Goal: Task Accomplishment & Management: Complete application form

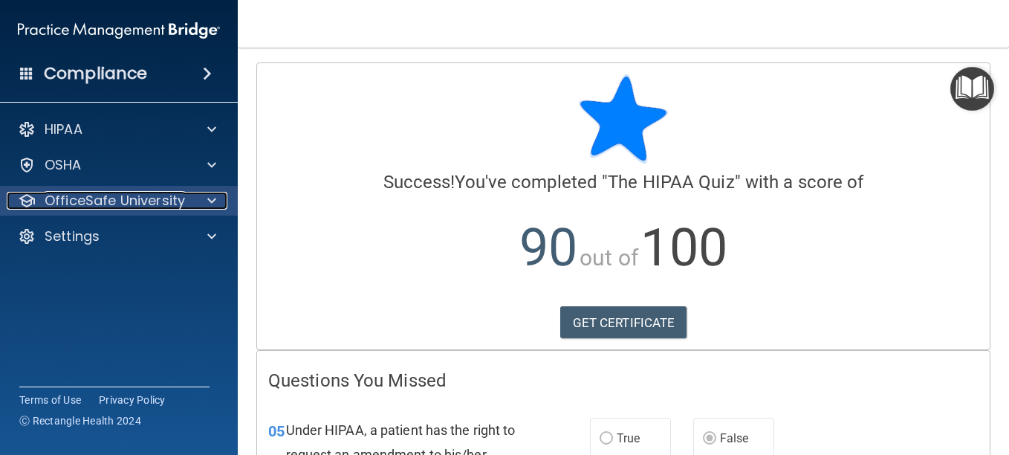
click at [128, 193] on p "OfficeSafe University" at bounding box center [115, 201] width 140 height 18
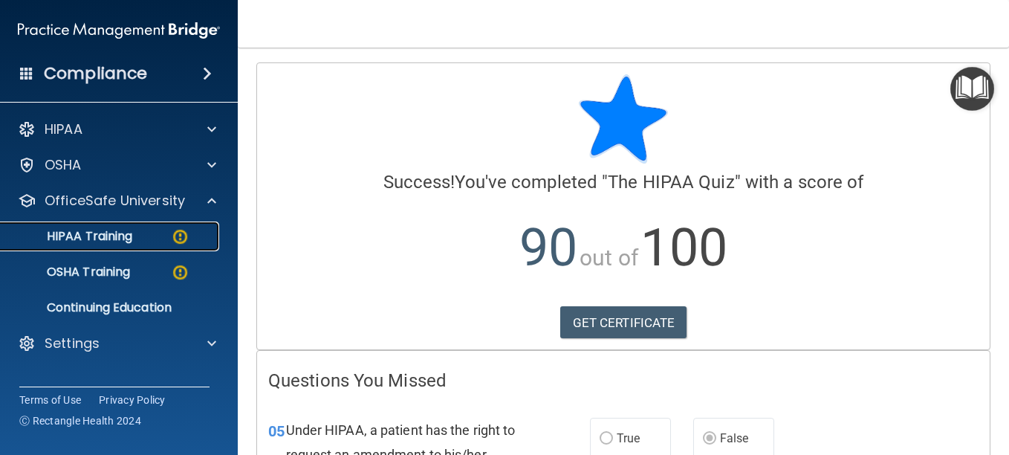
click at [108, 236] on p "HIPAA Training" at bounding box center [71, 236] width 123 height 15
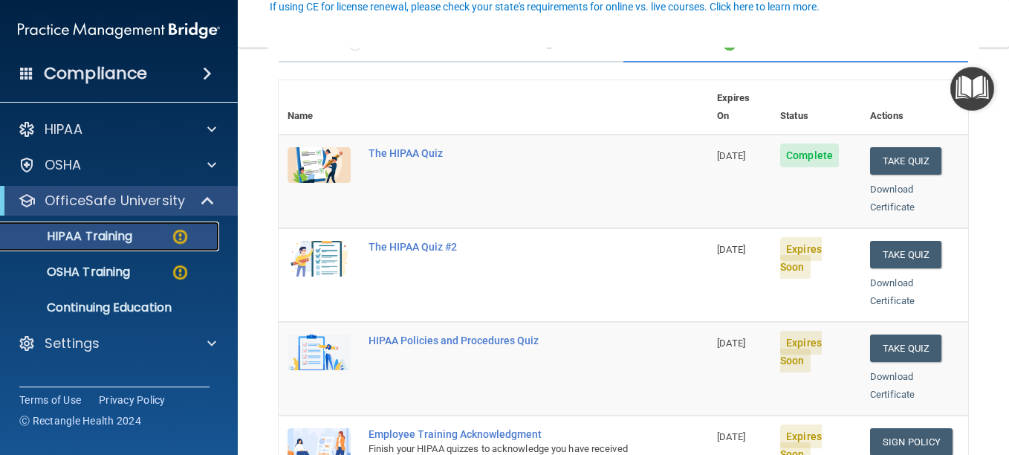
scroll to position [149, 0]
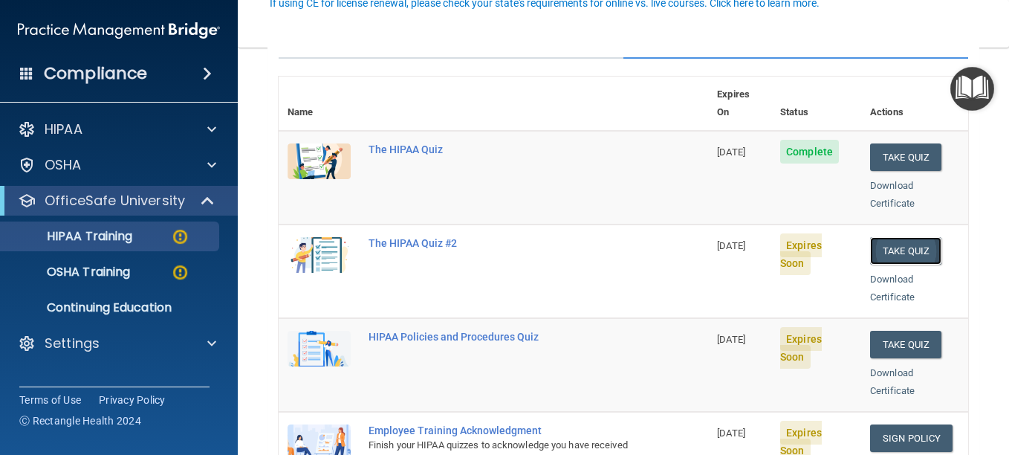
click at [875, 237] on button "Take Quiz" at bounding box center [905, 250] width 71 height 27
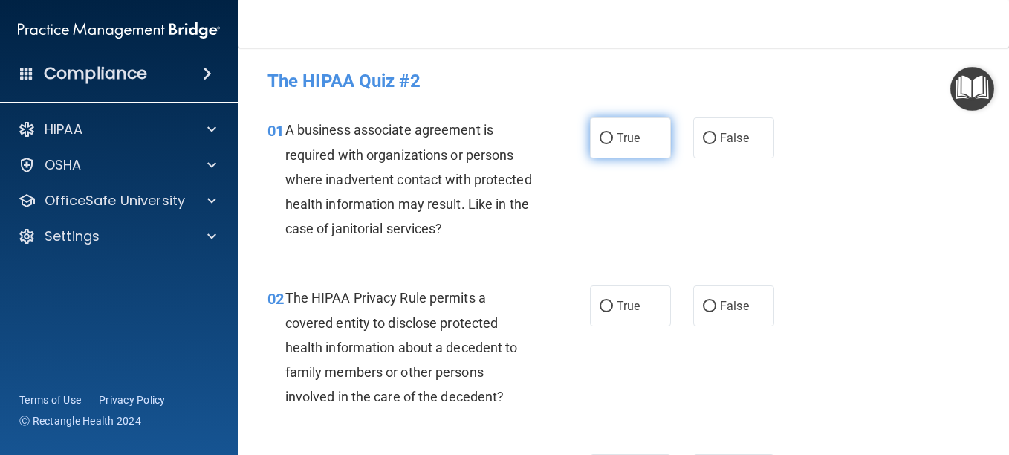
click at [600, 139] on input "True" at bounding box center [606, 138] width 13 height 11
radio input "true"
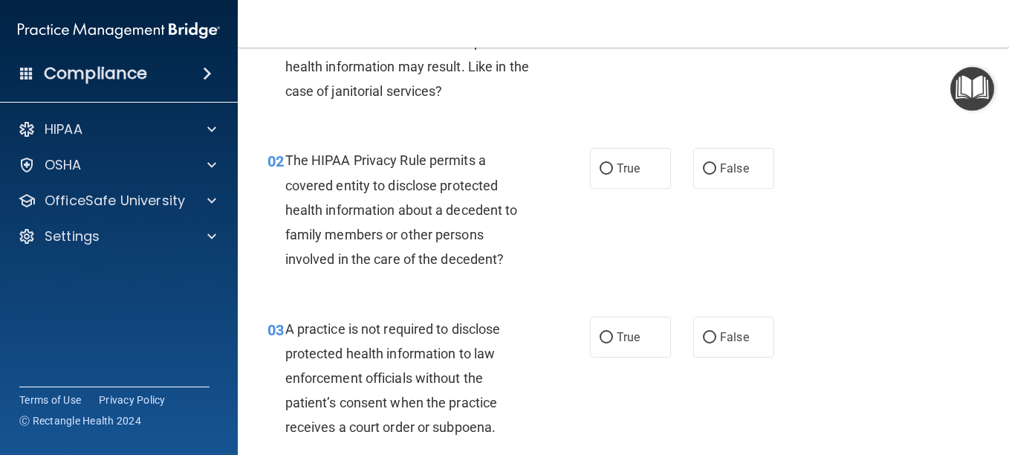
scroll to position [149, 0]
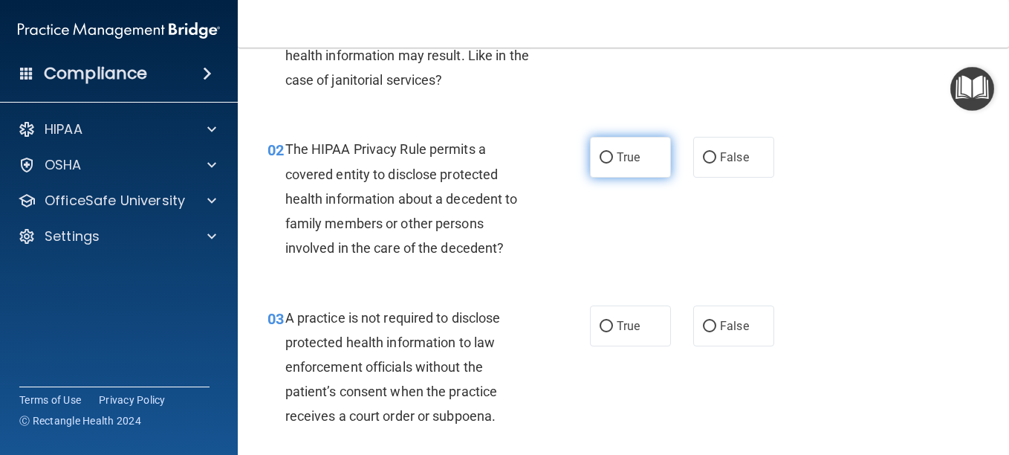
click at [603, 158] on input "True" at bounding box center [606, 157] width 13 height 11
radio input "true"
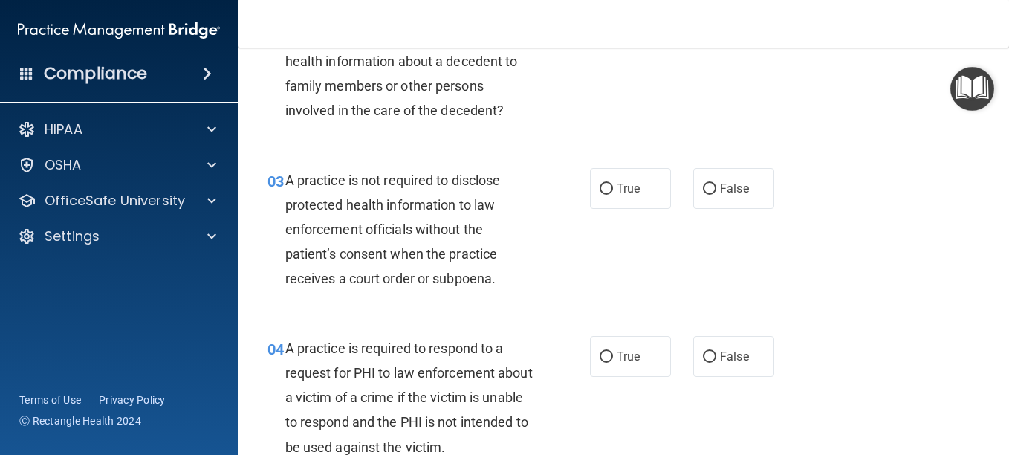
scroll to position [297, 0]
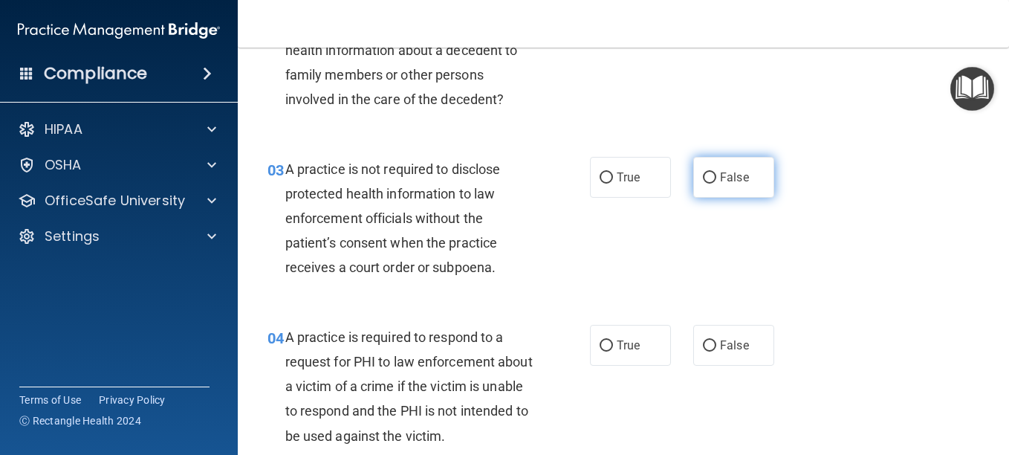
click at [703, 176] on input "False" at bounding box center [709, 177] width 13 height 11
radio input "true"
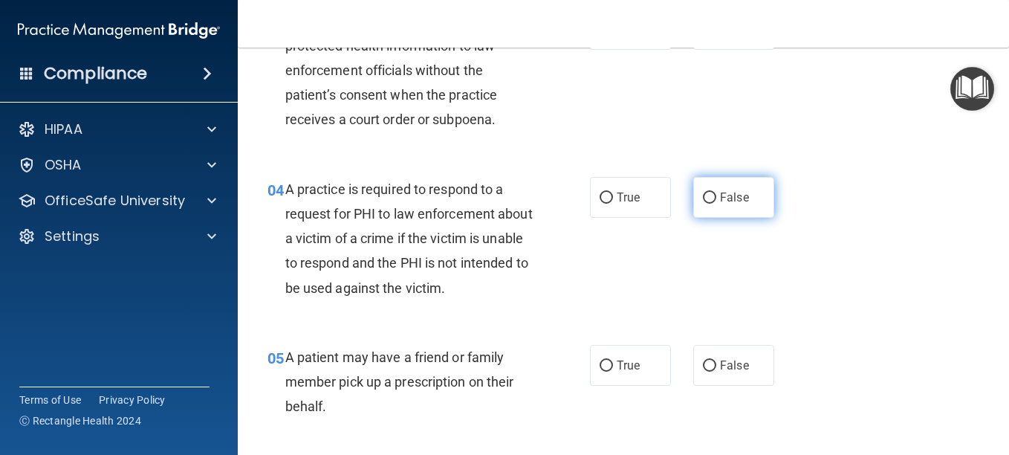
scroll to position [446, 0]
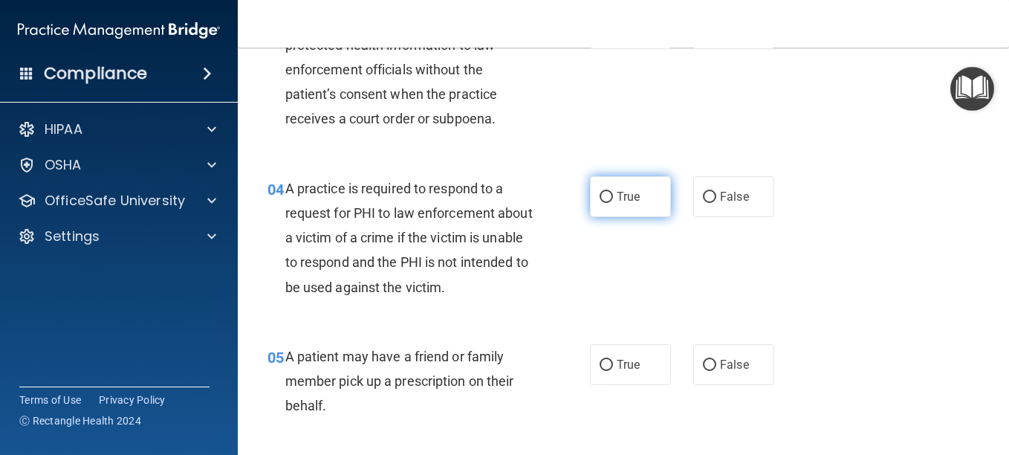
click at [600, 195] on input "True" at bounding box center [606, 197] width 13 height 11
radio input "true"
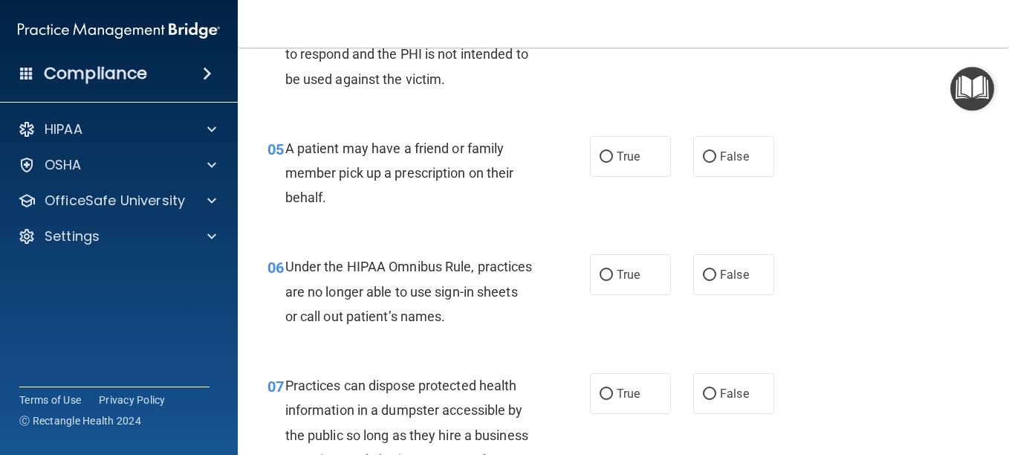
scroll to position [669, 0]
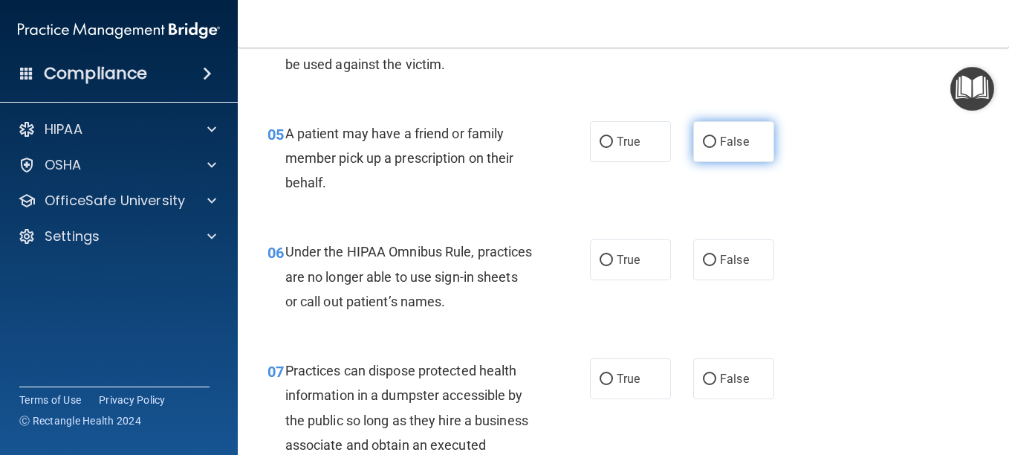
click at [704, 141] on input "False" at bounding box center [709, 142] width 13 height 11
radio input "true"
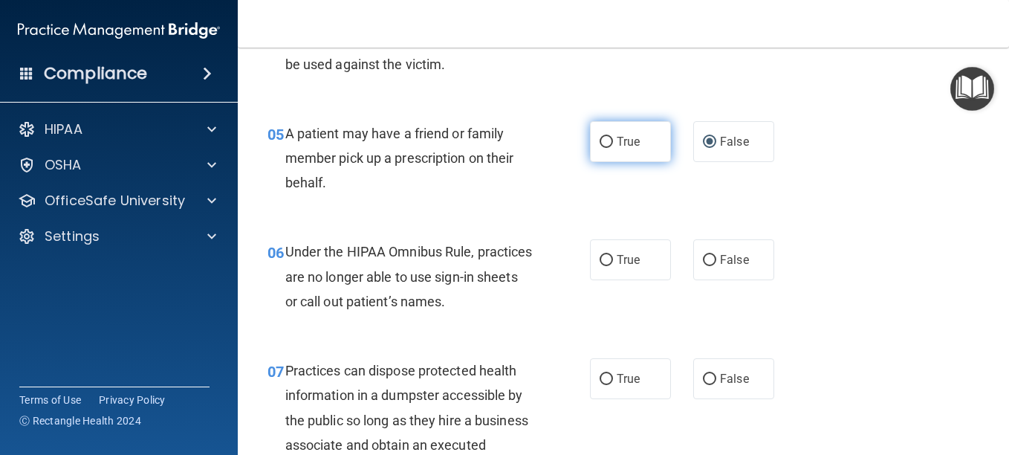
click at [604, 143] on input "True" at bounding box center [606, 142] width 13 height 11
radio input "true"
radio input "false"
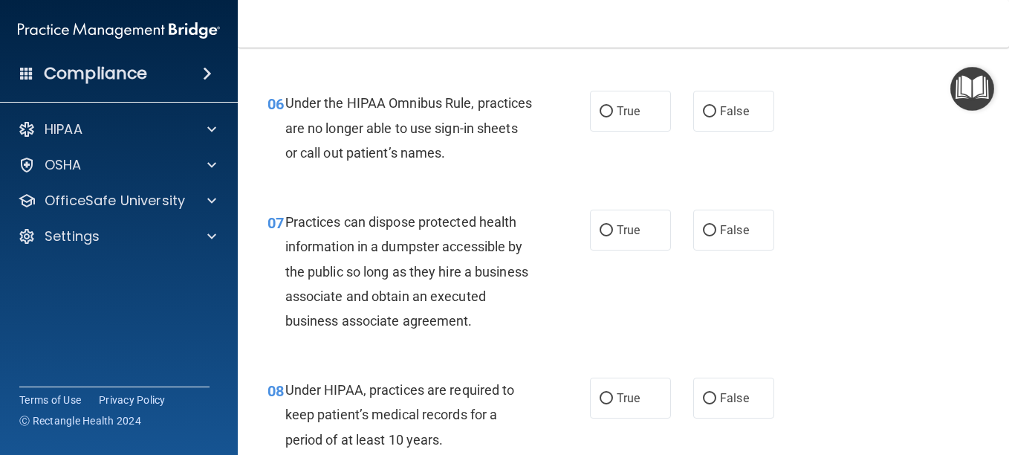
scroll to position [743, 0]
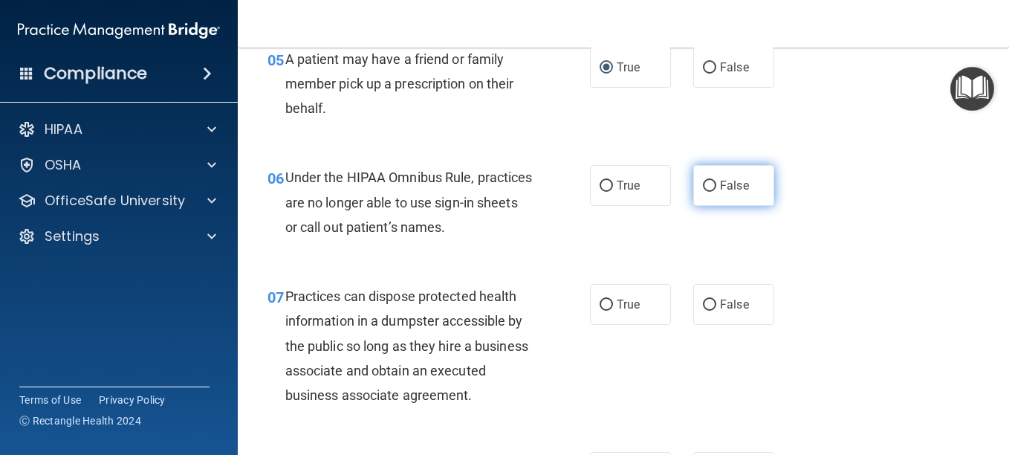
click at [703, 183] on input "False" at bounding box center [709, 186] width 13 height 11
radio input "true"
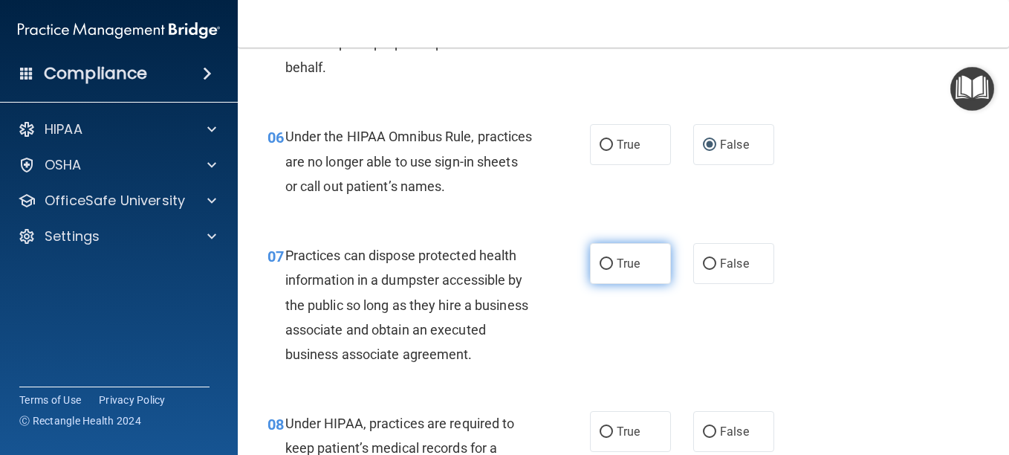
scroll to position [817, 0]
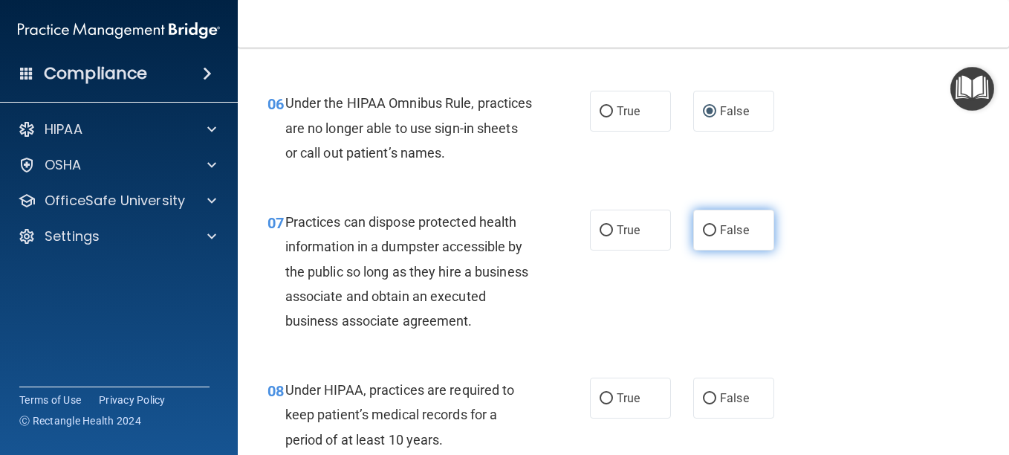
click at [703, 226] on input "False" at bounding box center [709, 230] width 13 height 11
radio input "true"
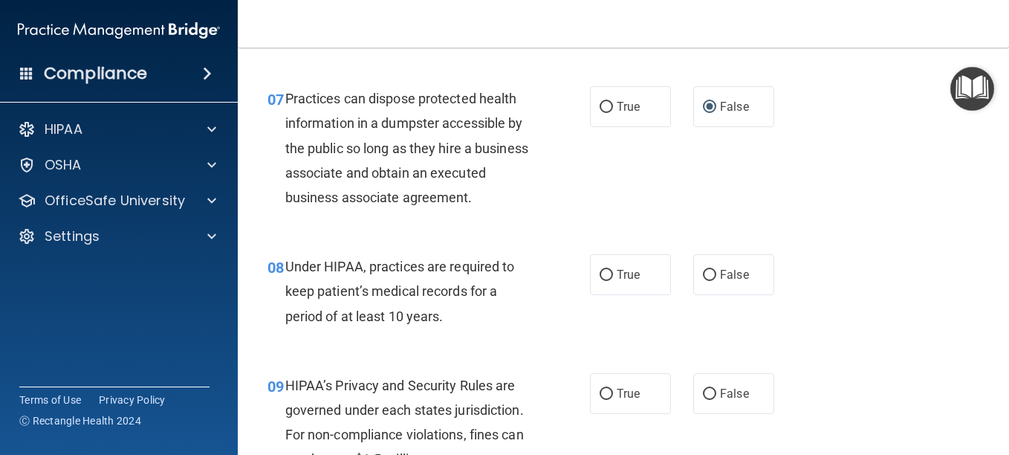
scroll to position [966, 0]
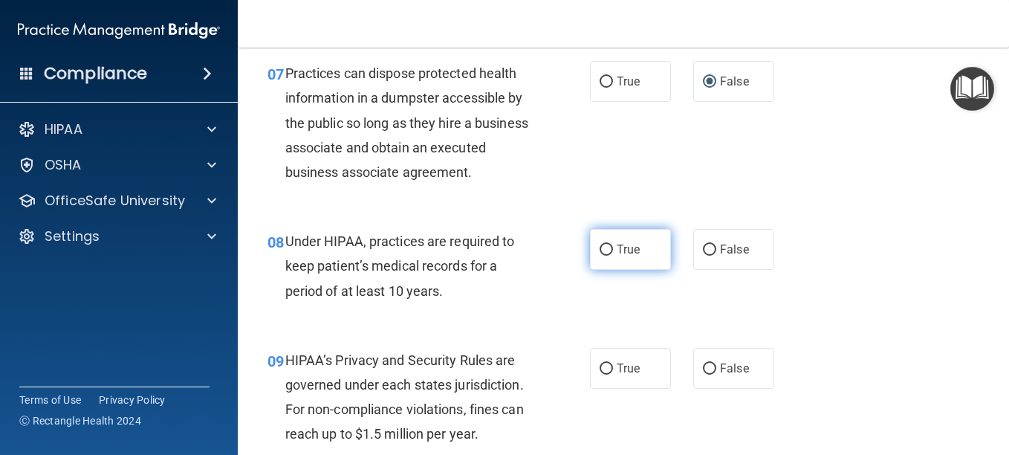
click at [602, 256] on input "True" at bounding box center [606, 250] width 13 height 11
radio input "true"
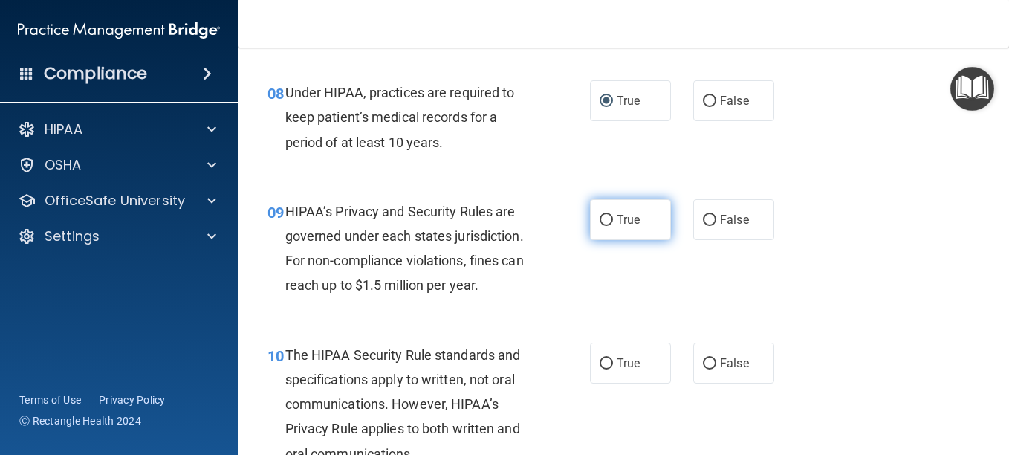
click at [605, 226] on input "True" at bounding box center [606, 220] width 13 height 11
radio input "true"
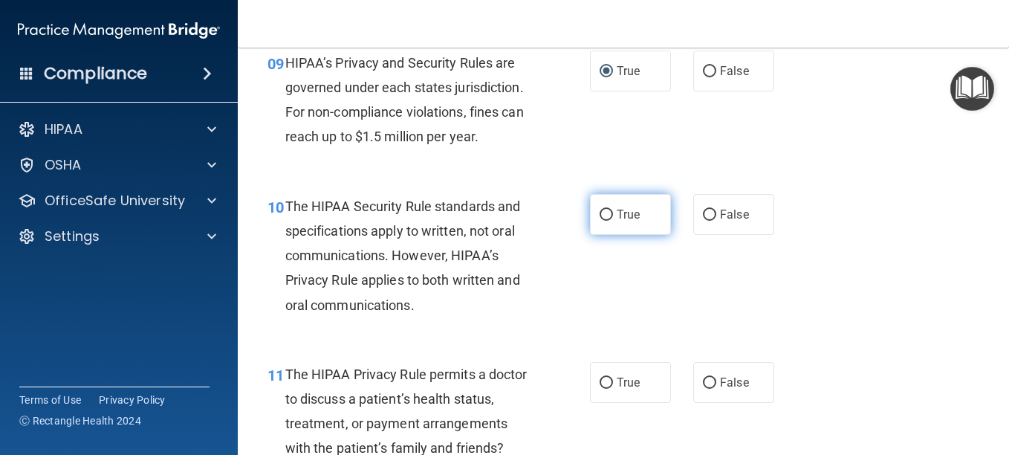
scroll to position [1338, 0]
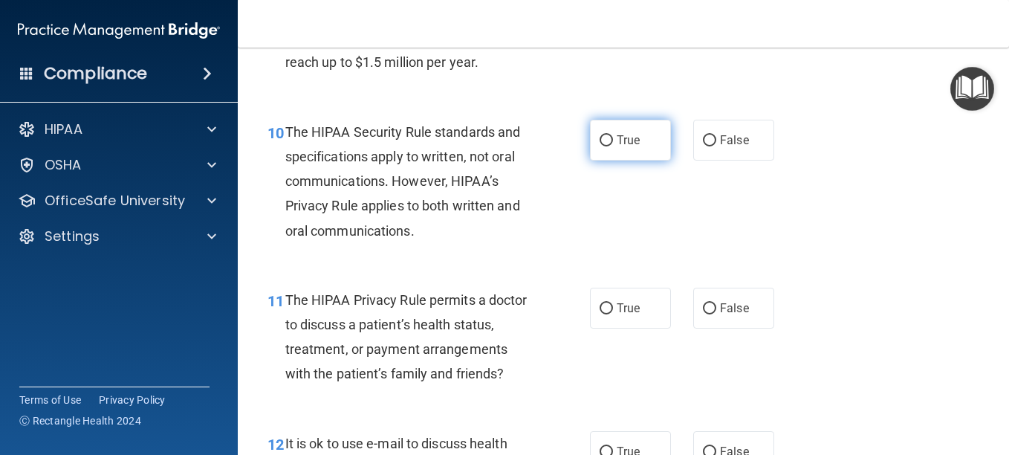
click at [602, 146] on input "True" at bounding box center [606, 140] width 13 height 11
radio input "true"
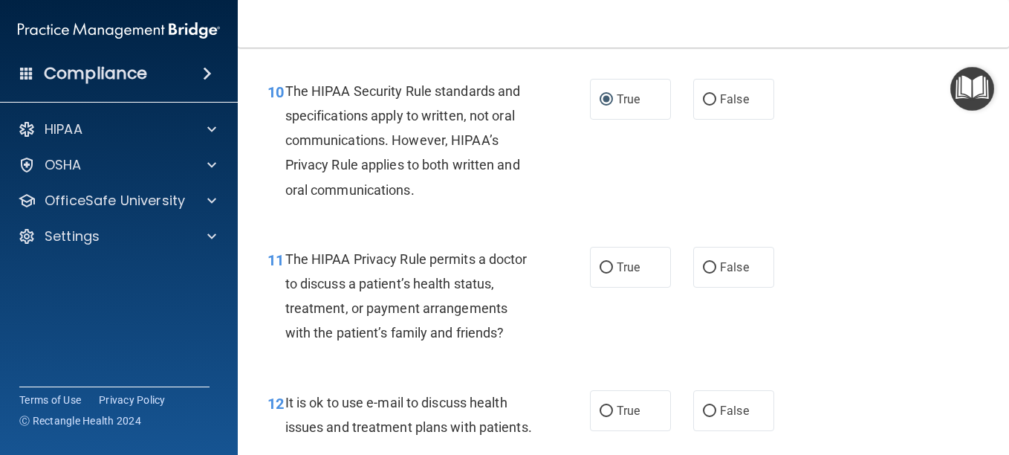
scroll to position [1412, 0]
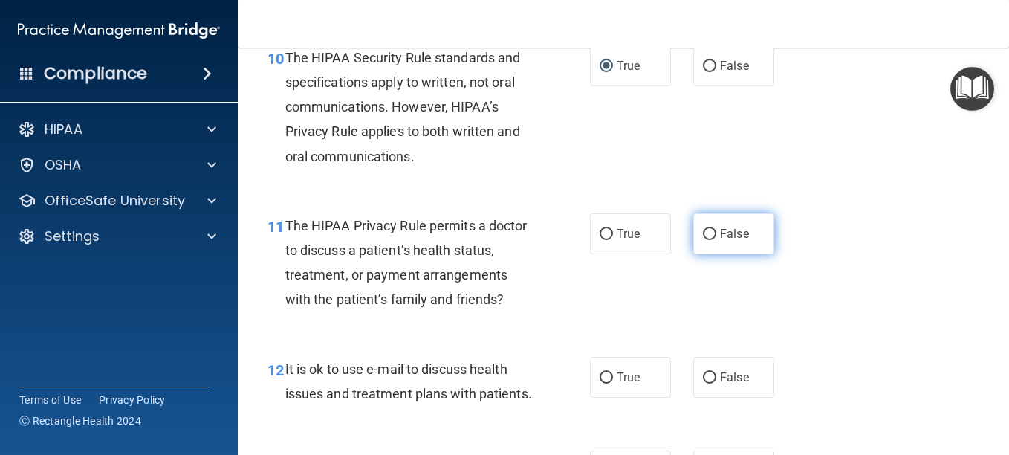
click at [703, 240] on input "False" at bounding box center [709, 234] width 13 height 11
radio input "true"
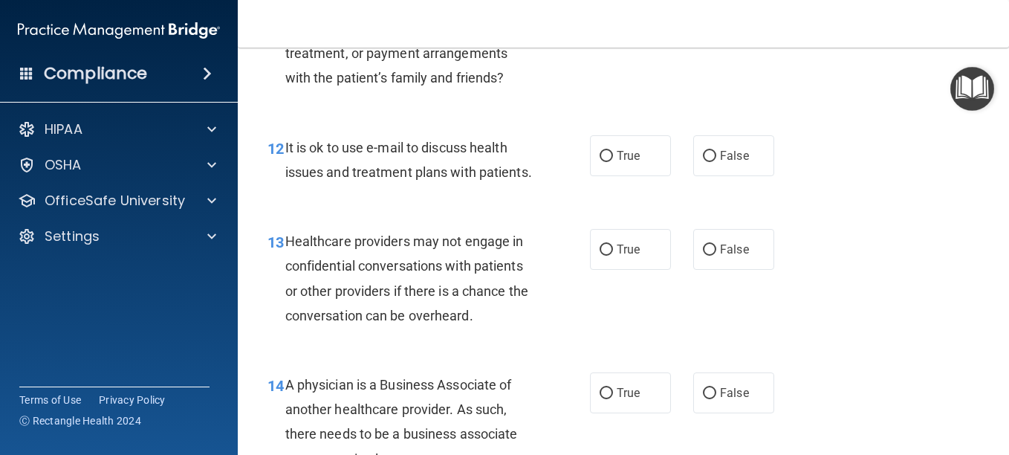
scroll to position [1635, 0]
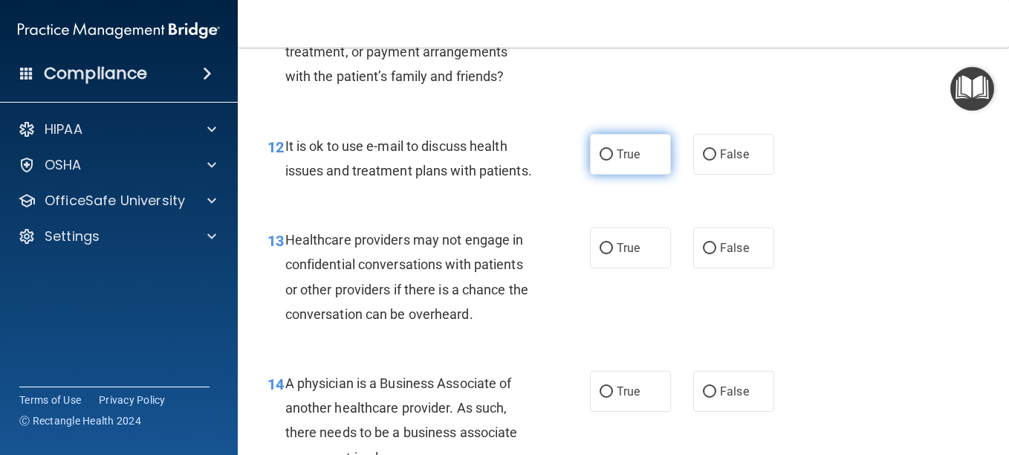
click at [600, 161] on input "True" at bounding box center [606, 154] width 13 height 11
radio input "true"
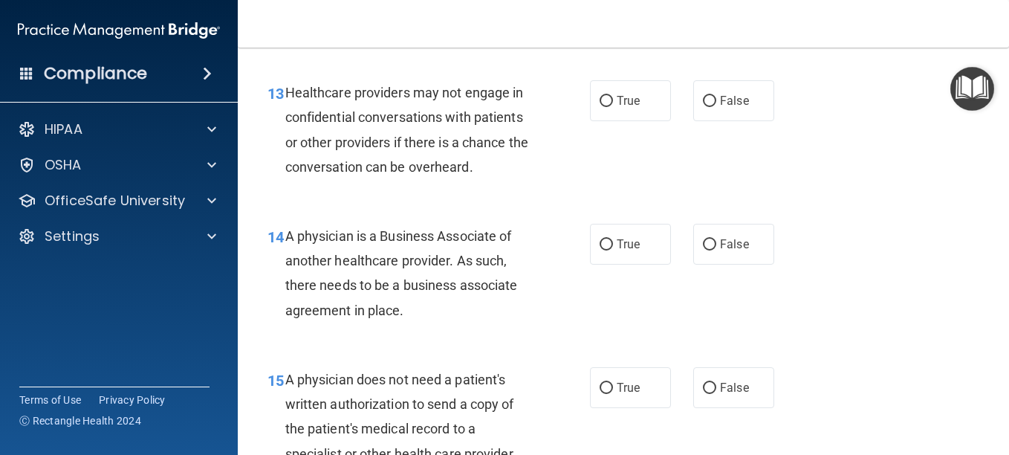
scroll to position [1784, 0]
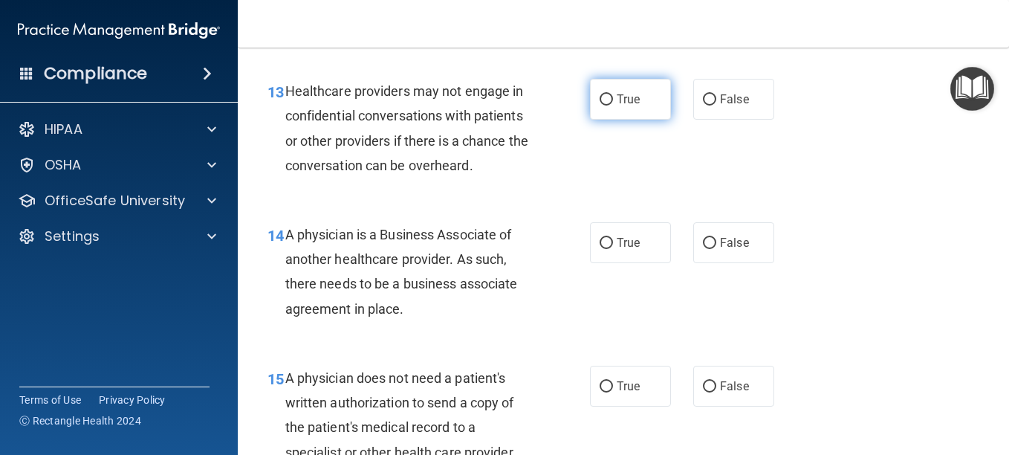
click at [600, 106] on input "True" at bounding box center [606, 99] width 13 height 11
radio input "true"
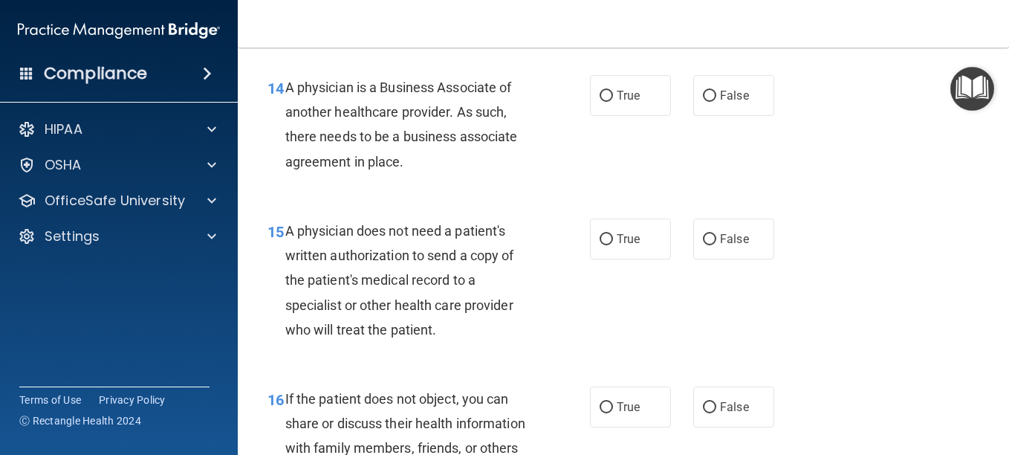
scroll to position [1932, 0]
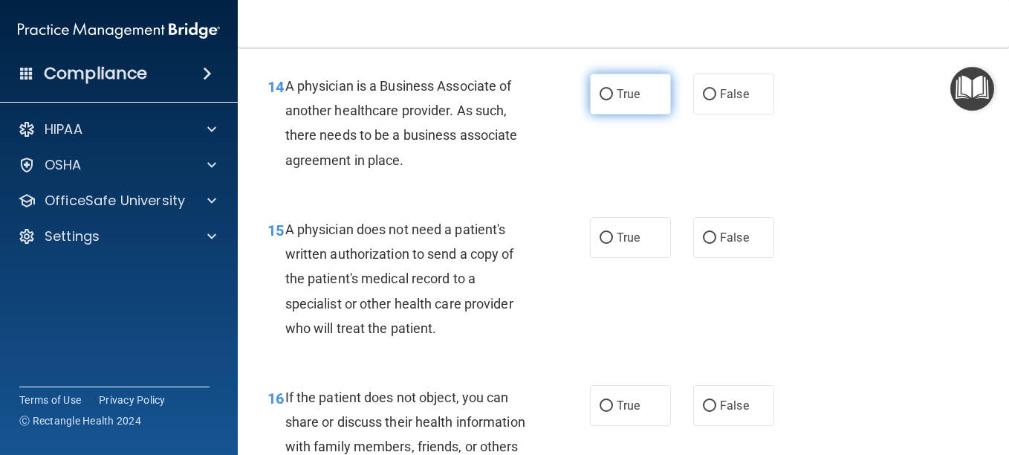
click at [600, 100] on input "True" at bounding box center [606, 94] width 13 height 11
radio input "true"
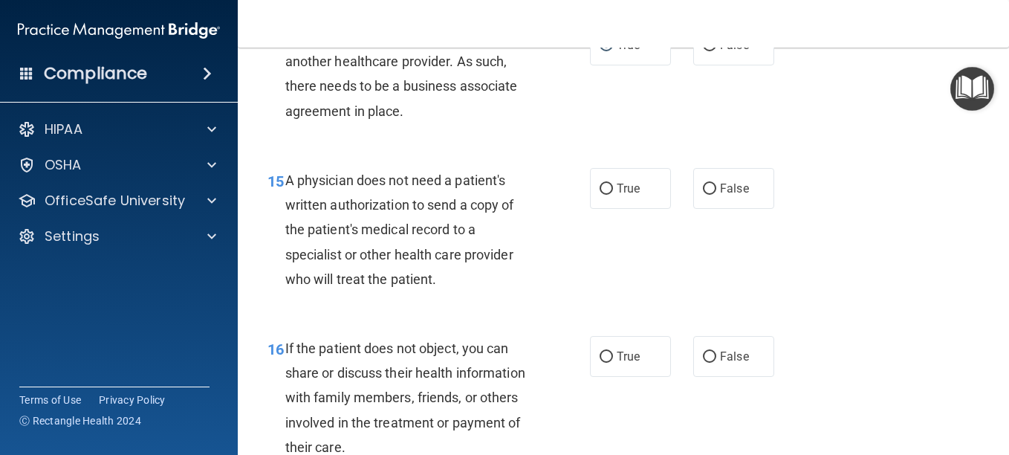
scroll to position [2007, 0]
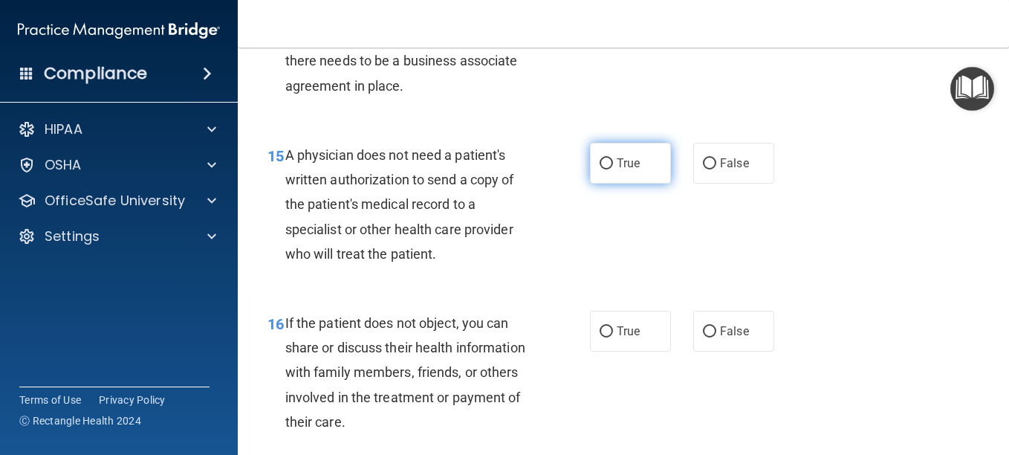
click at [603, 169] on input "True" at bounding box center [606, 163] width 13 height 11
radio input "true"
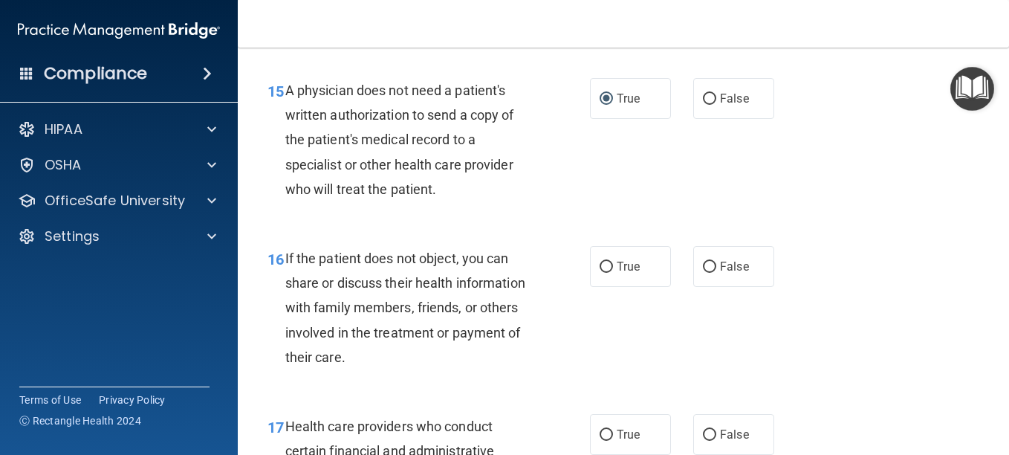
scroll to position [2155, 0]
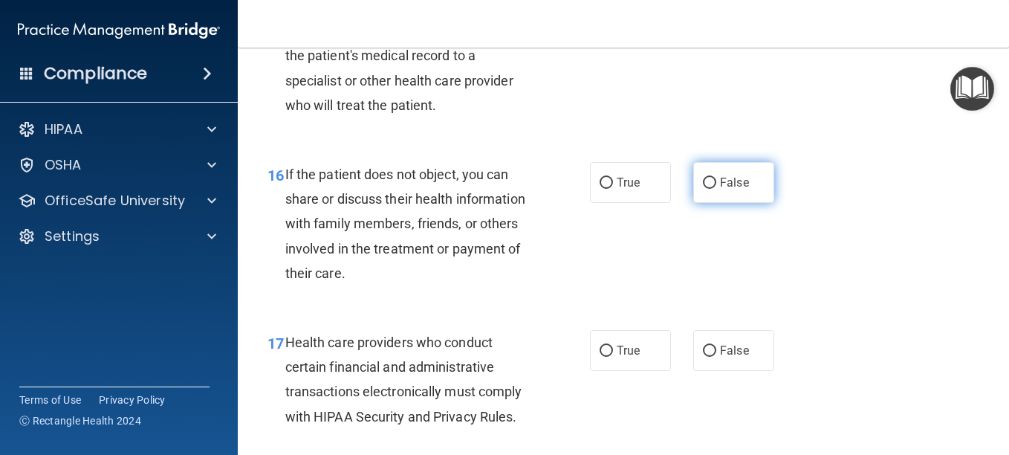
click at [703, 189] on input "False" at bounding box center [709, 183] width 13 height 11
radio input "true"
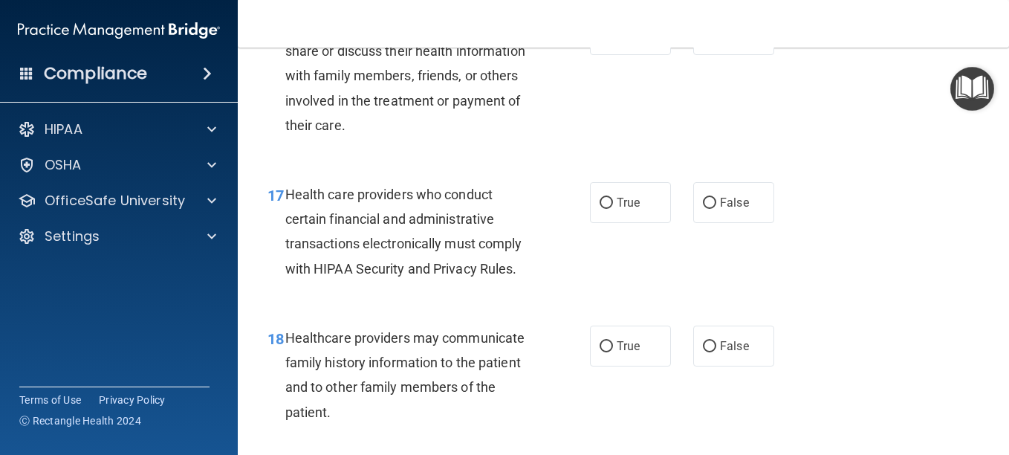
scroll to position [2304, 0]
click at [600, 208] on input "True" at bounding box center [606, 202] width 13 height 11
radio input "true"
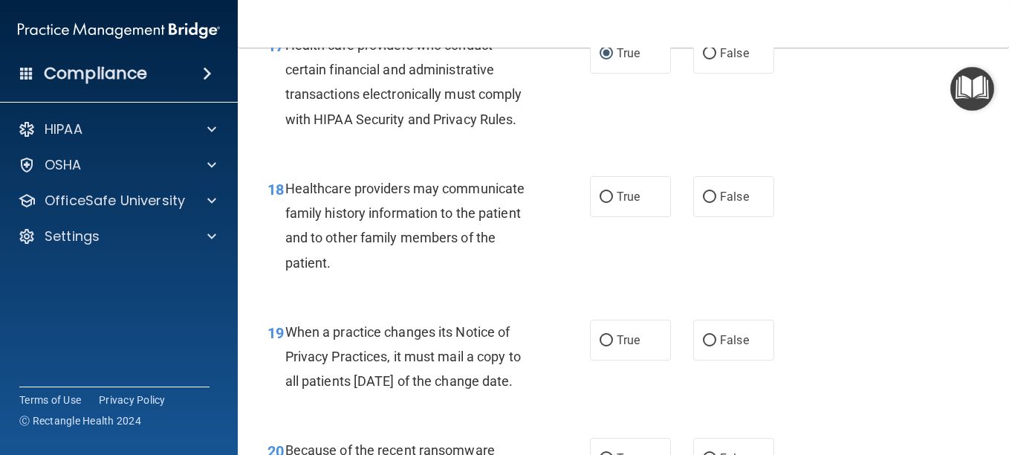
scroll to position [2527, 0]
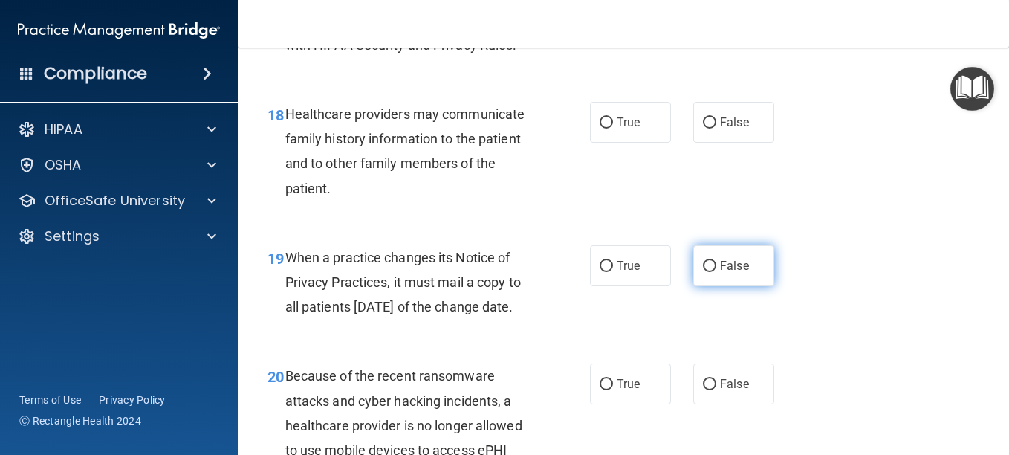
click at [703, 272] on input "False" at bounding box center [709, 266] width 13 height 11
radio input "true"
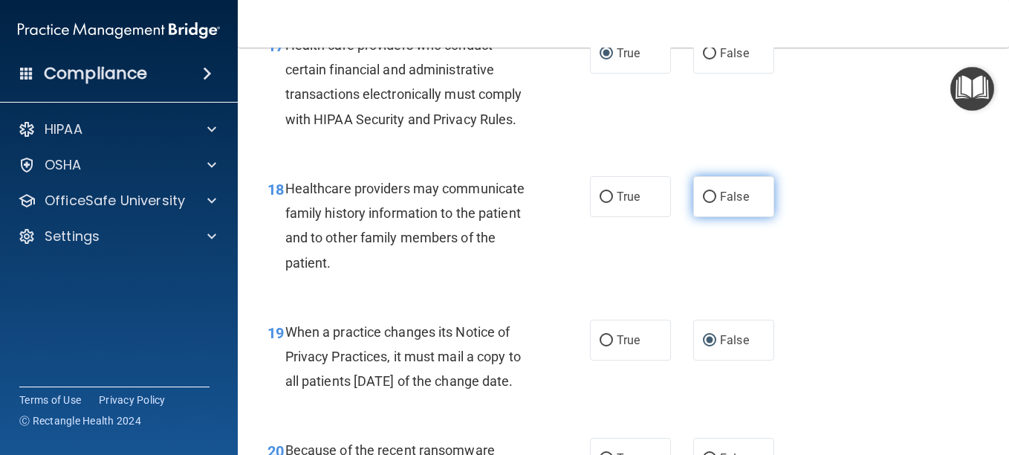
click at [703, 203] on input "False" at bounding box center [709, 197] width 13 height 11
radio input "true"
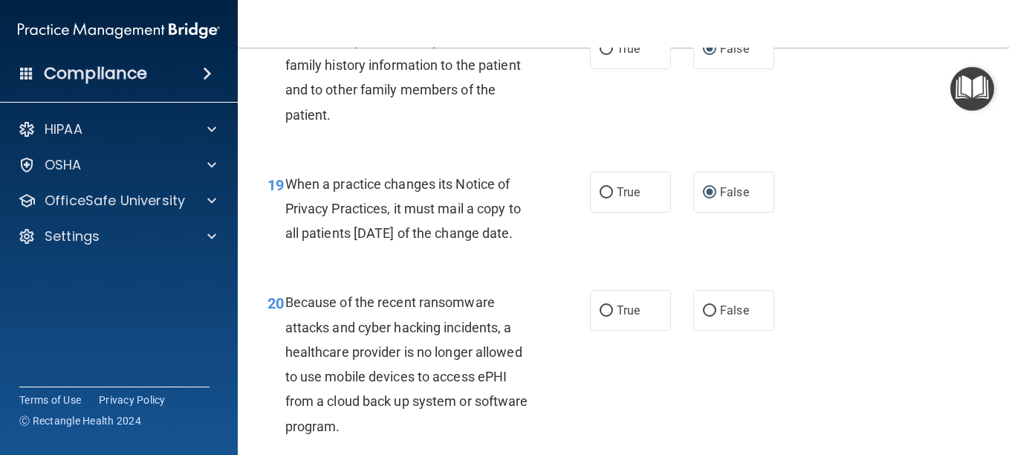
scroll to position [2601, 0]
click at [602, 198] on input "True" at bounding box center [606, 192] width 13 height 11
radio input "true"
radio input "false"
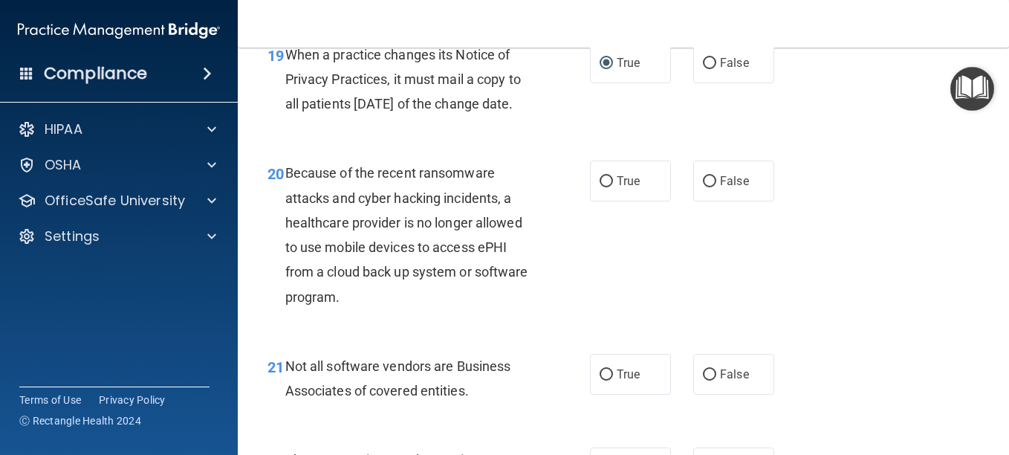
scroll to position [2750, 0]
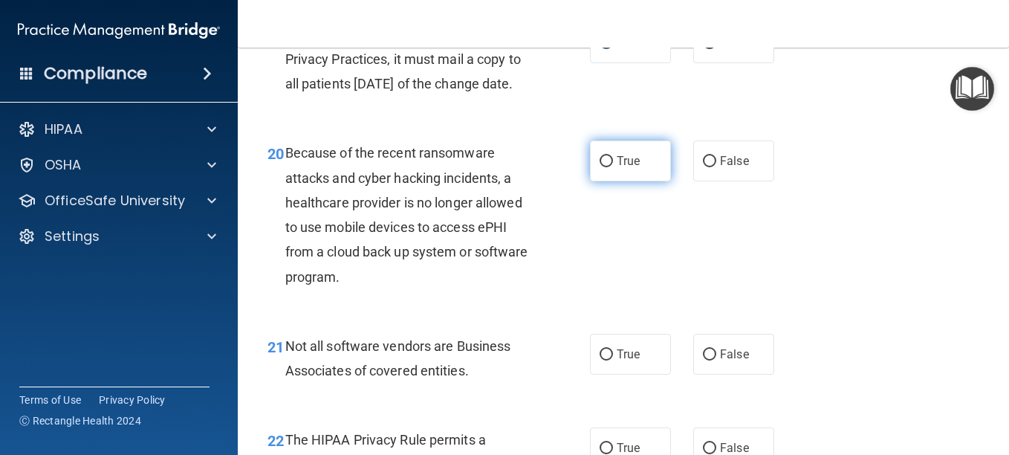
click at [600, 167] on input "True" at bounding box center [606, 161] width 13 height 11
radio input "true"
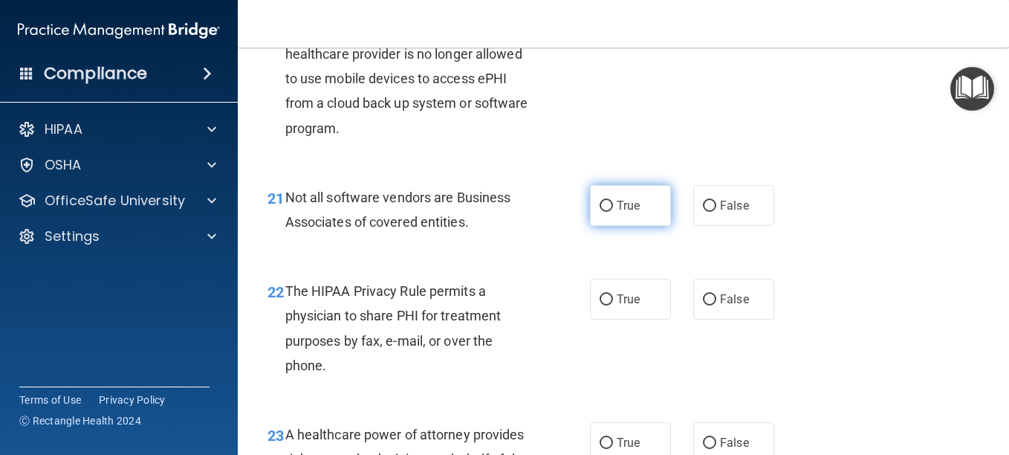
click at [601, 212] on input "True" at bounding box center [606, 206] width 13 height 11
radio input "true"
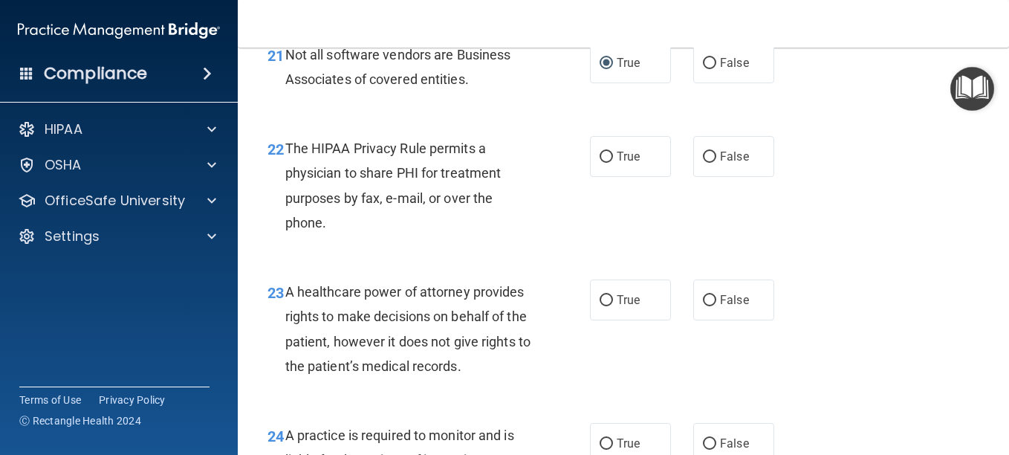
scroll to position [3047, 0]
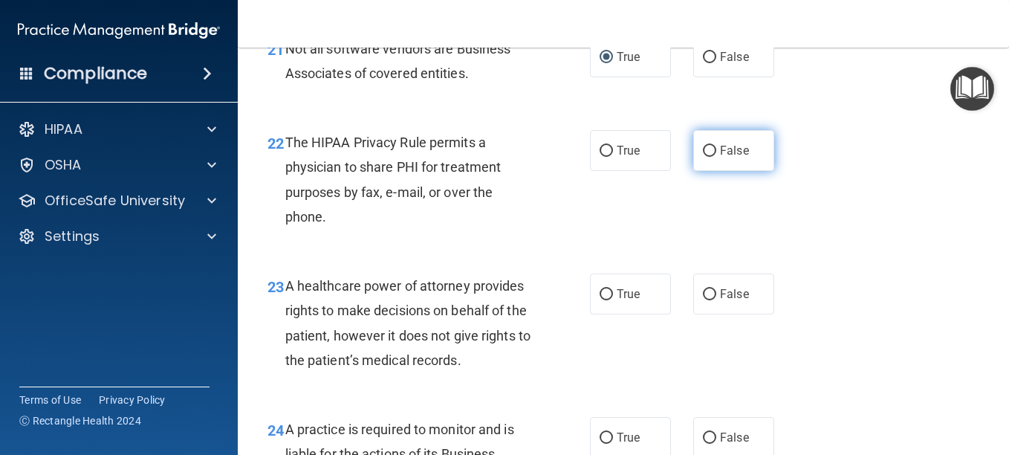
click at [703, 157] on input "False" at bounding box center [709, 151] width 13 height 11
radio input "true"
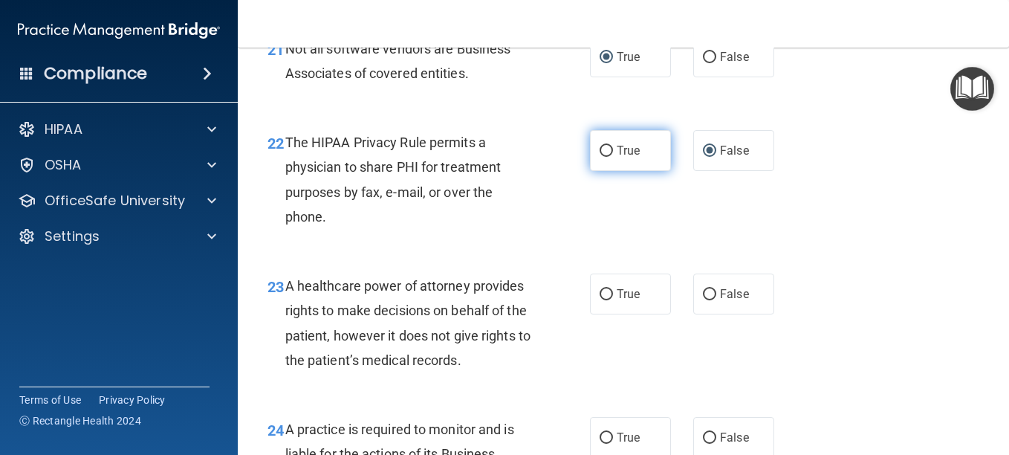
click at [603, 157] on input "True" at bounding box center [606, 151] width 13 height 11
radio input "true"
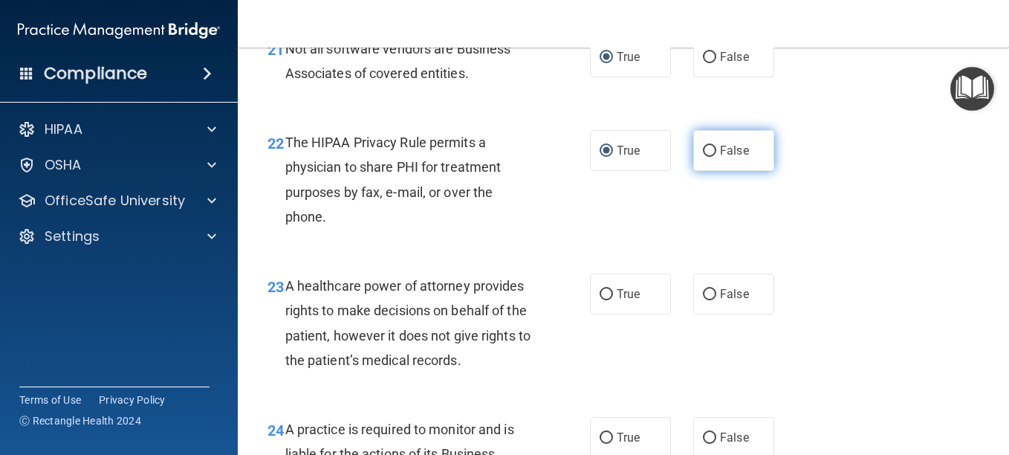
click at [706, 157] on input "False" at bounding box center [709, 151] width 13 height 11
radio input "true"
radio input "false"
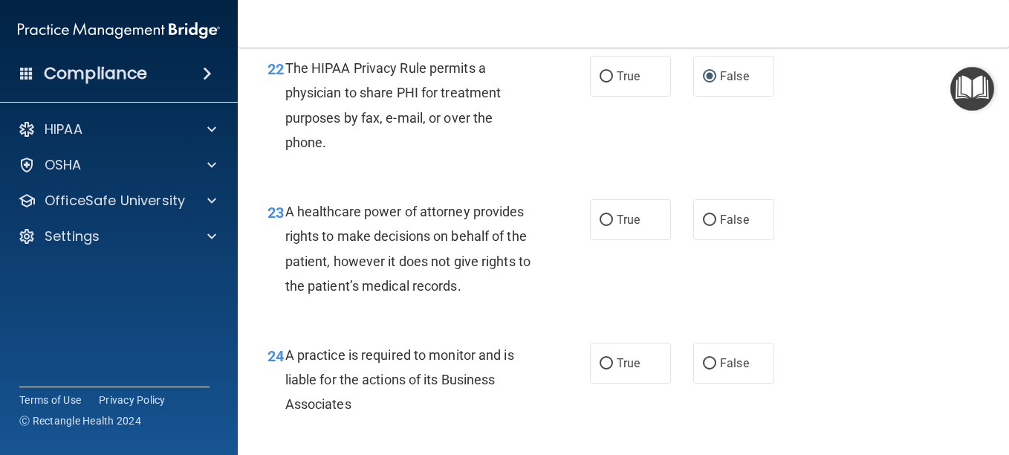
scroll to position [3196, 0]
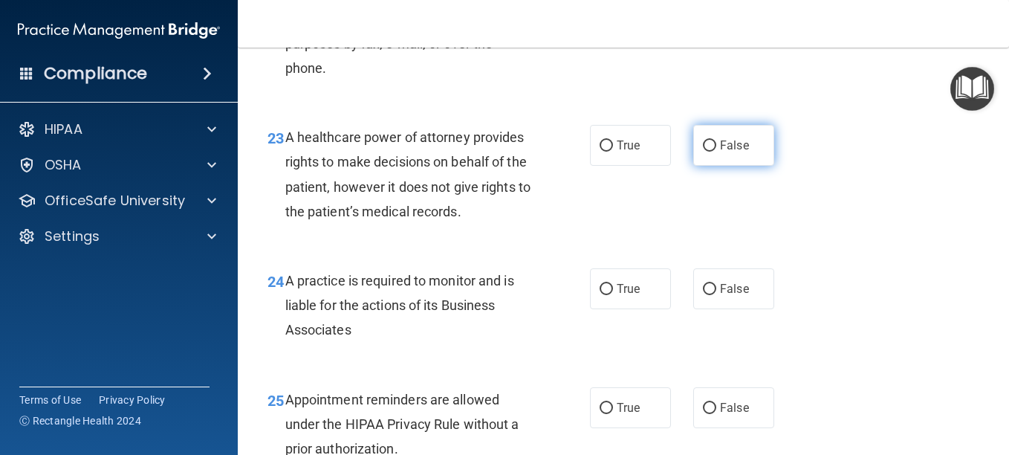
click at [704, 152] on input "False" at bounding box center [709, 145] width 13 height 11
radio input "true"
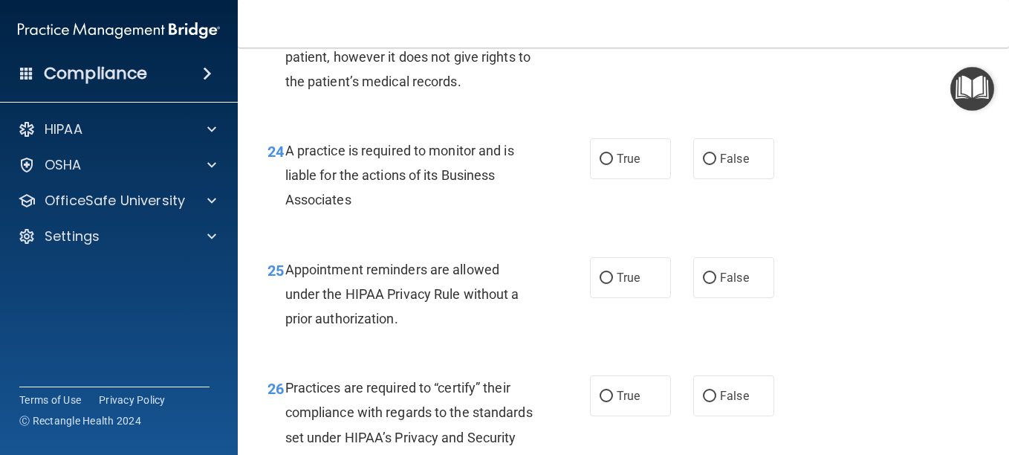
scroll to position [3344, 0]
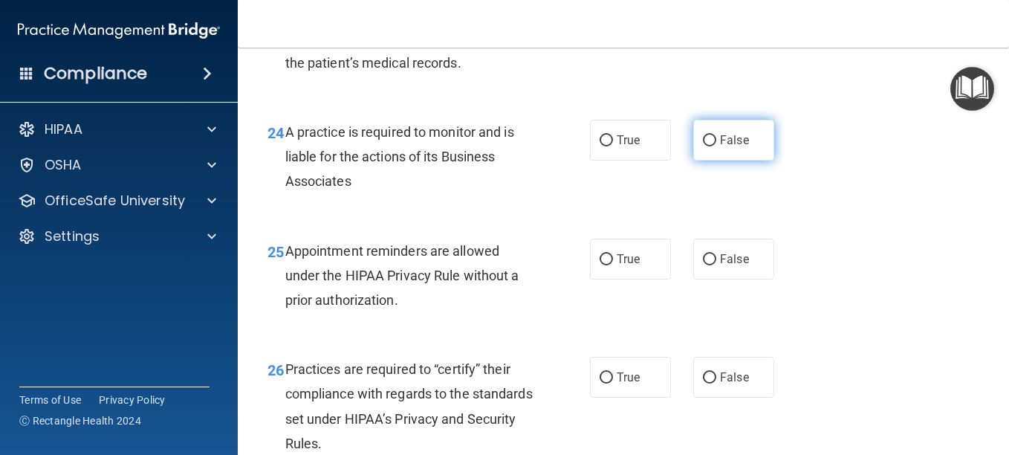
click at [703, 146] on input "False" at bounding box center [709, 140] width 13 height 11
radio input "true"
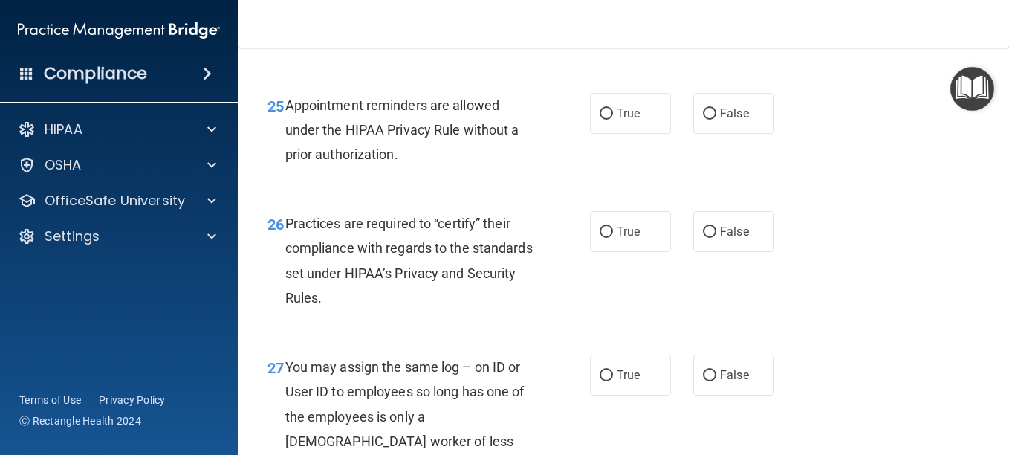
scroll to position [3493, 0]
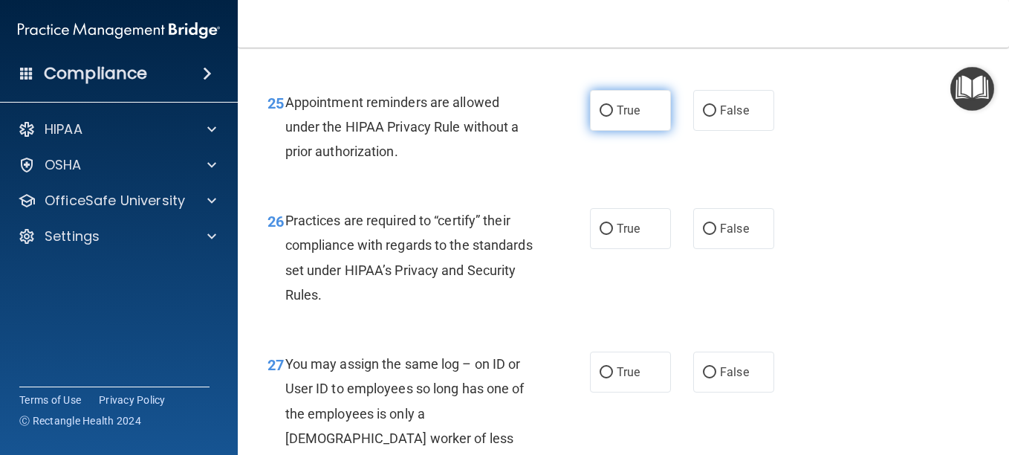
click at [600, 117] on input "True" at bounding box center [606, 111] width 13 height 11
radio input "true"
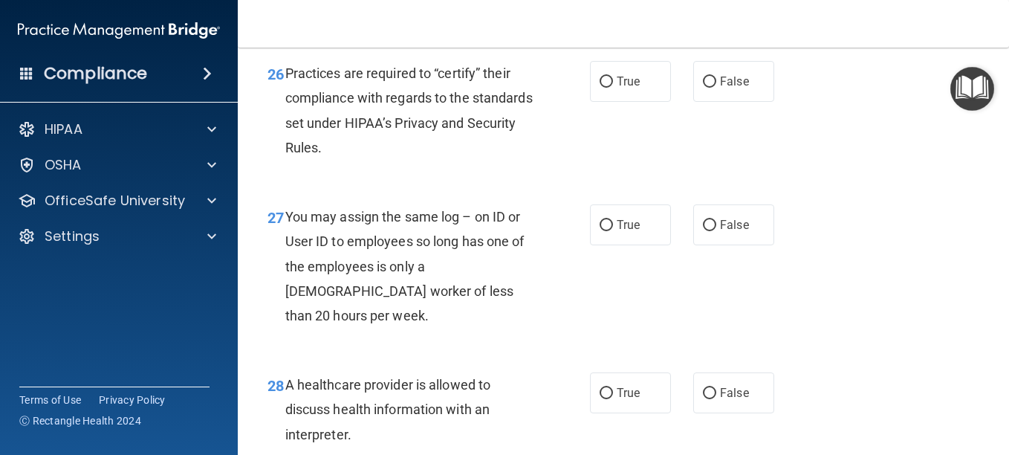
scroll to position [3642, 0]
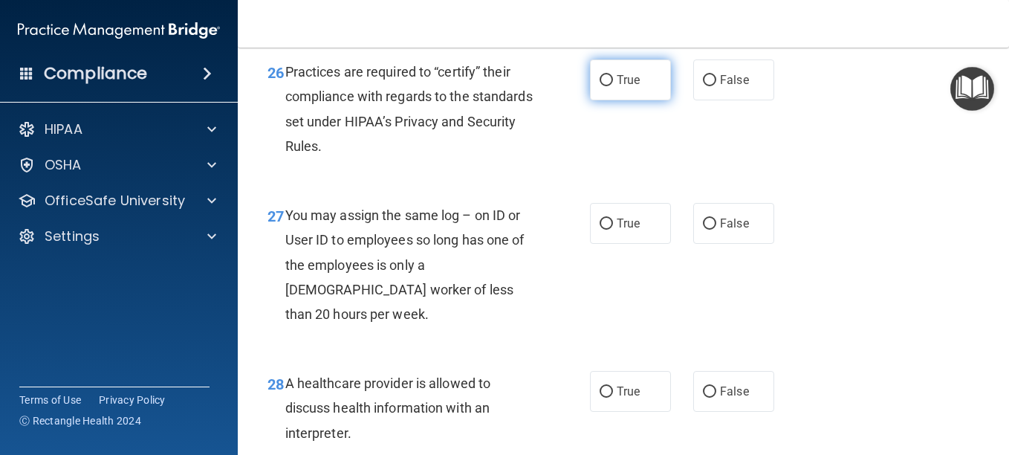
click at [604, 86] on input "True" at bounding box center [606, 80] width 13 height 11
radio input "true"
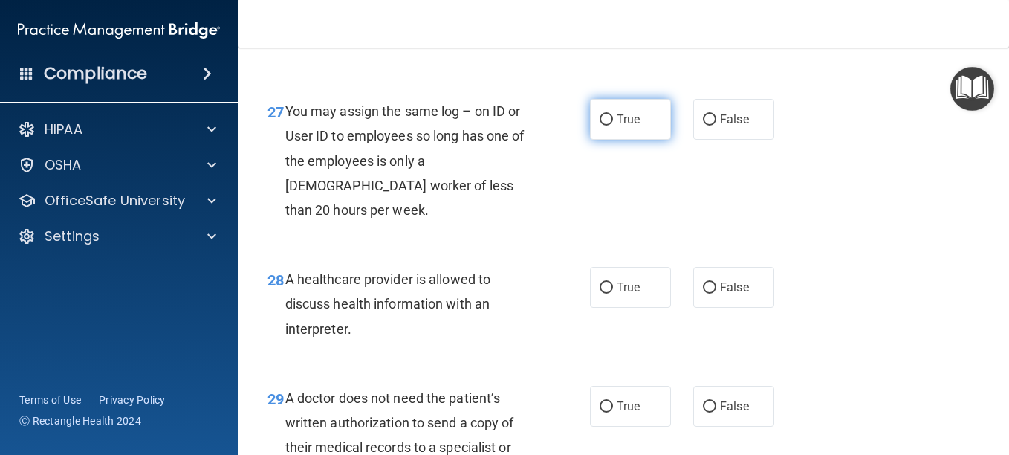
scroll to position [3790, 0]
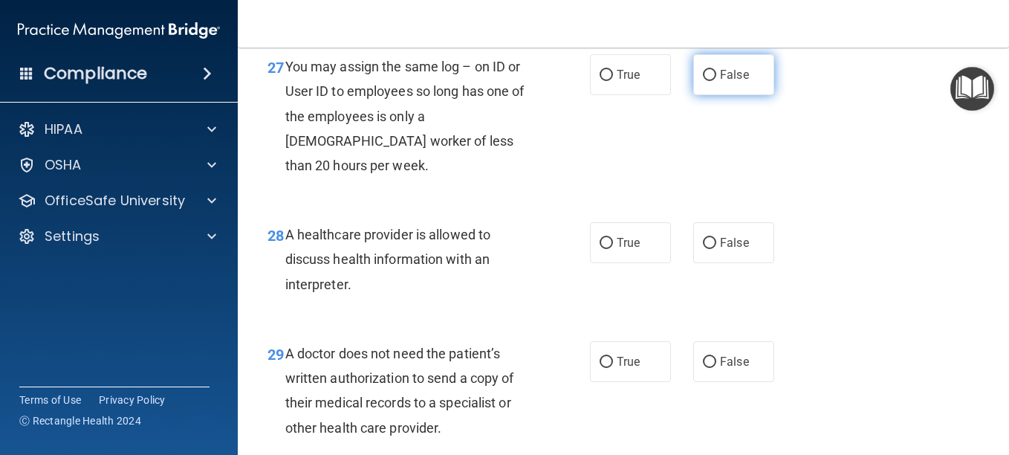
click at [705, 81] on input "False" at bounding box center [709, 75] width 13 height 11
radio input "true"
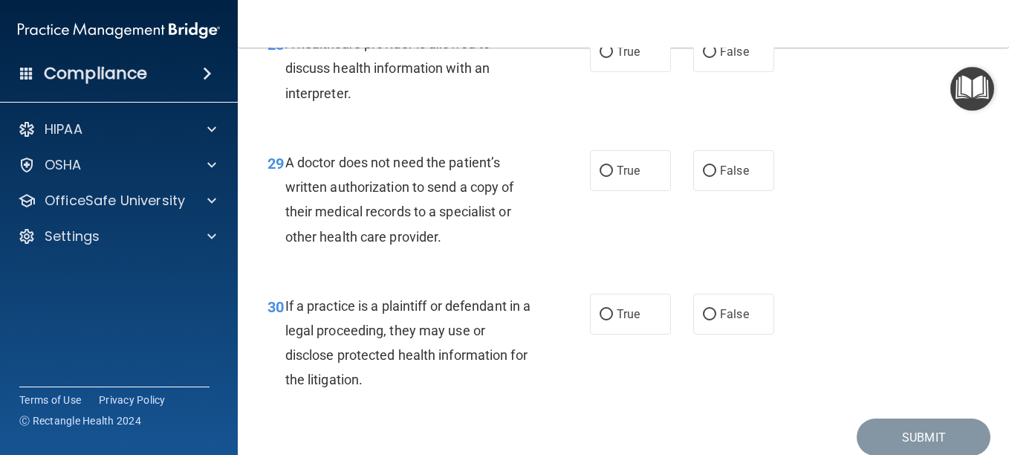
scroll to position [4013, 0]
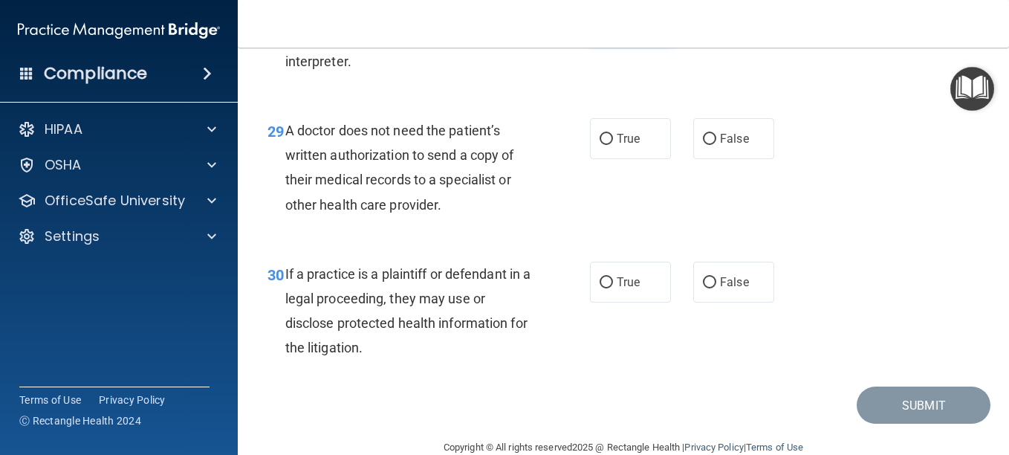
click at [602, 26] on input "True" at bounding box center [606, 20] width 13 height 11
radio input "true"
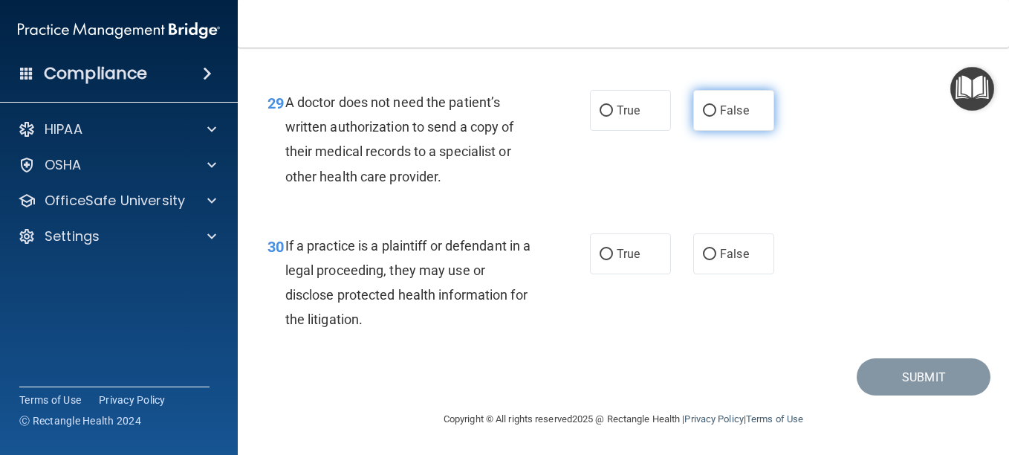
click at [703, 117] on input "False" at bounding box center [709, 111] width 13 height 11
radio input "true"
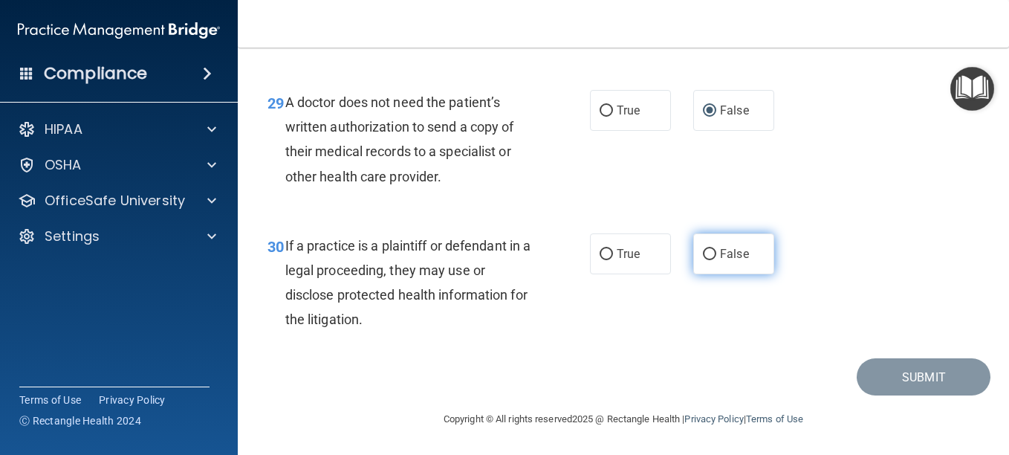
click at [703, 249] on input "False" at bounding box center [709, 254] width 13 height 11
radio input "true"
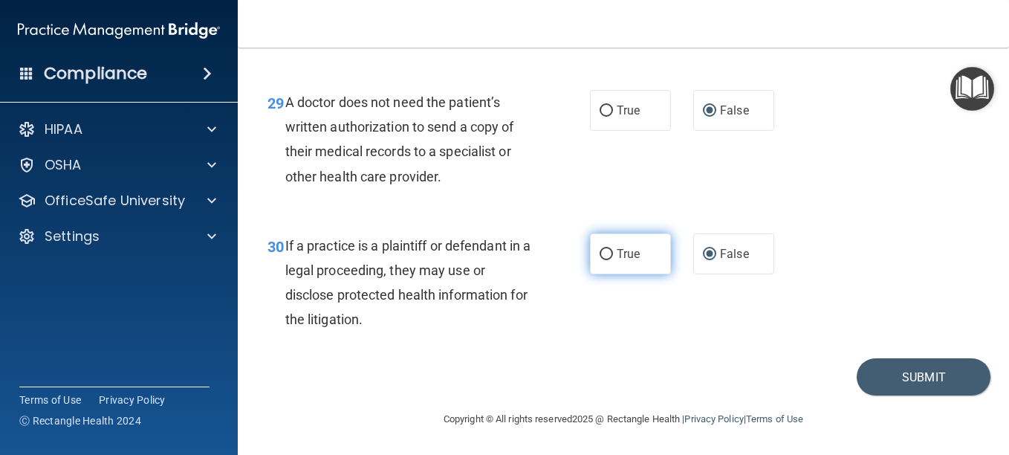
click at [604, 253] on input "True" at bounding box center [606, 254] width 13 height 11
radio input "true"
radio input "false"
click at [910, 396] on button "Submit" at bounding box center [924, 377] width 134 height 38
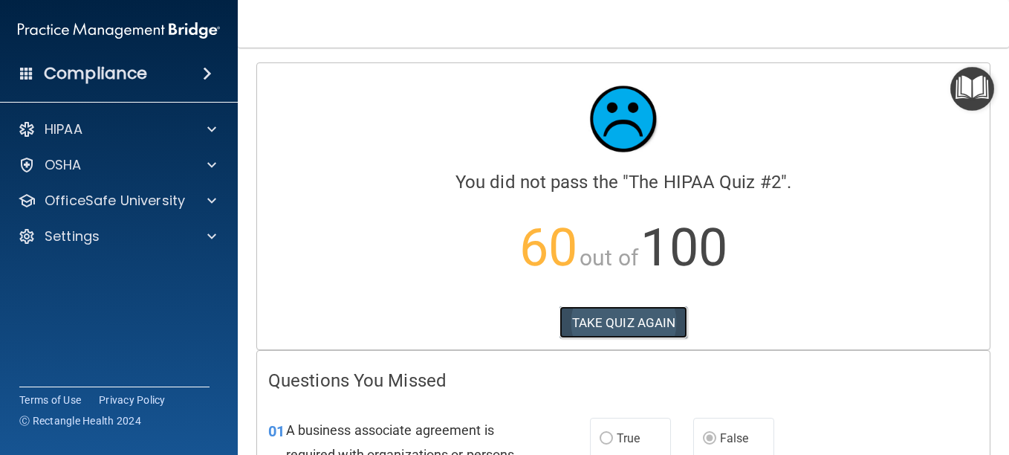
click at [630, 321] on button "TAKE QUIZ AGAIN" at bounding box center [624, 322] width 129 height 33
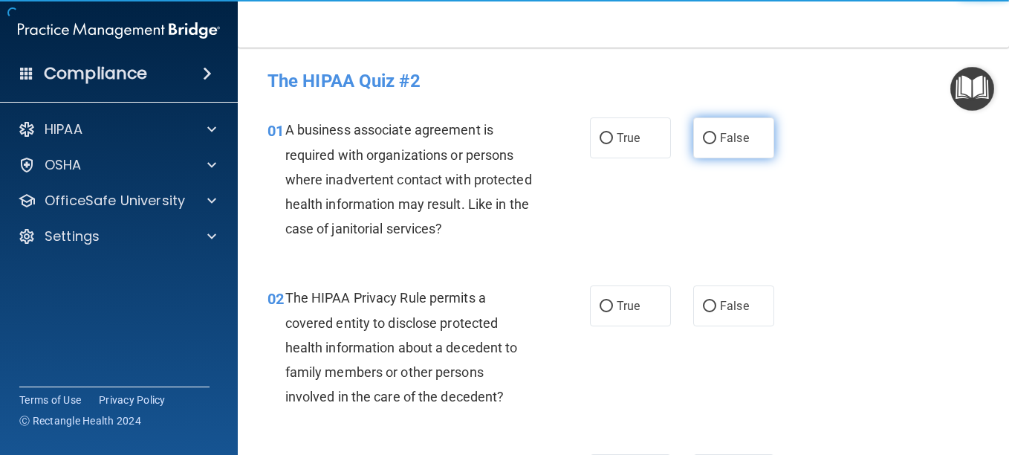
click at [703, 136] on input "False" at bounding box center [709, 138] width 13 height 11
radio input "true"
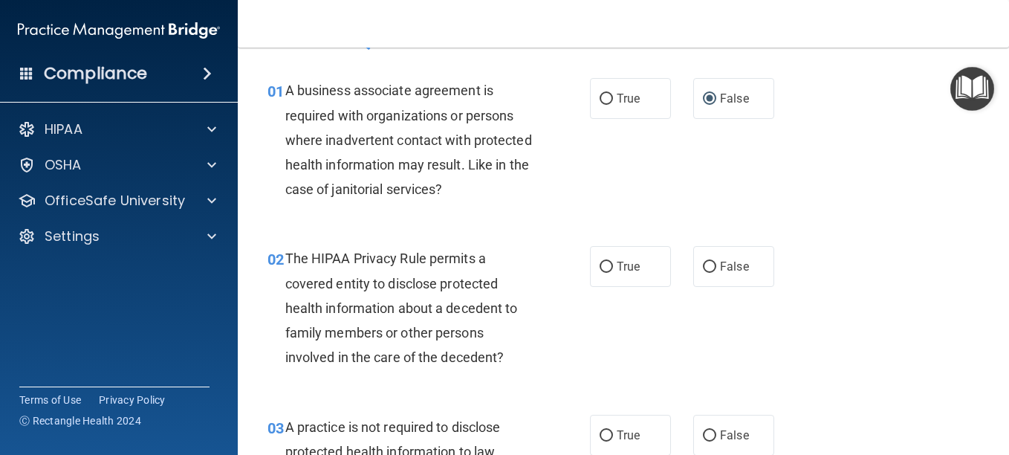
scroll to position [74, 0]
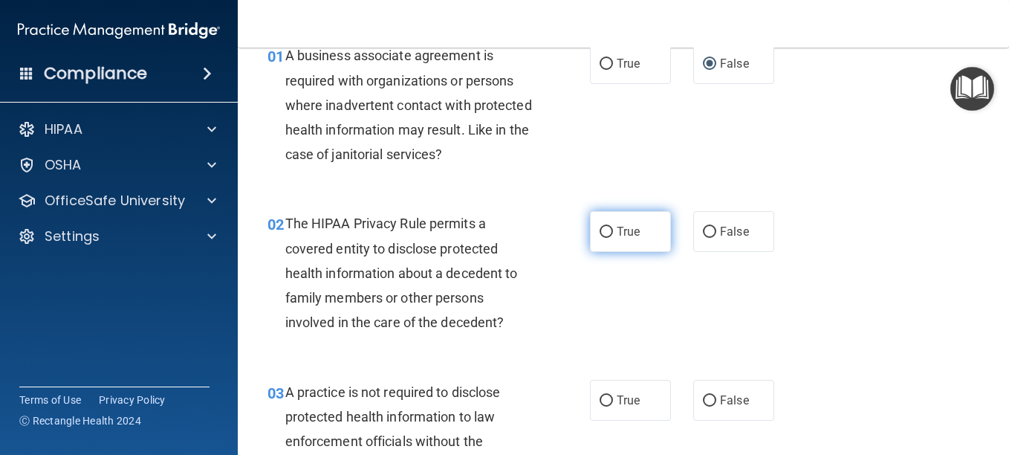
click at [608, 233] on label "True" at bounding box center [630, 231] width 81 height 41
click at [608, 233] on input "True" at bounding box center [606, 232] width 13 height 11
radio input "true"
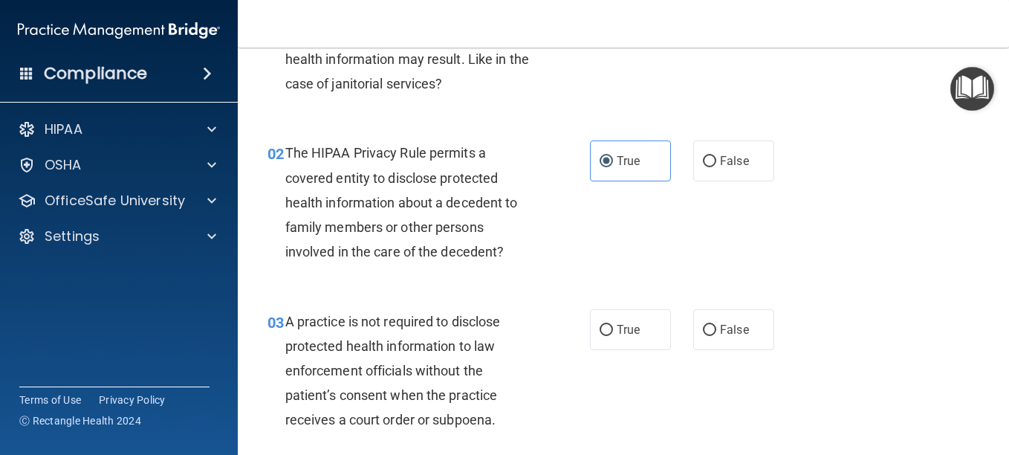
scroll to position [223, 0]
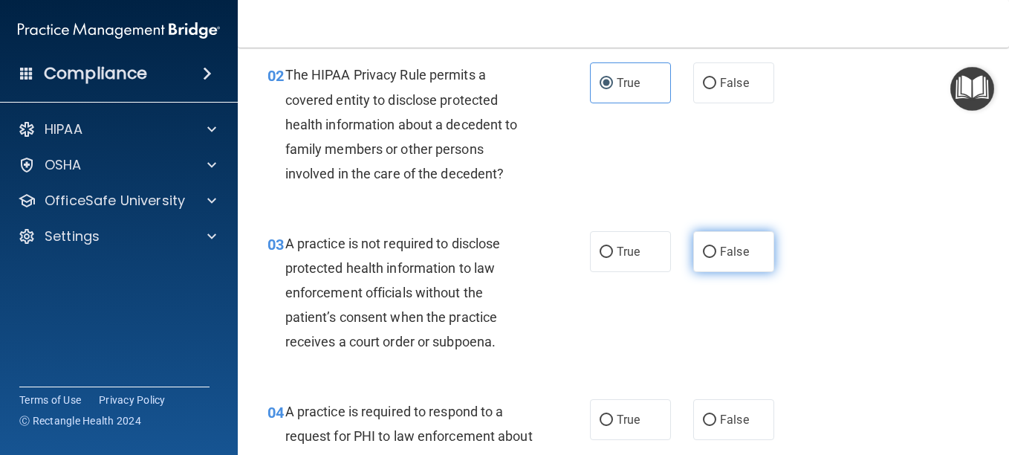
click at [708, 245] on label "False" at bounding box center [733, 251] width 81 height 41
click at [708, 247] on input "False" at bounding box center [709, 252] width 13 height 11
radio input "true"
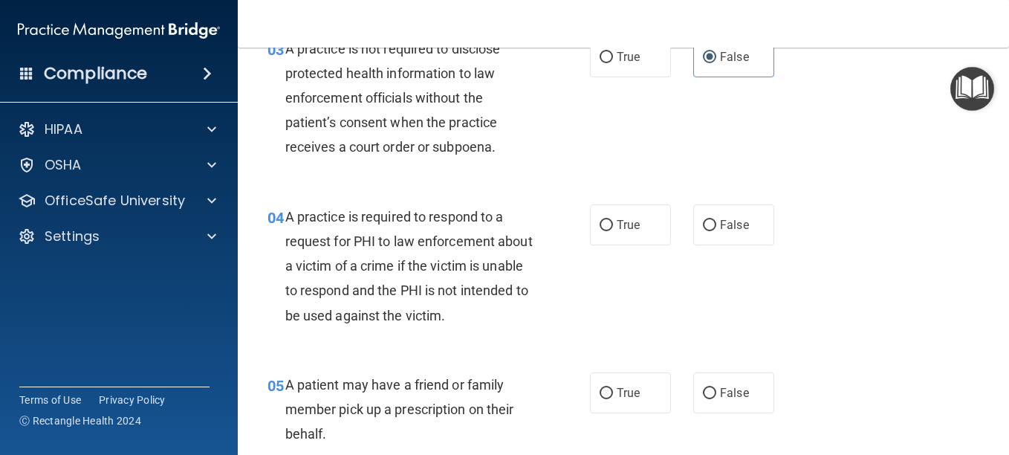
scroll to position [446, 0]
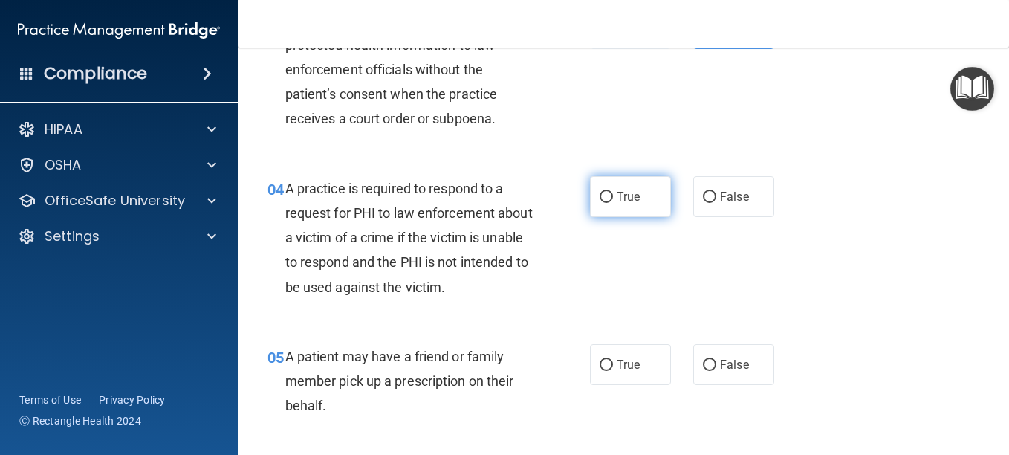
click at [606, 198] on input "True" at bounding box center [606, 197] width 13 height 11
radio input "true"
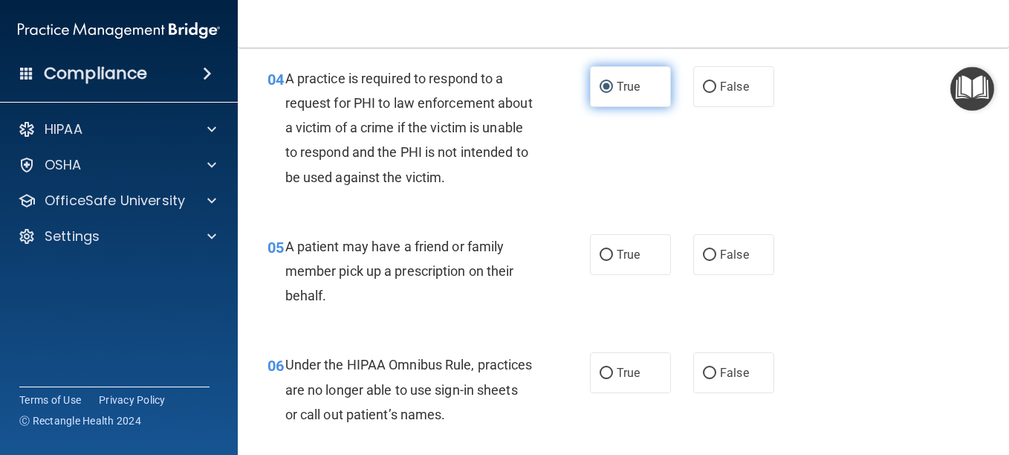
scroll to position [595, 0]
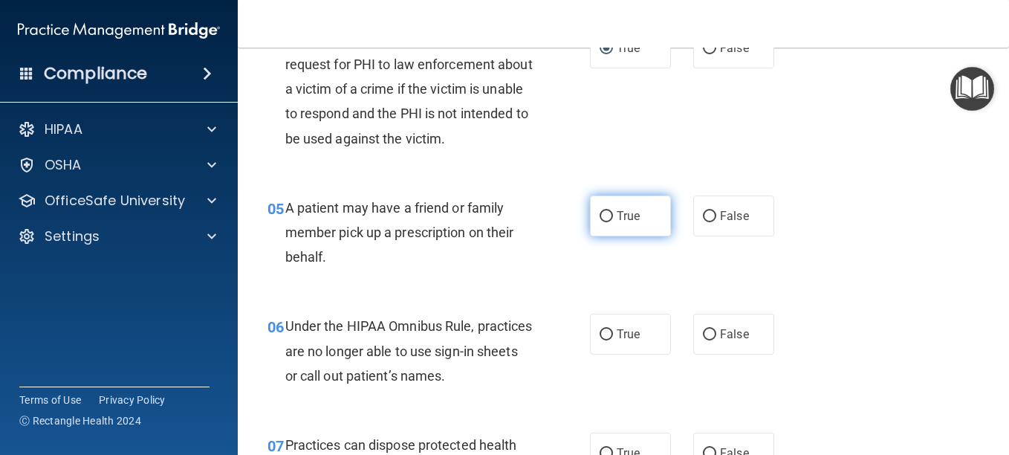
click at [600, 218] on input "True" at bounding box center [606, 216] width 13 height 11
radio input "true"
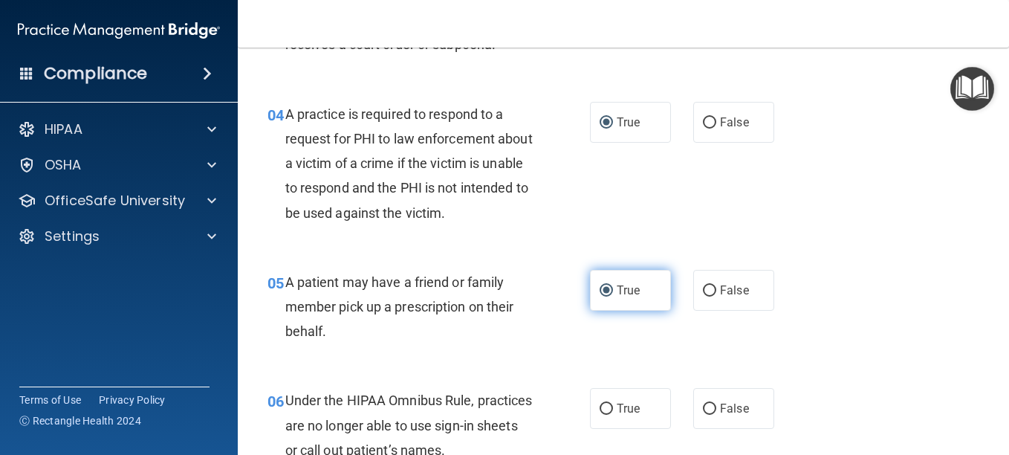
scroll to position [669, 0]
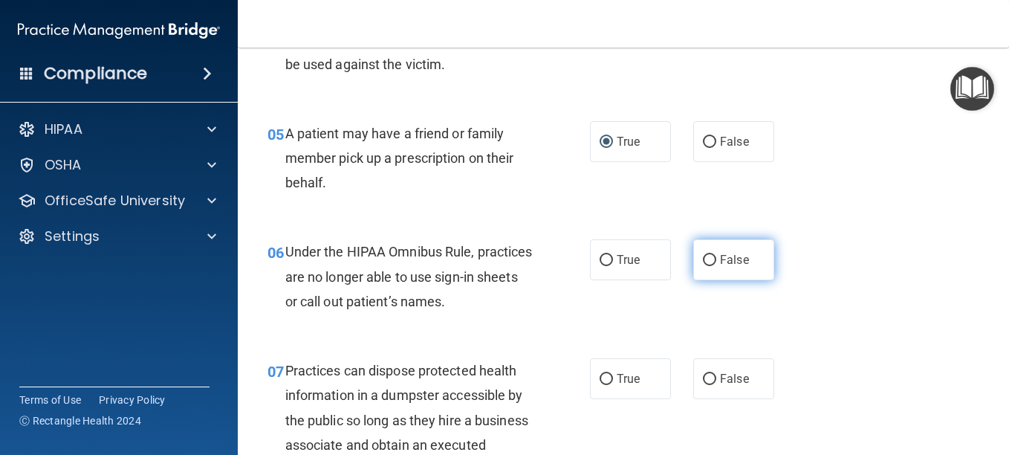
click at [704, 258] on input "False" at bounding box center [709, 260] width 13 height 11
radio input "true"
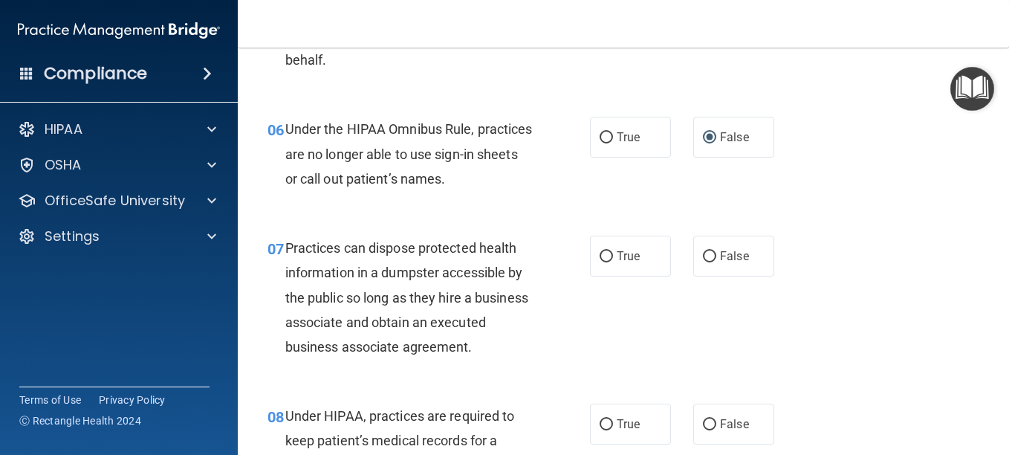
scroll to position [817, 0]
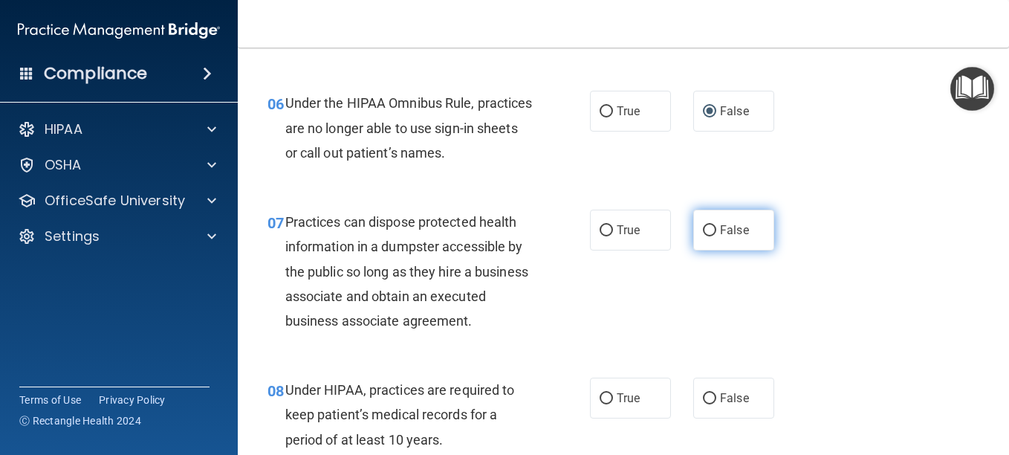
click at [703, 230] on input "False" at bounding box center [709, 230] width 13 height 11
radio input "true"
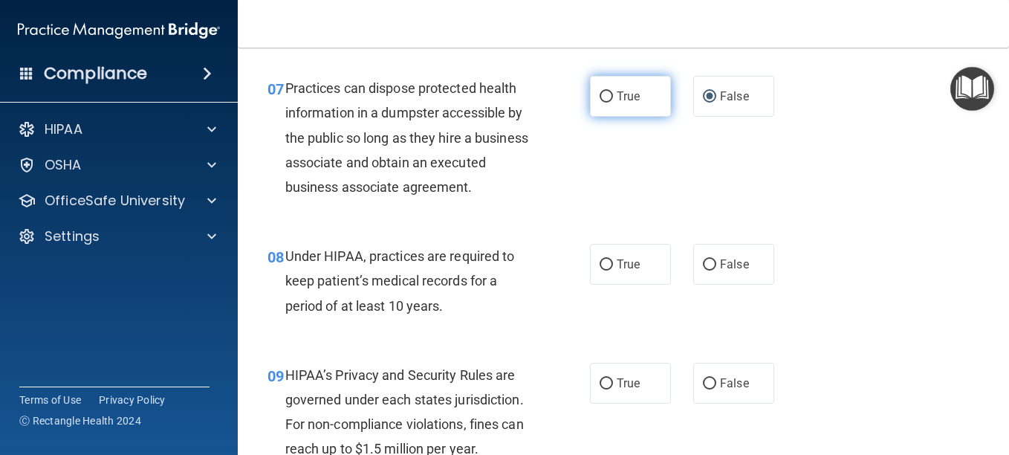
scroll to position [966, 0]
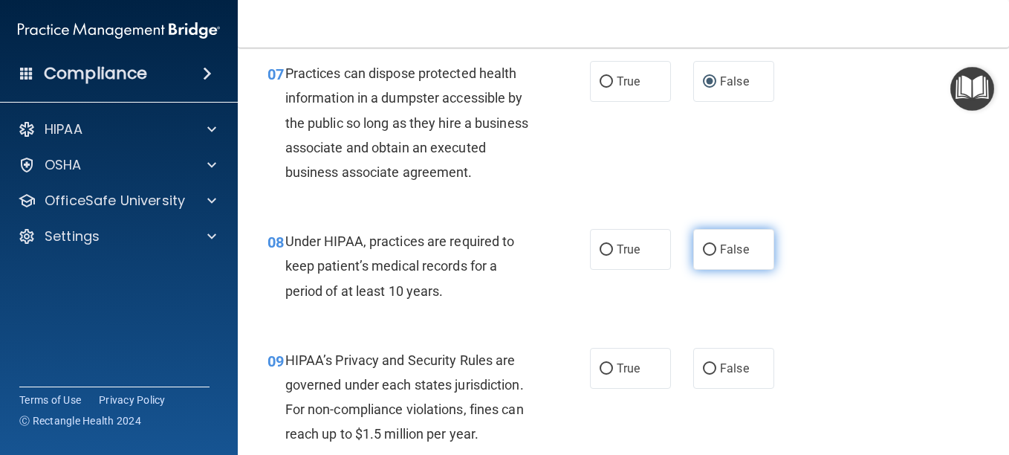
click at [705, 256] on input "False" at bounding box center [709, 250] width 13 height 11
radio input "true"
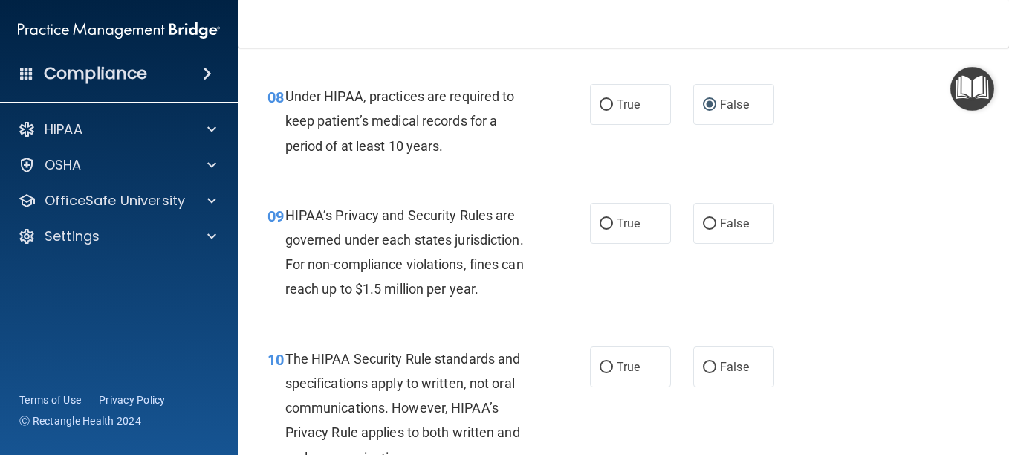
scroll to position [1115, 0]
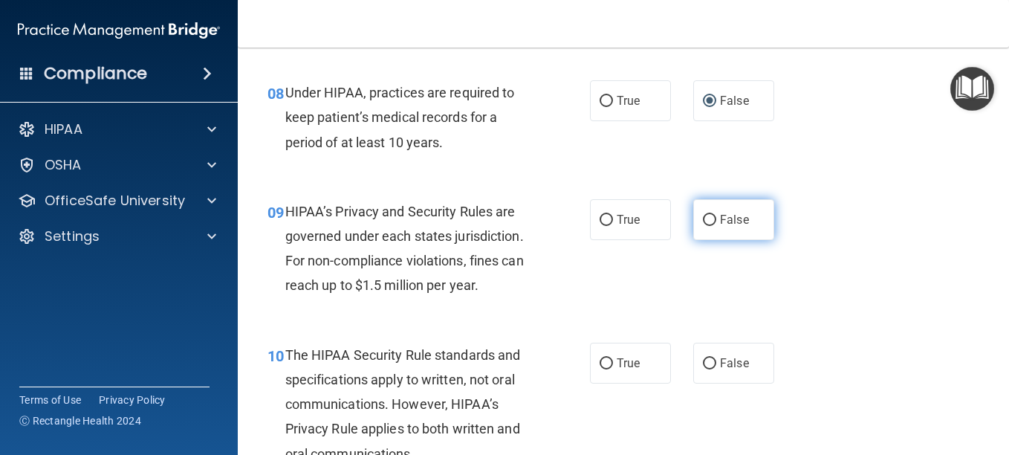
click at [707, 226] on input "False" at bounding box center [709, 220] width 13 height 11
radio input "true"
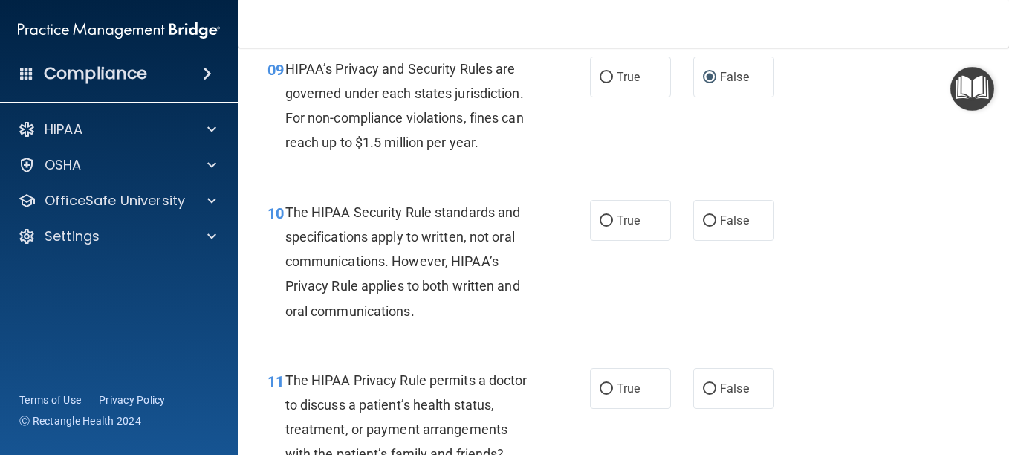
scroll to position [1263, 0]
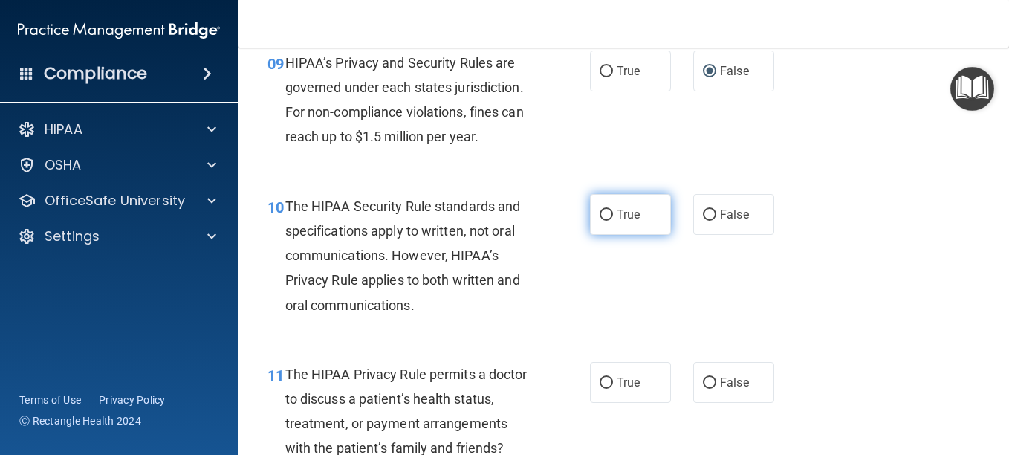
click at [600, 221] on input "True" at bounding box center [606, 215] width 13 height 11
radio input "true"
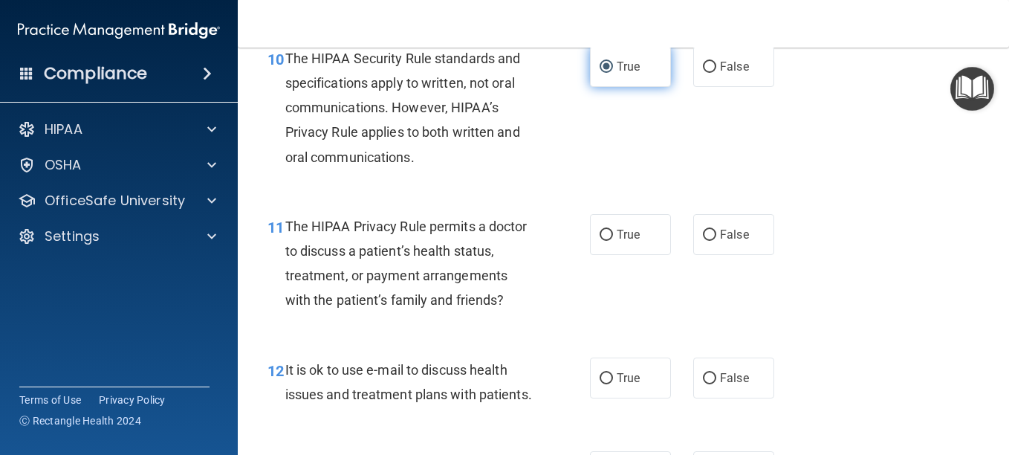
scroll to position [1412, 0]
click at [602, 240] on input "True" at bounding box center [606, 234] width 13 height 11
radio input "true"
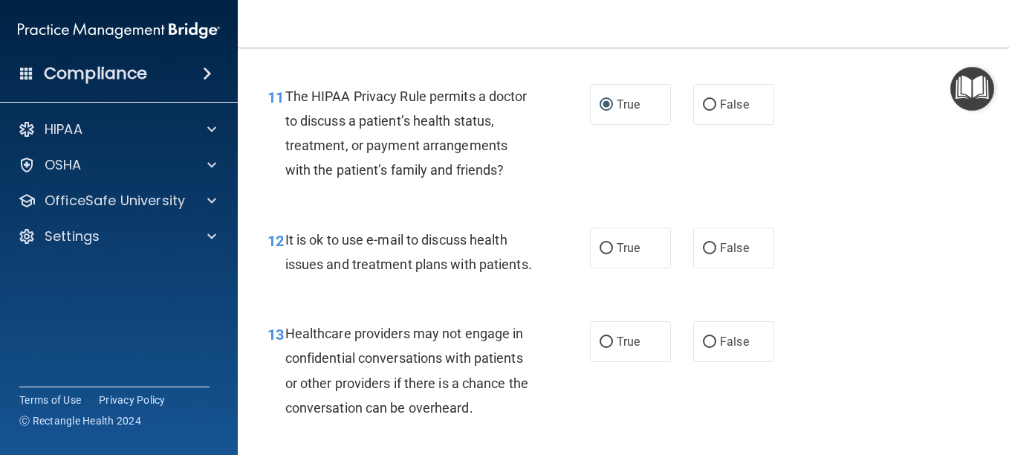
scroll to position [1561, 0]
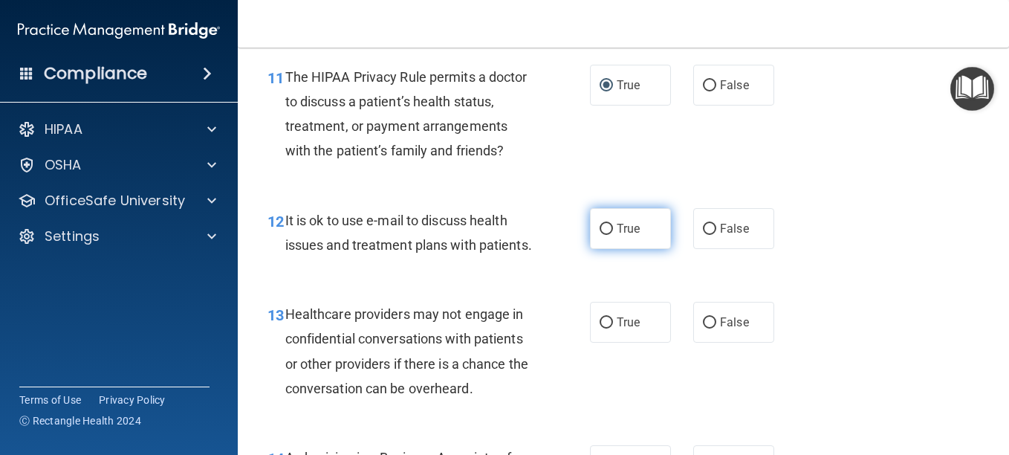
click at [607, 249] on label "True" at bounding box center [630, 228] width 81 height 41
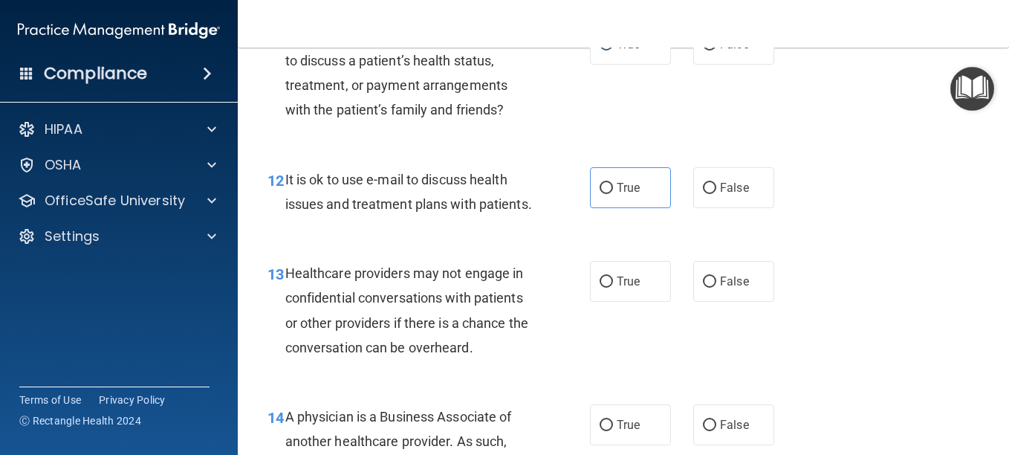
scroll to position [1635, 0]
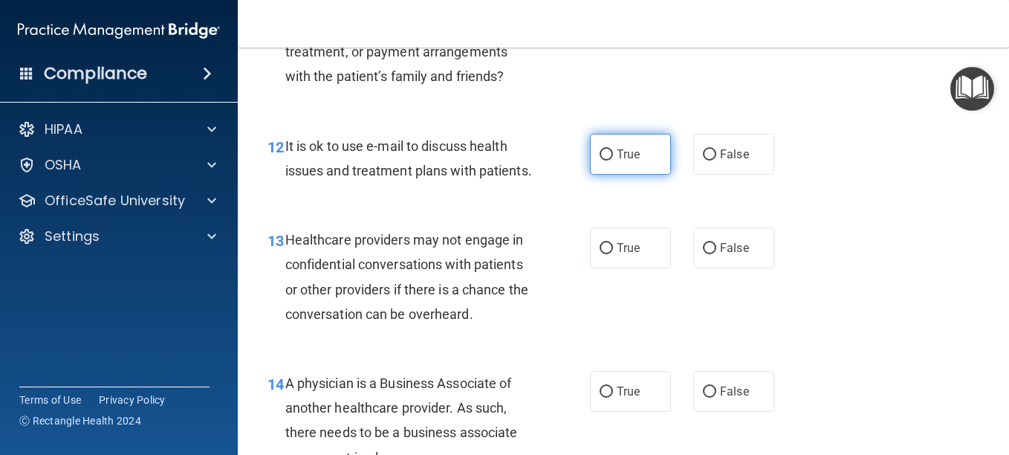
click at [600, 161] on input "True" at bounding box center [606, 154] width 13 height 11
radio input "true"
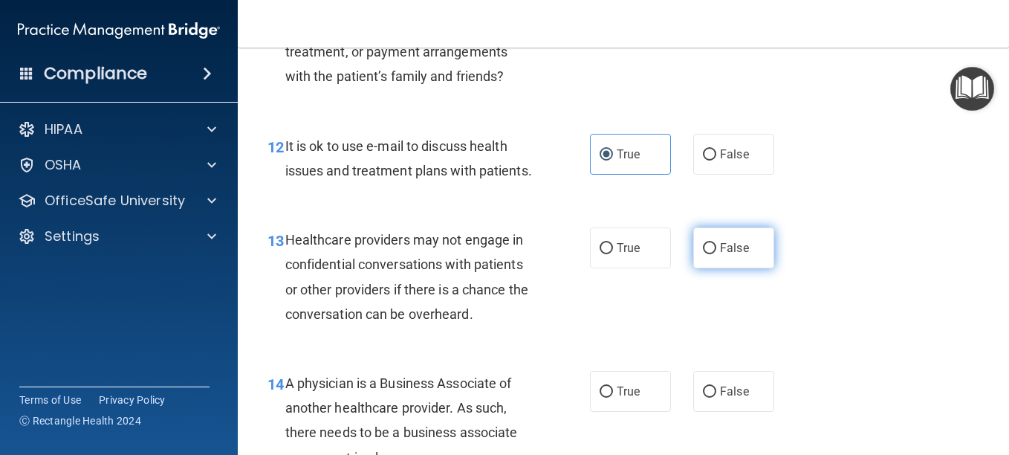
click at [704, 254] on input "False" at bounding box center [709, 248] width 13 height 11
radio input "true"
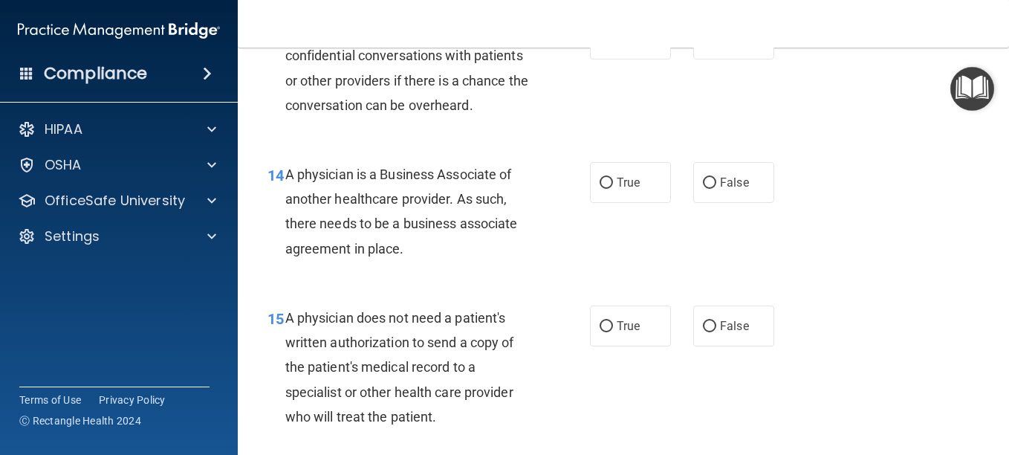
scroll to position [1858, 0]
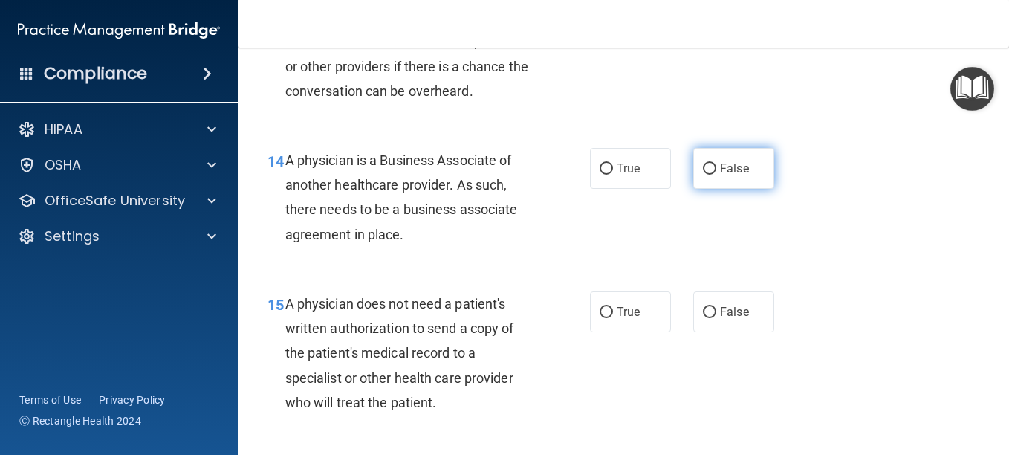
click at [703, 175] on input "False" at bounding box center [709, 168] width 13 height 11
radio input "true"
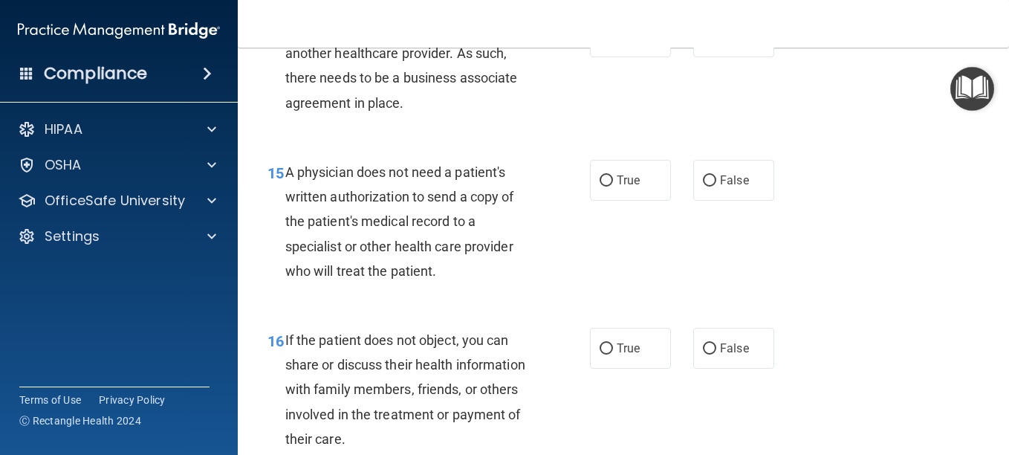
scroll to position [2007, 0]
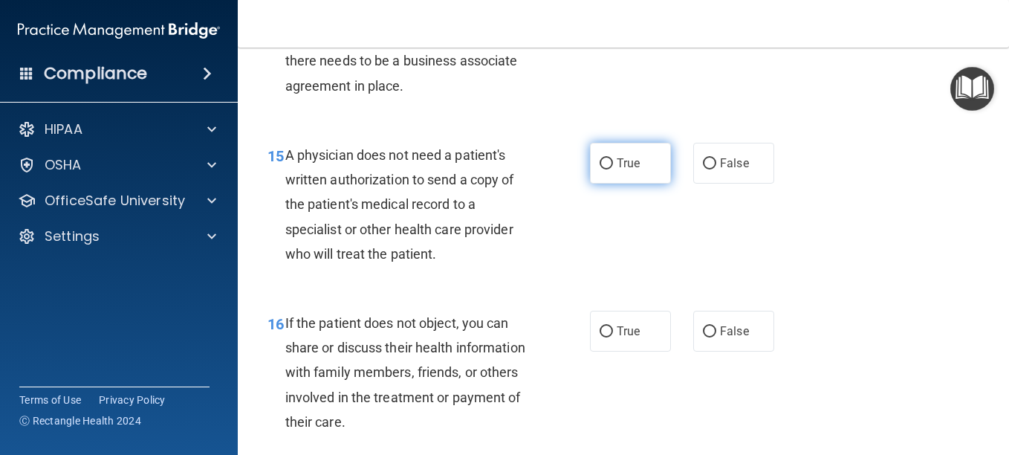
click at [600, 169] on input "True" at bounding box center [606, 163] width 13 height 11
radio input "true"
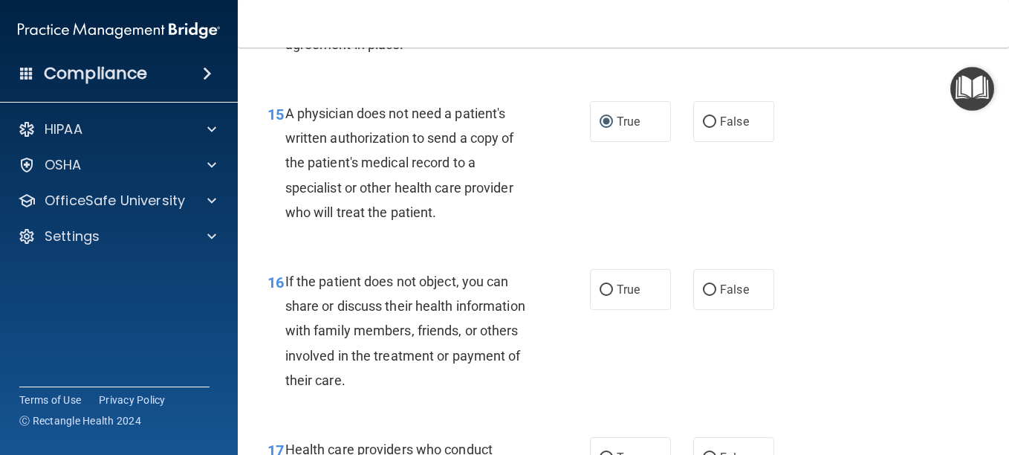
scroll to position [2081, 0]
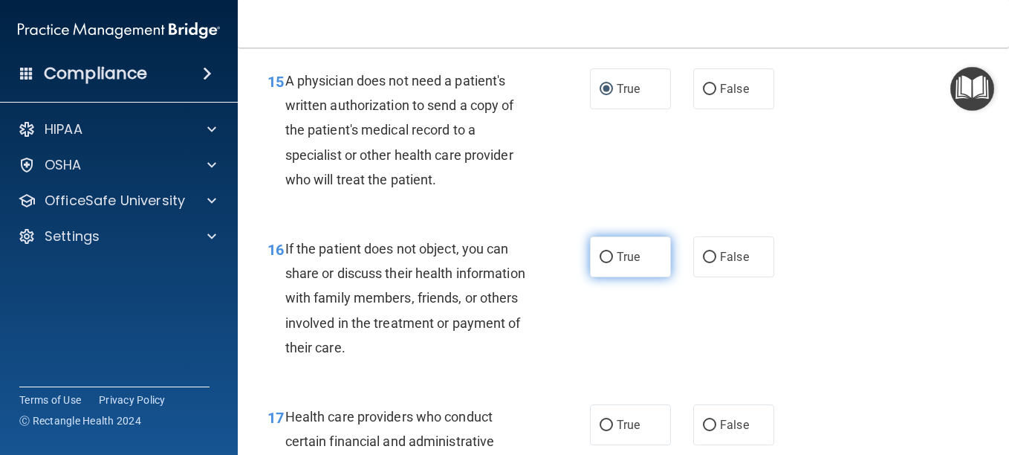
click at [600, 263] on input "True" at bounding box center [606, 257] width 13 height 11
radio input "true"
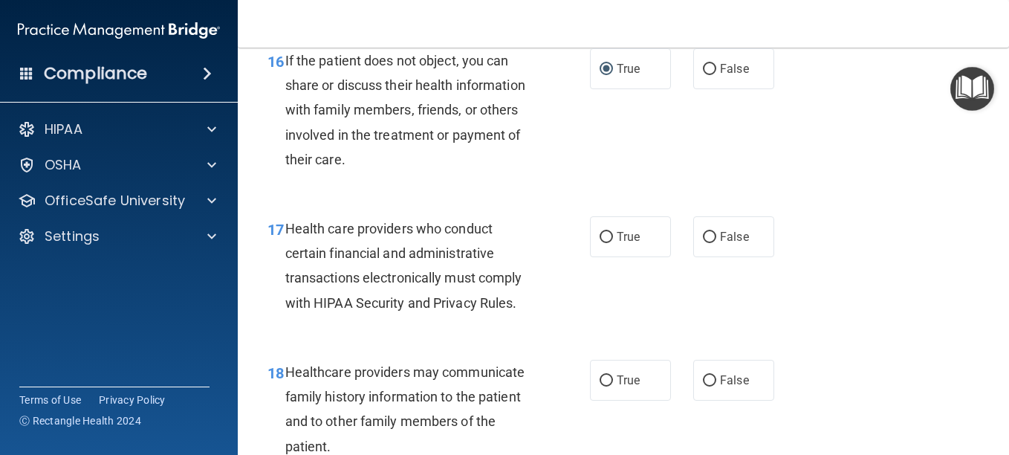
scroll to position [2304, 0]
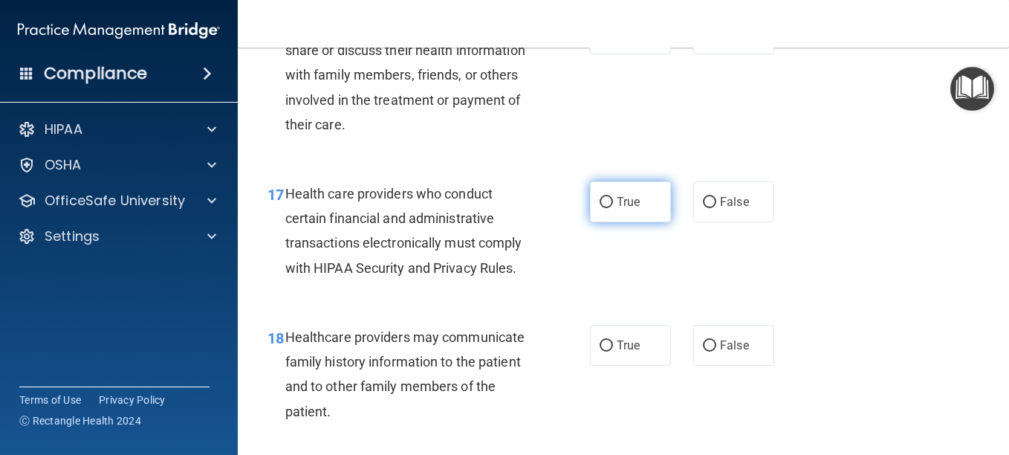
click at [606, 208] on input "True" at bounding box center [606, 202] width 13 height 11
radio input "true"
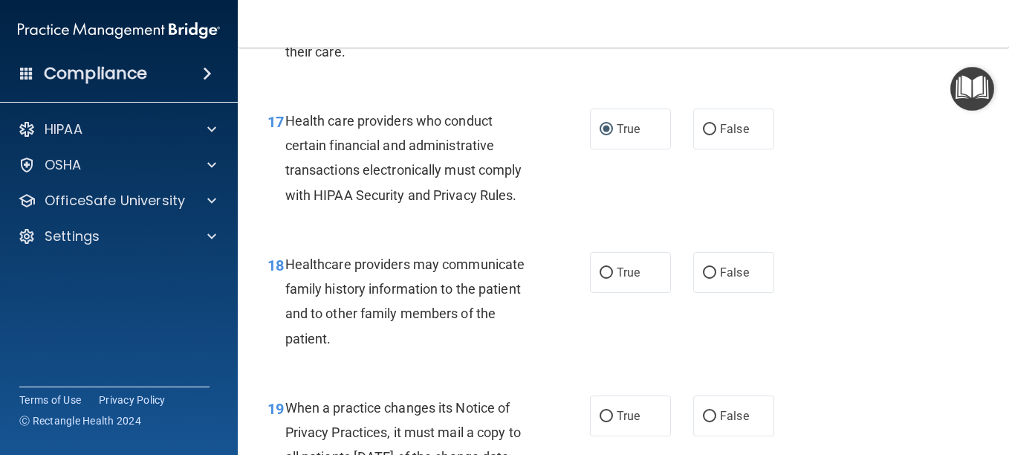
scroll to position [2378, 0]
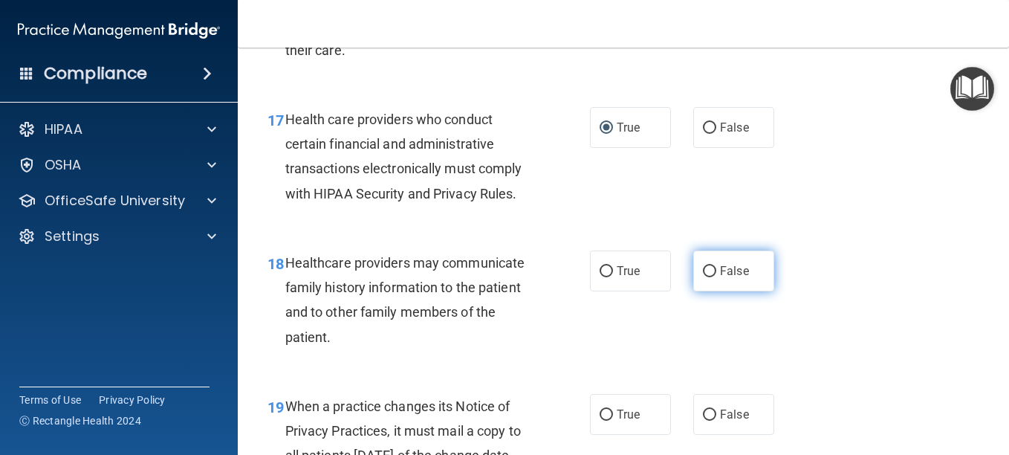
click at [703, 277] on input "False" at bounding box center [709, 271] width 13 height 11
radio input "true"
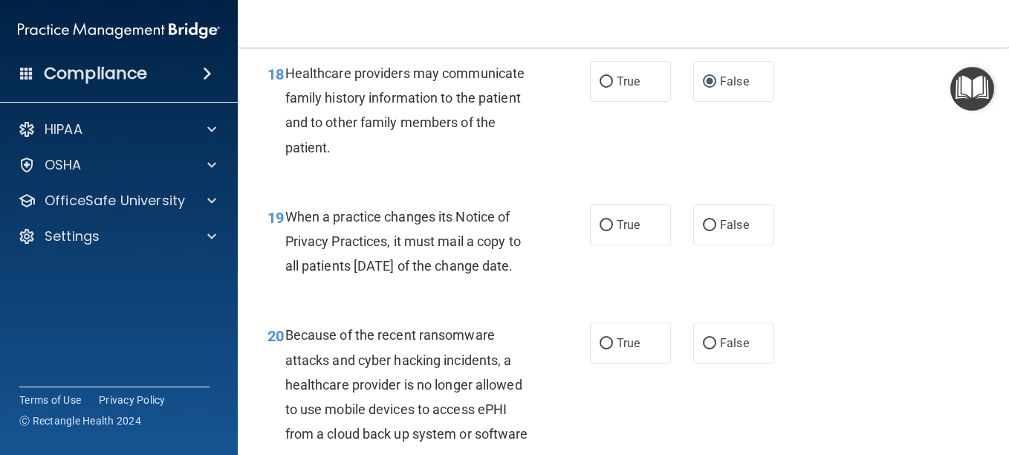
scroll to position [2601, 0]
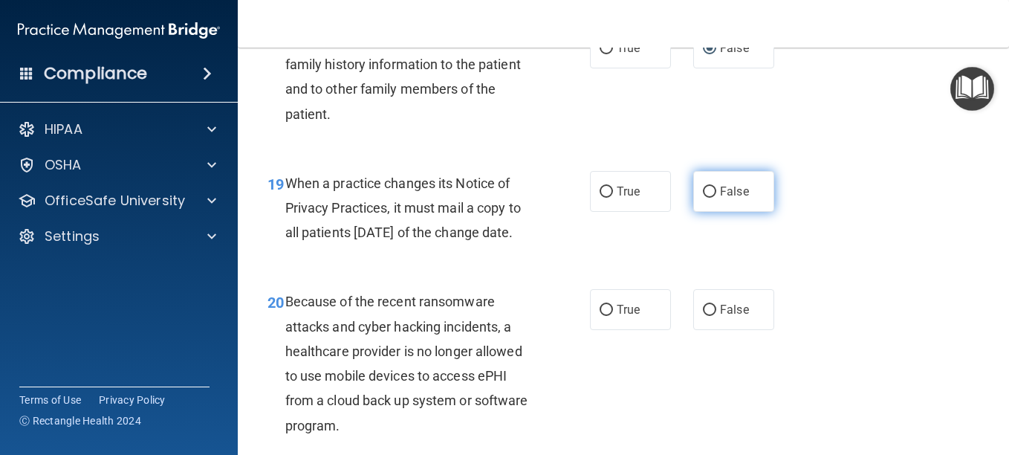
click at [707, 198] on input "False" at bounding box center [709, 192] width 13 height 11
radio input "true"
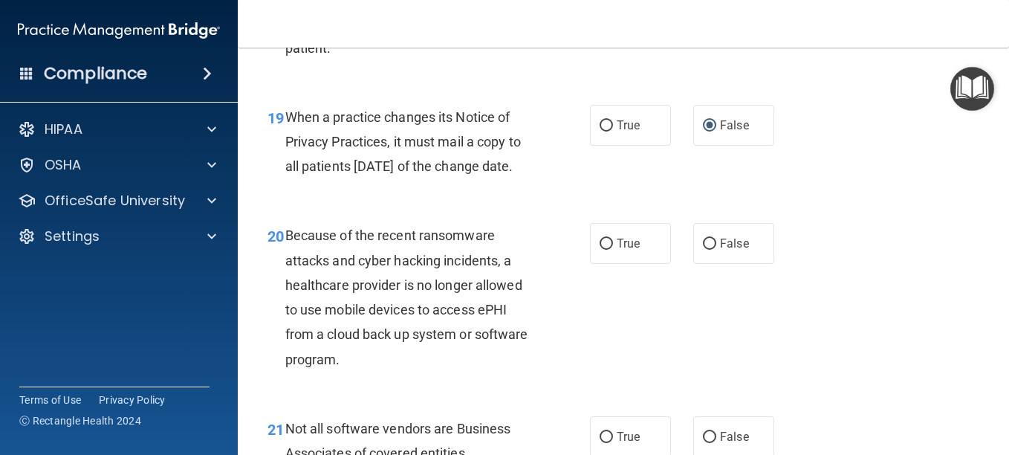
scroll to position [2750, 0]
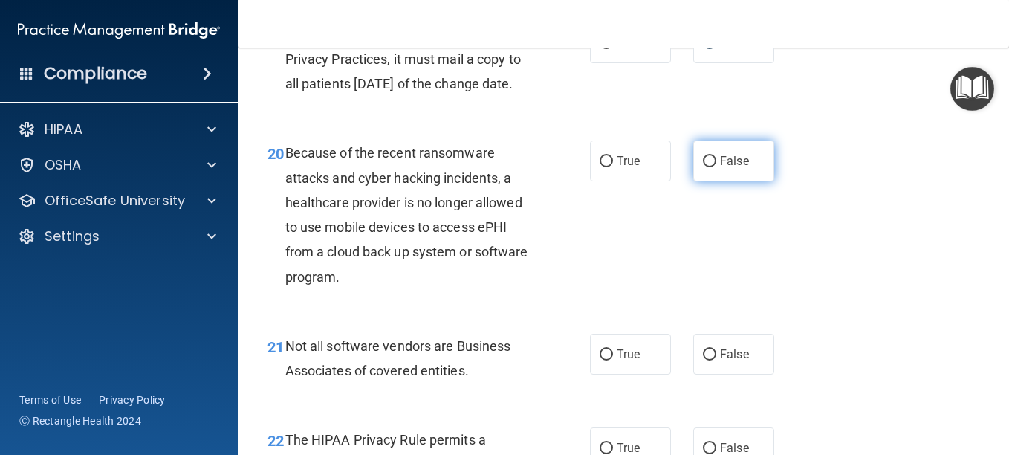
click at [709, 181] on label "False" at bounding box center [733, 160] width 81 height 41
click at [709, 167] on input "False" at bounding box center [709, 161] width 13 height 11
radio input "true"
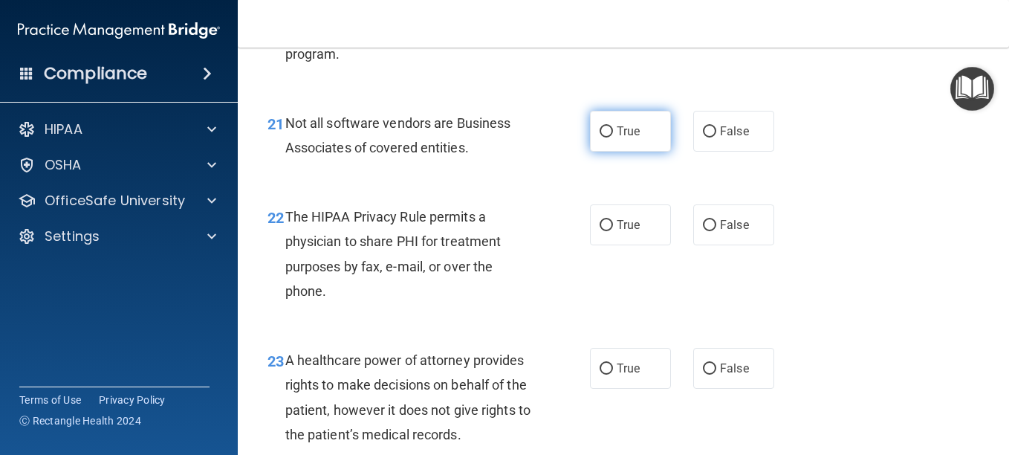
click at [600, 137] on input "True" at bounding box center [606, 131] width 13 height 11
radio input "true"
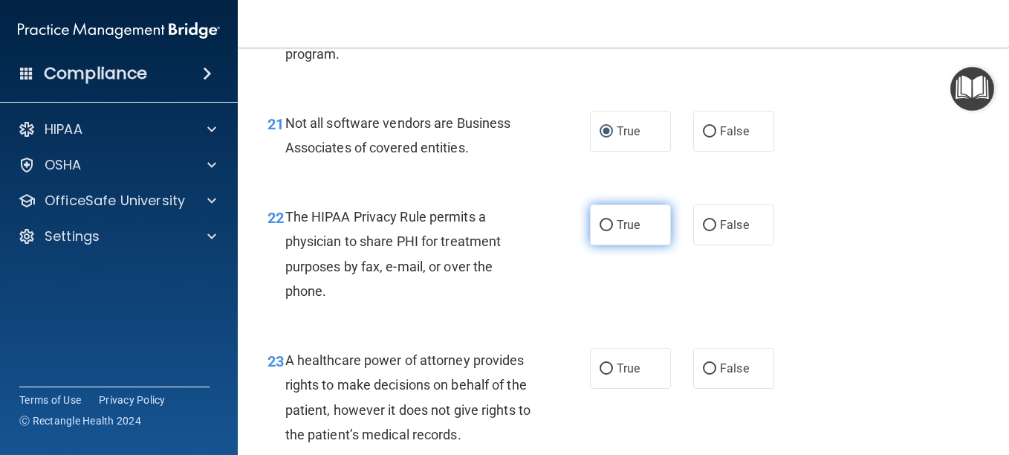
click at [603, 231] on input "True" at bounding box center [606, 225] width 13 height 11
radio input "true"
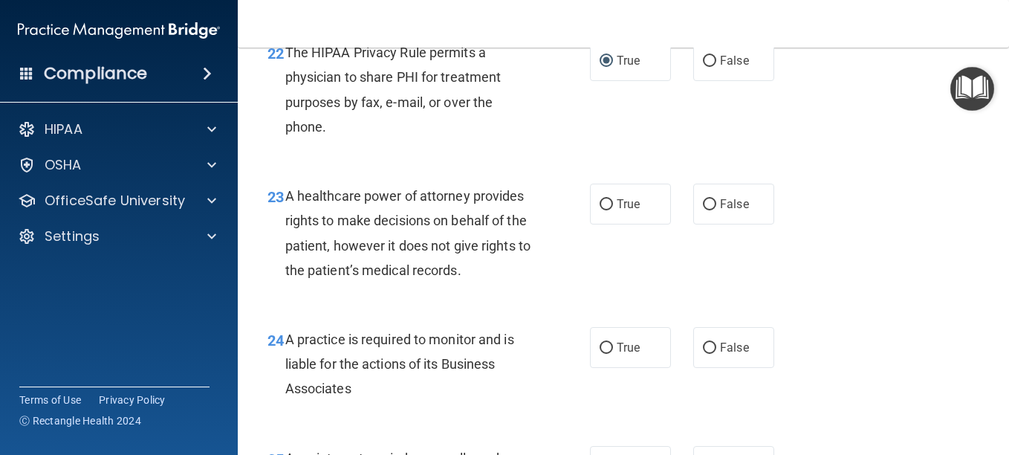
scroll to position [3196, 0]
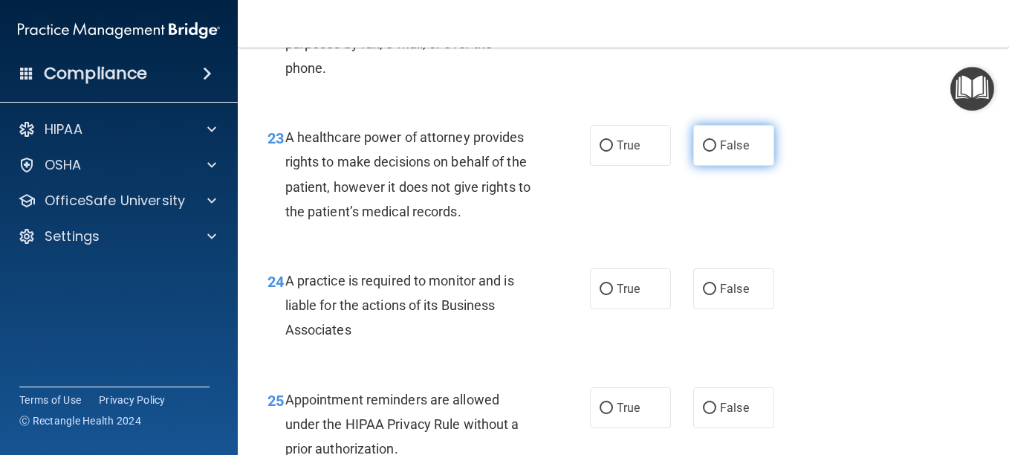
click at [703, 152] on input "False" at bounding box center [709, 145] width 13 height 11
radio input "true"
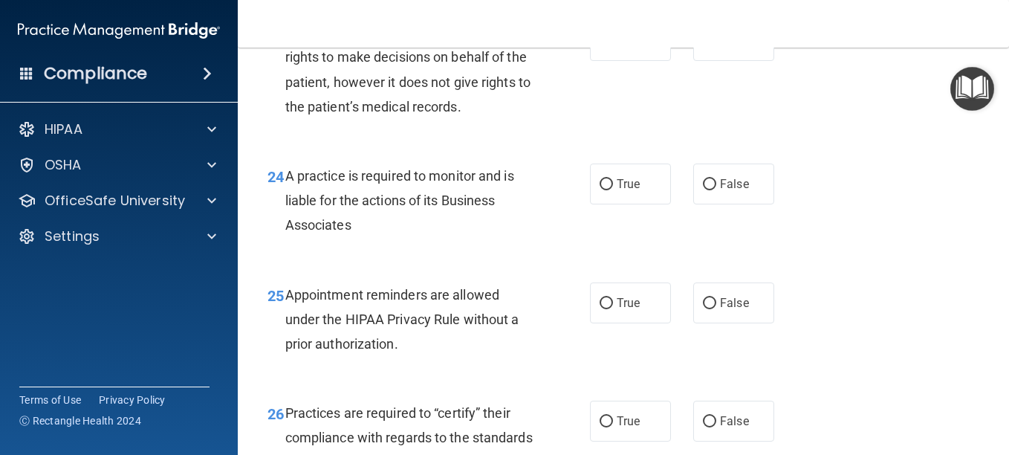
scroll to position [3344, 0]
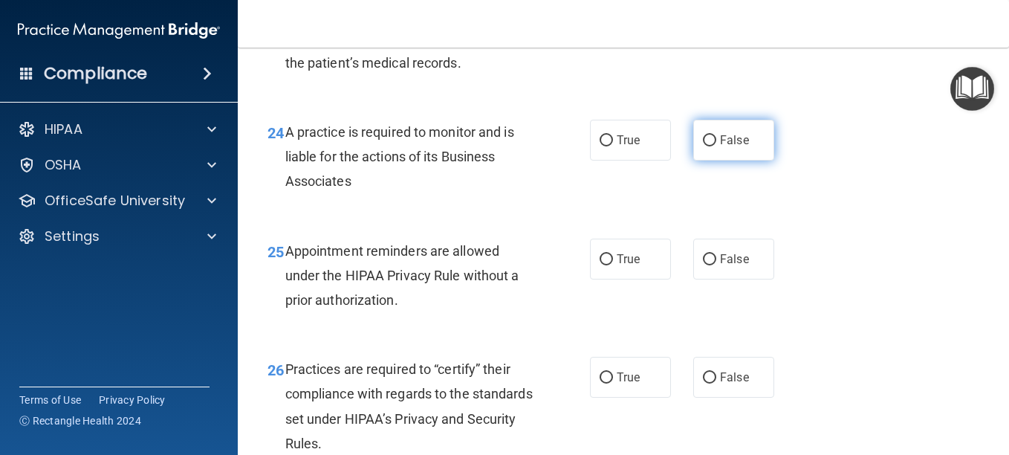
click at [703, 146] on input "False" at bounding box center [709, 140] width 13 height 11
radio input "true"
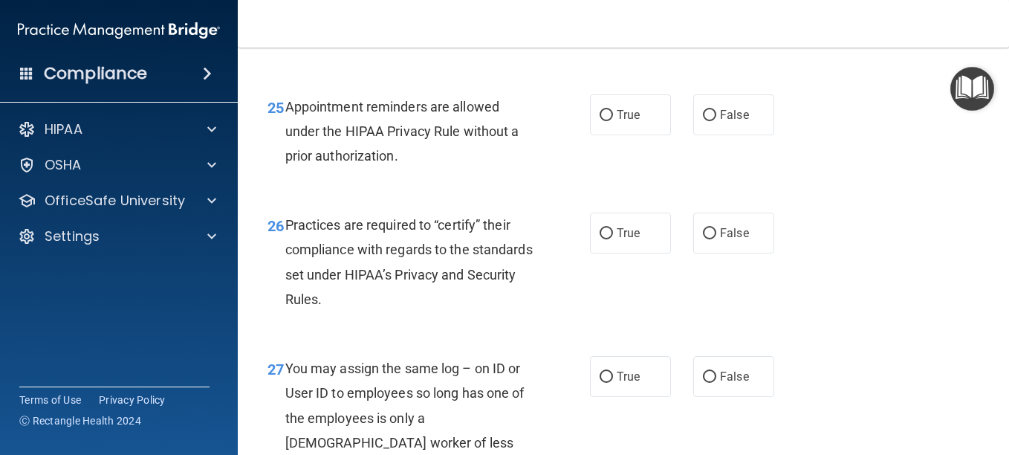
scroll to position [3493, 0]
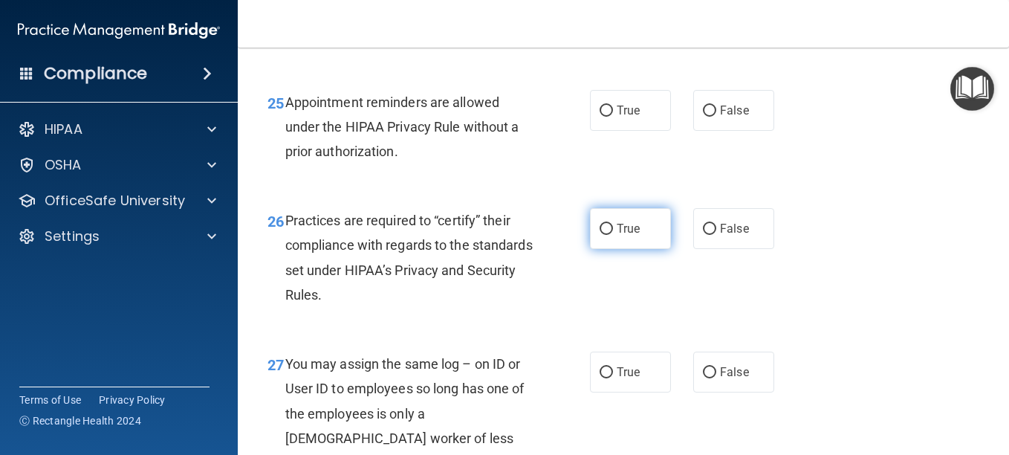
click at [606, 249] on label "True" at bounding box center [630, 228] width 81 height 41
click at [606, 235] on input "True" at bounding box center [606, 229] width 13 height 11
radio input "true"
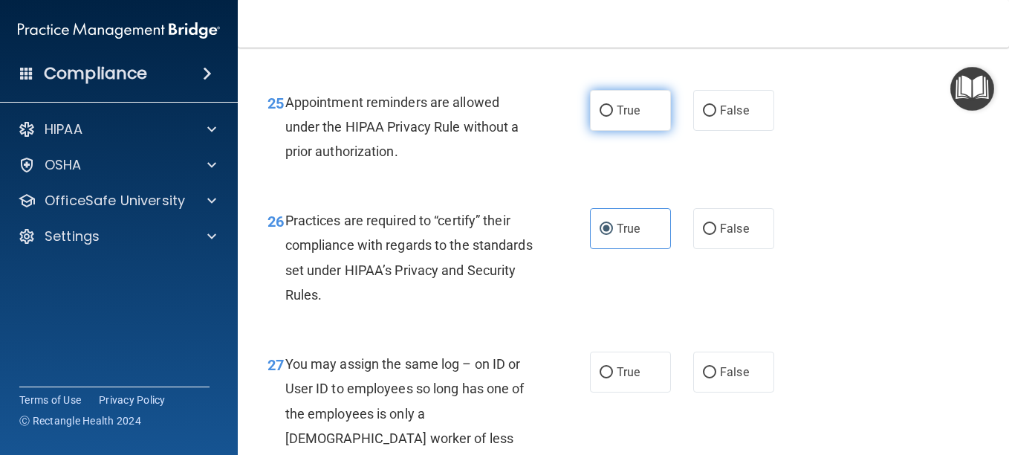
click at [605, 117] on input "True" at bounding box center [606, 111] width 13 height 11
radio input "true"
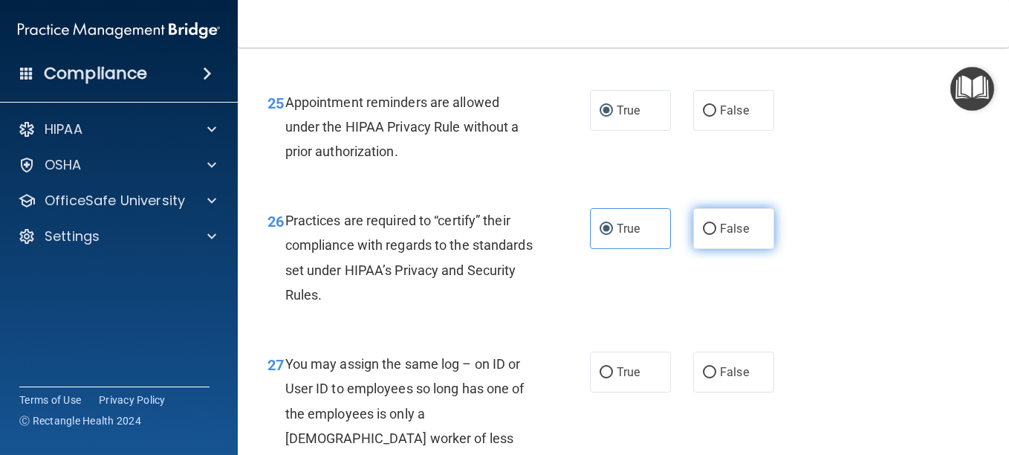
click at [700, 249] on label "False" at bounding box center [733, 228] width 81 height 41
drag, startPoint x: 700, startPoint y: 322, endPoint x: 706, endPoint y: 330, distance: 10.1
click at [706, 235] on input "False" at bounding box center [709, 229] width 13 height 11
radio input "true"
radio input "false"
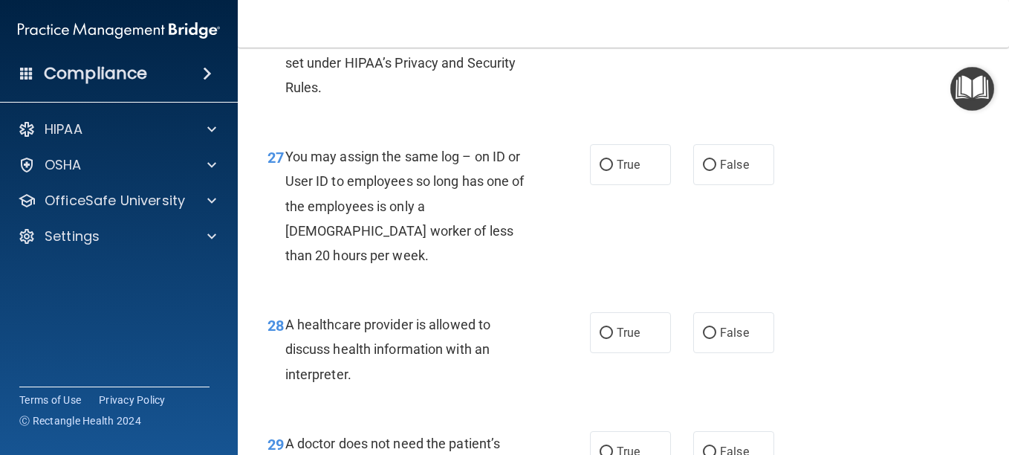
scroll to position [3790, 0]
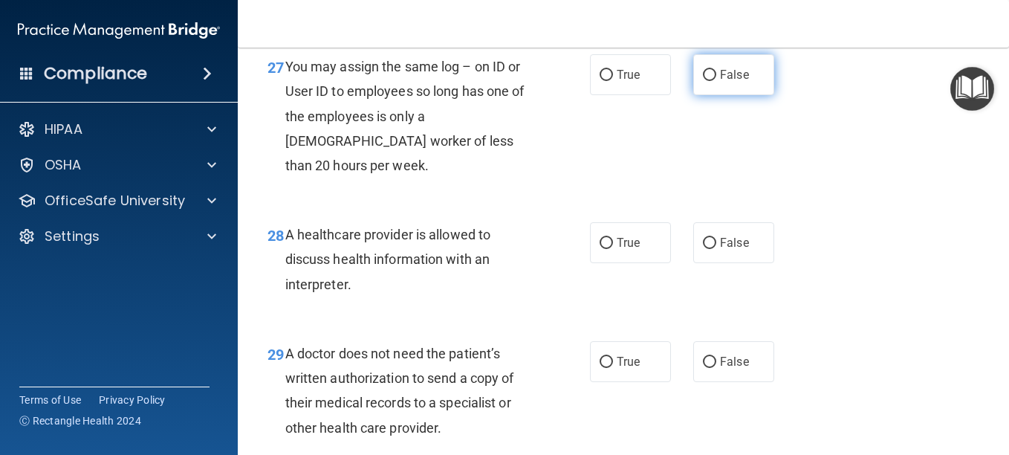
click at [708, 81] on input "False" at bounding box center [709, 75] width 13 height 11
radio input "true"
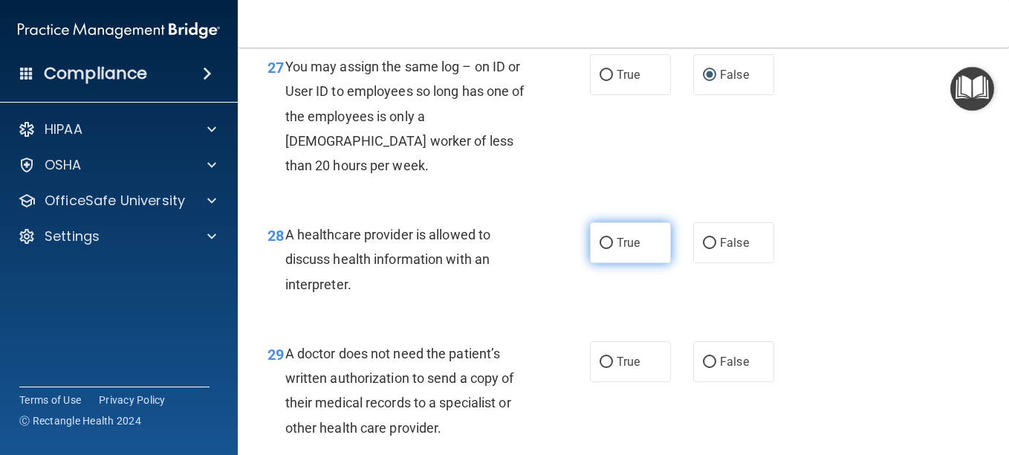
click at [602, 249] on input "True" at bounding box center [606, 243] width 13 height 11
radio input "true"
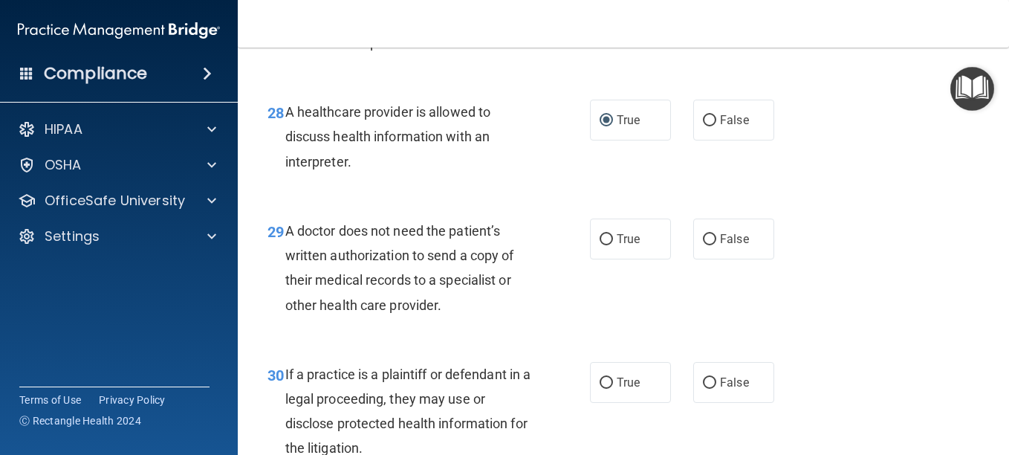
scroll to position [3939, 0]
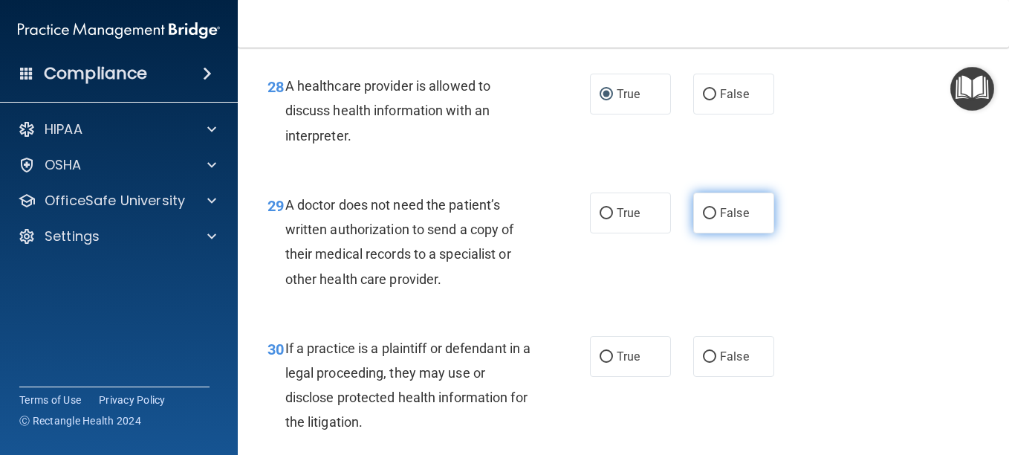
click at [703, 219] on input "False" at bounding box center [709, 213] width 13 height 11
radio input "true"
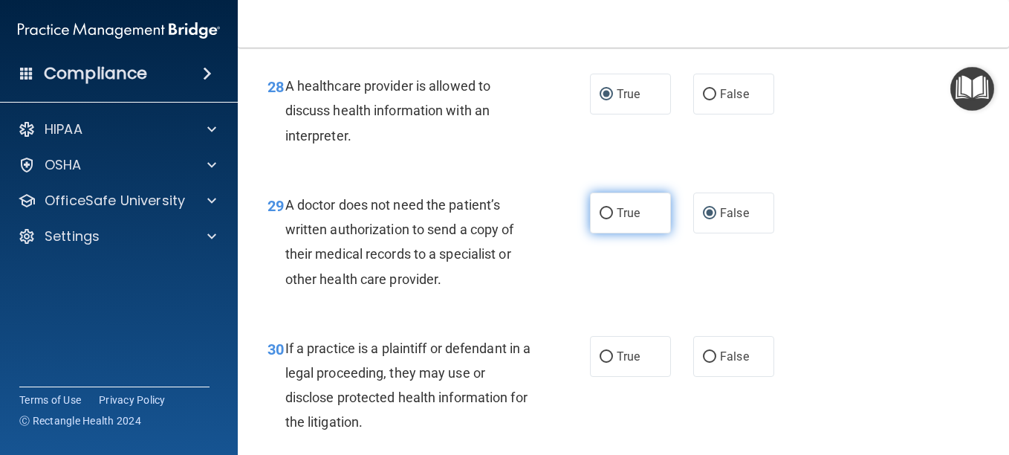
click at [604, 219] on input "True" at bounding box center [606, 213] width 13 height 11
radio input "true"
radio input "false"
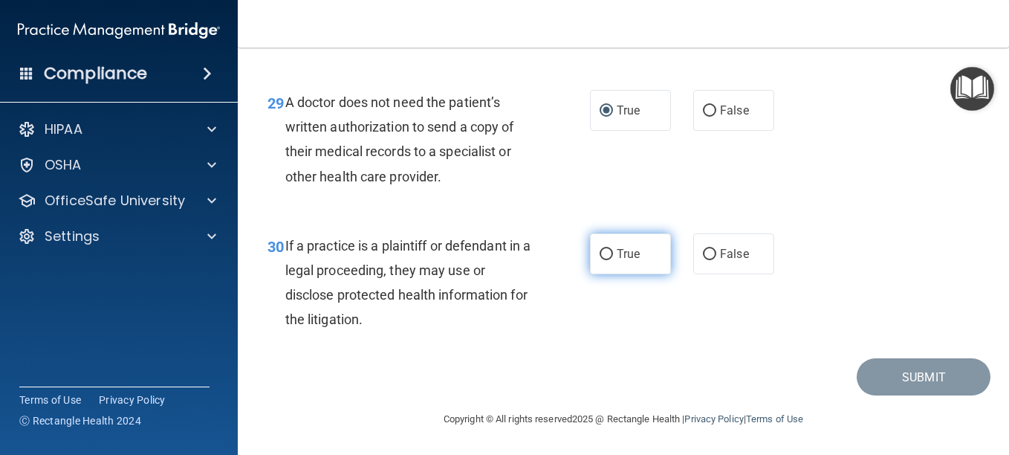
scroll to position [4087, 0]
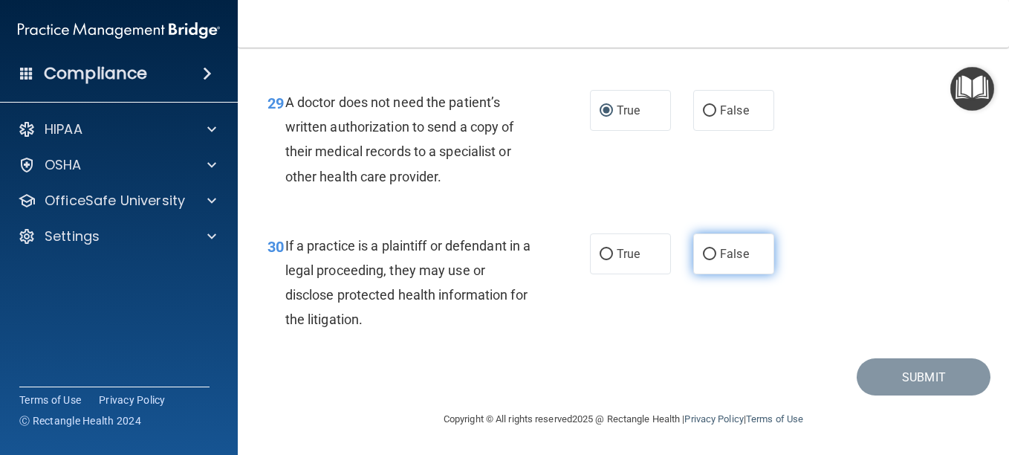
click at [704, 260] on input "False" at bounding box center [709, 254] width 13 height 11
radio input "true"
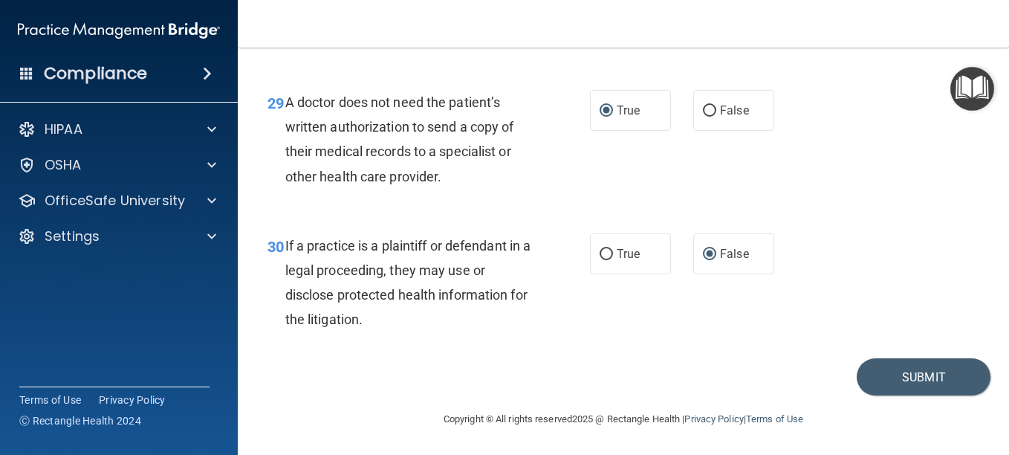
scroll to position [4041, 0]
click at [906, 396] on button "Submit" at bounding box center [924, 377] width 134 height 38
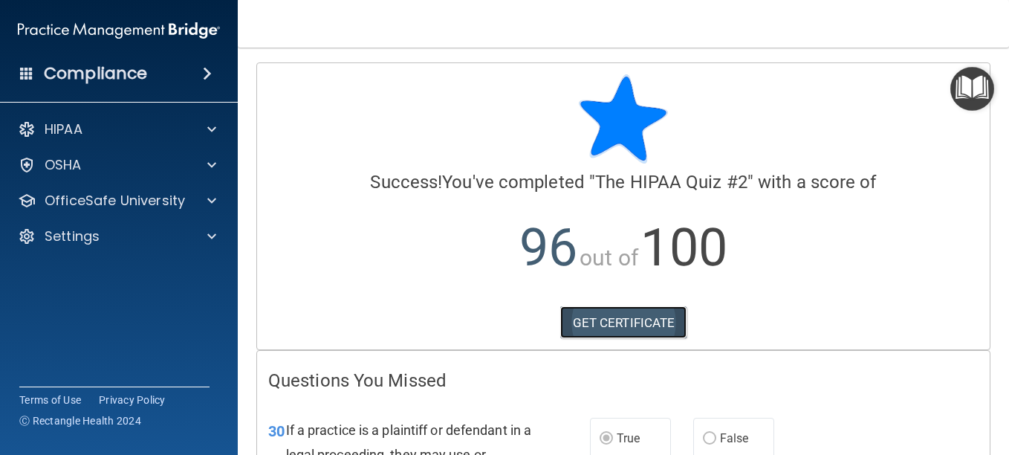
click at [586, 323] on link "GET CERTIFICATE" at bounding box center [623, 322] width 127 height 33
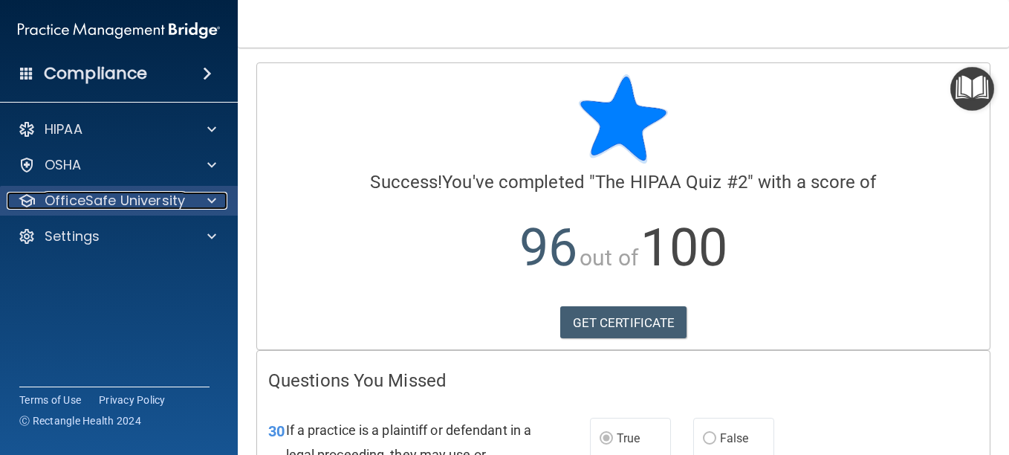
click at [91, 201] on p "OfficeSafe University" at bounding box center [115, 201] width 140 height 18
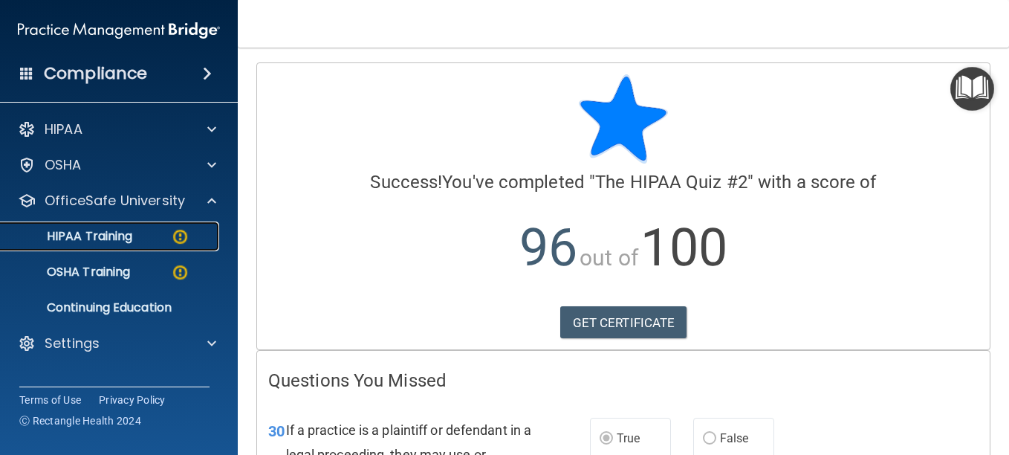
click at [100, 229] on p "HIPAA Training" at bounding box center [71, 236] width 123 height 15
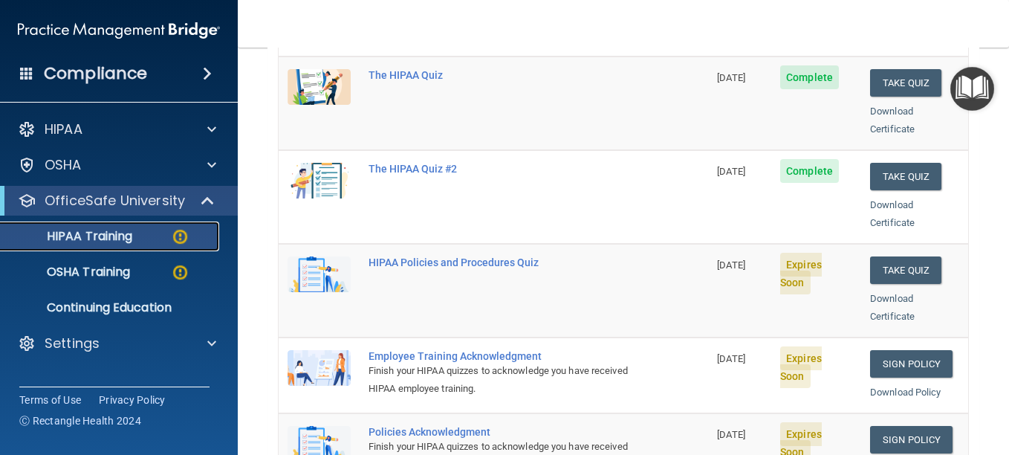
scroll to position [297, 0]
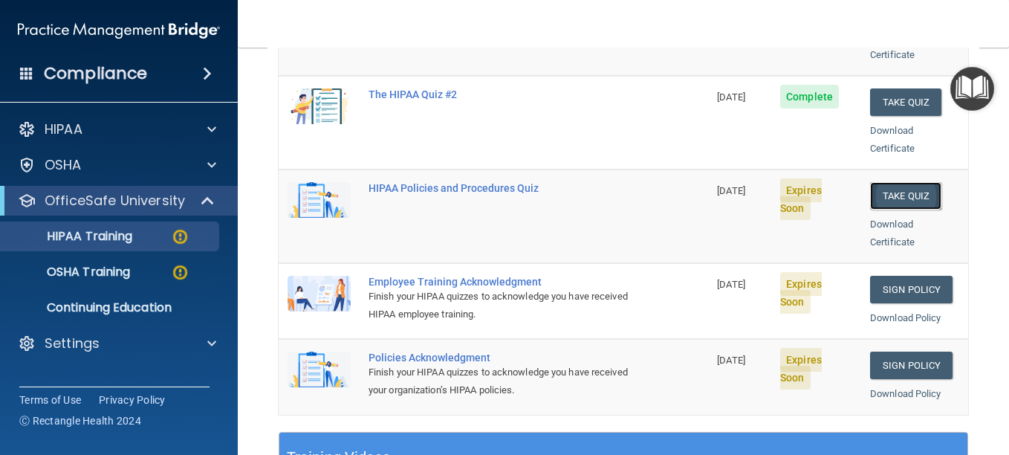
click at [888, 182] on button "Take Quiz" at bounding box center [905, 195] width 71 height 27
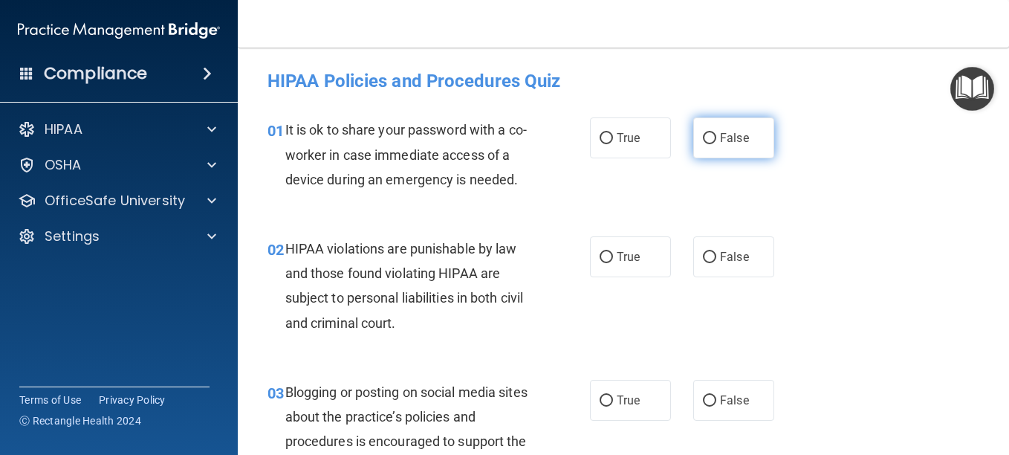
click at [704, 135] on input "False" at bounding box center [709, 138] width 13 height 11
radio input "true"
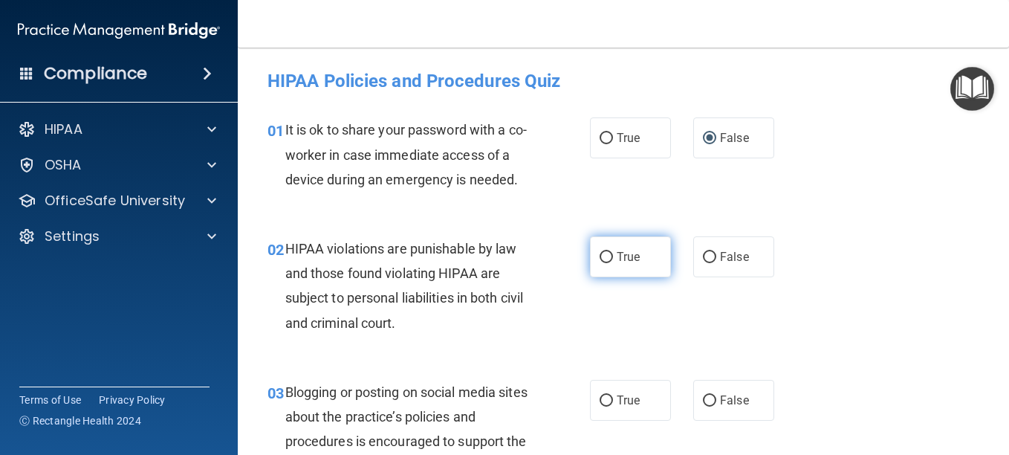
click at [600, 263] on input "True" at bounding box center [606, 257] width 13 height 11
radio input "true"
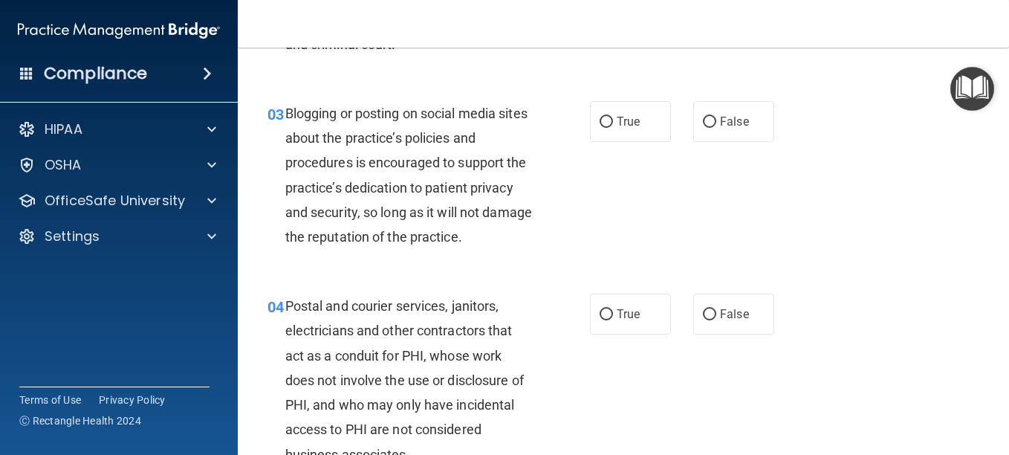
scroll to position [297, 0]
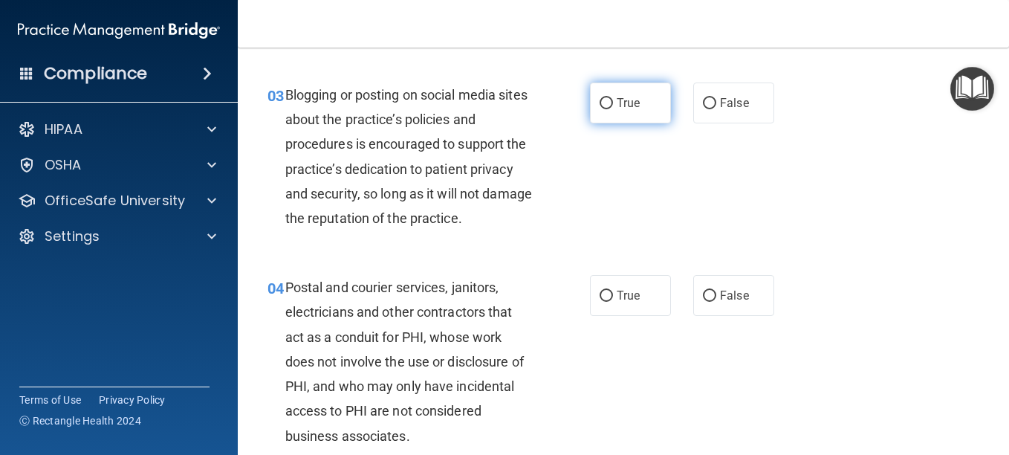
click at [604, 109] on input "True" at bounding box center [606, 103] width 13 height 11
radio input "true"
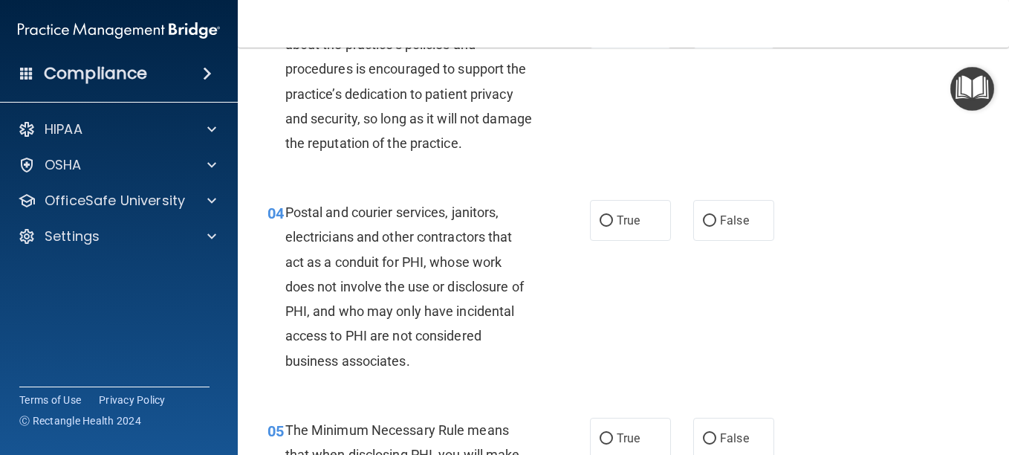
scroll to position [446, 0]
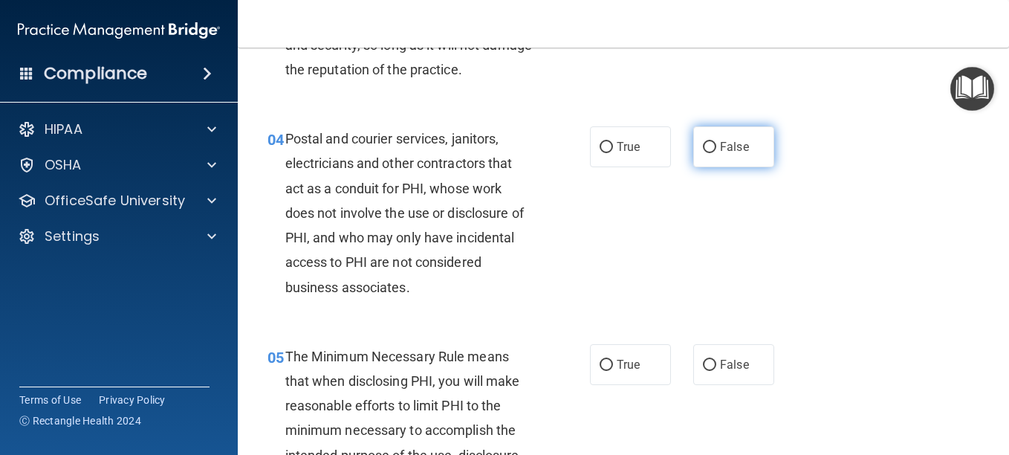
click at [703, 153] on input "False" at bounding box center [709, 147] width 13 height 11
radio input "true"
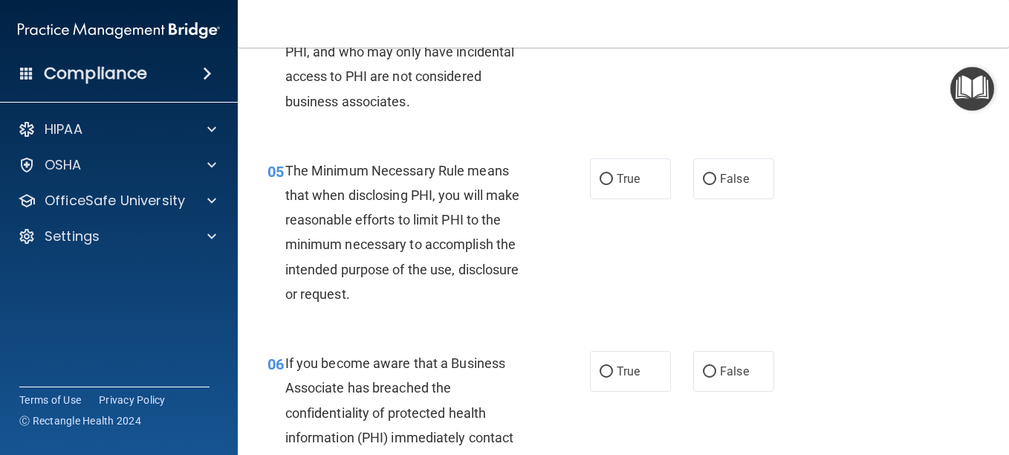
scroll to position [669, 0]
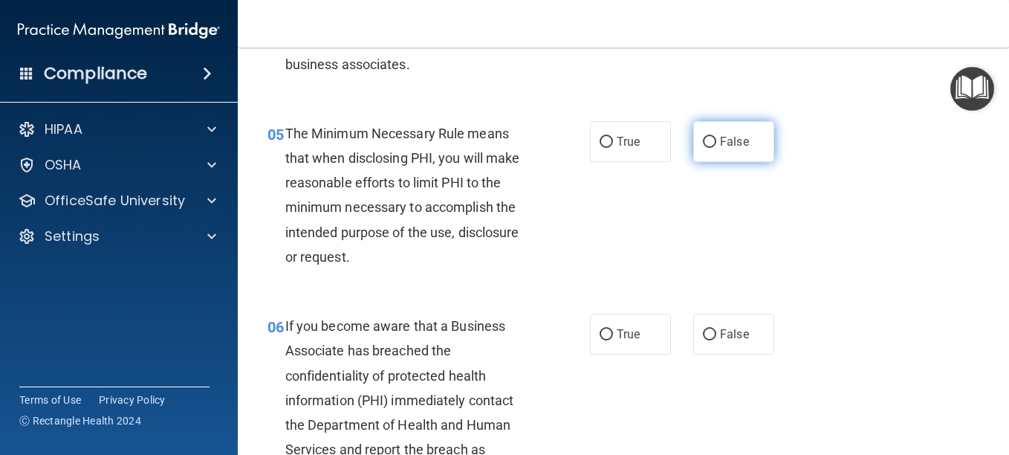
click at [705, 148] on input "False" at bounding box center [709, 142] width 13 height 11
radio input "true"
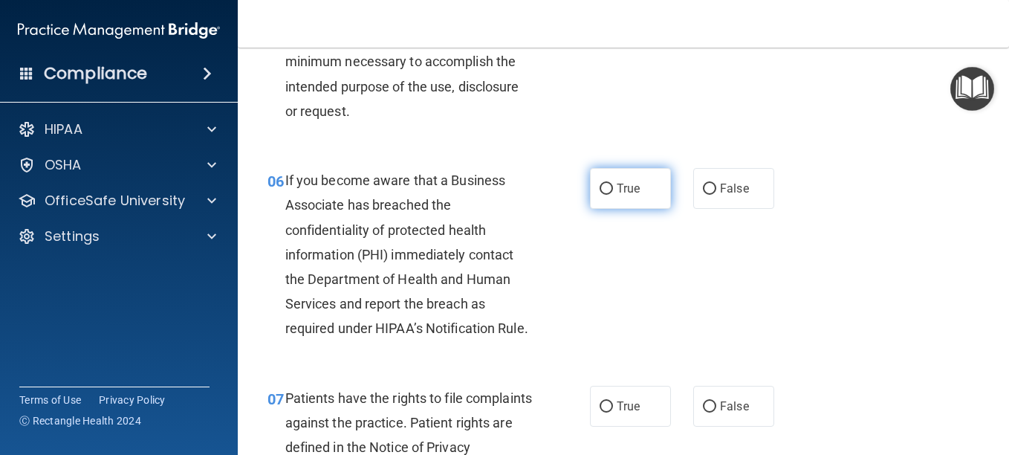
scroll to position [966, 0]
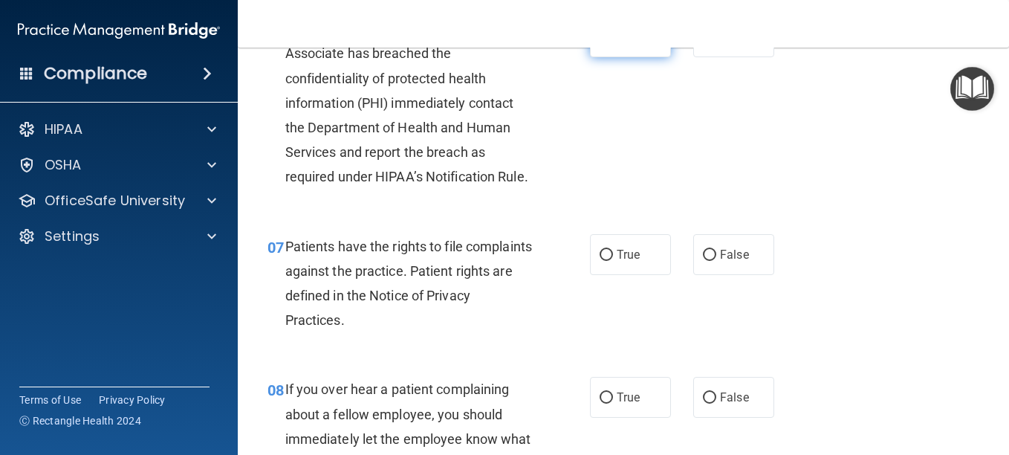
click at [603, 43] on input "True" at bounding box center [606, 37] width 13 height 11
radio input "true"
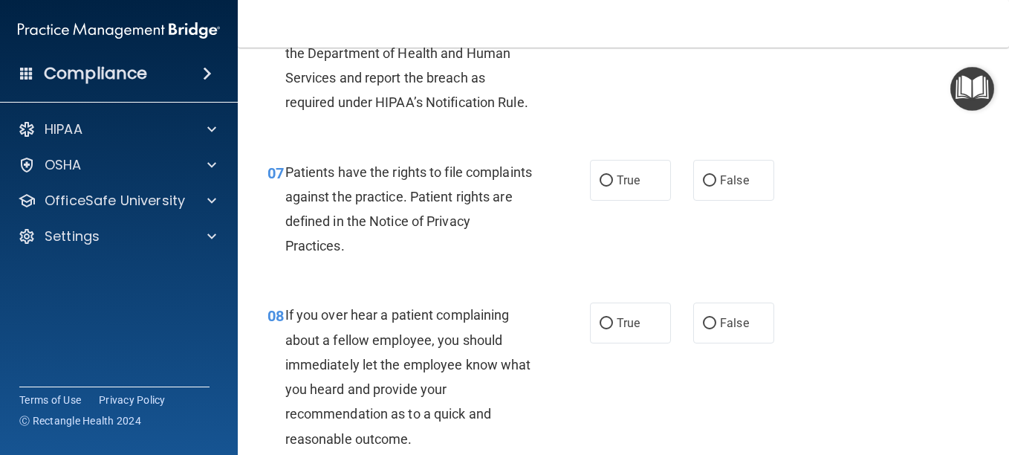
scroll to position [1115, 0]
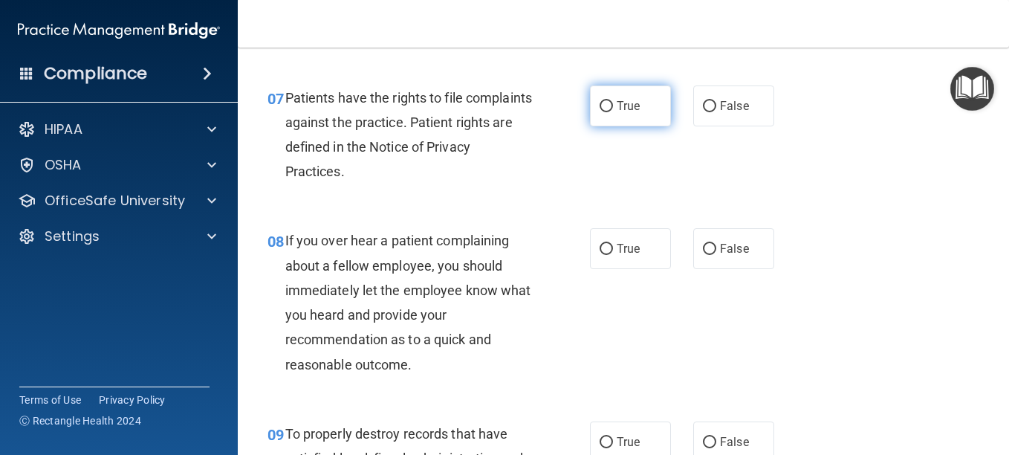
click at [593, 126] on label "True" at bounding box center [630, 105] width 81 height 41
click at [600, 112] on input "True" at bounding box center [606, 106] width 13 height 11
radio input "true"
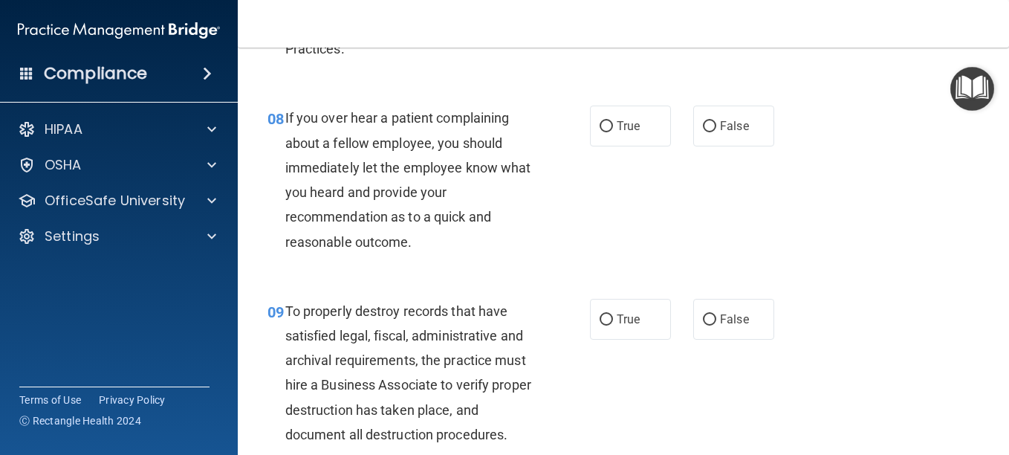
scroll to position [1263, 0]
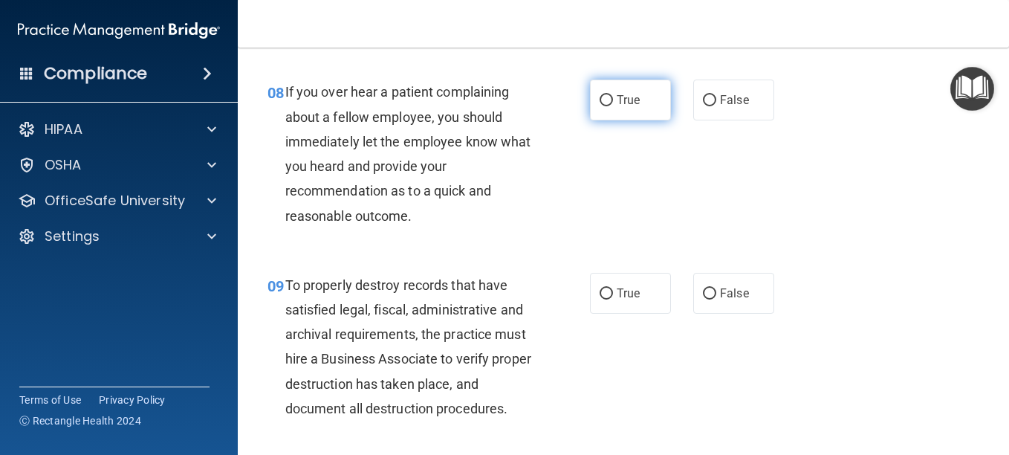
click at [600, 106] on input "True" at bounding box center [606, 100] width 13 height 11
radio input "true"
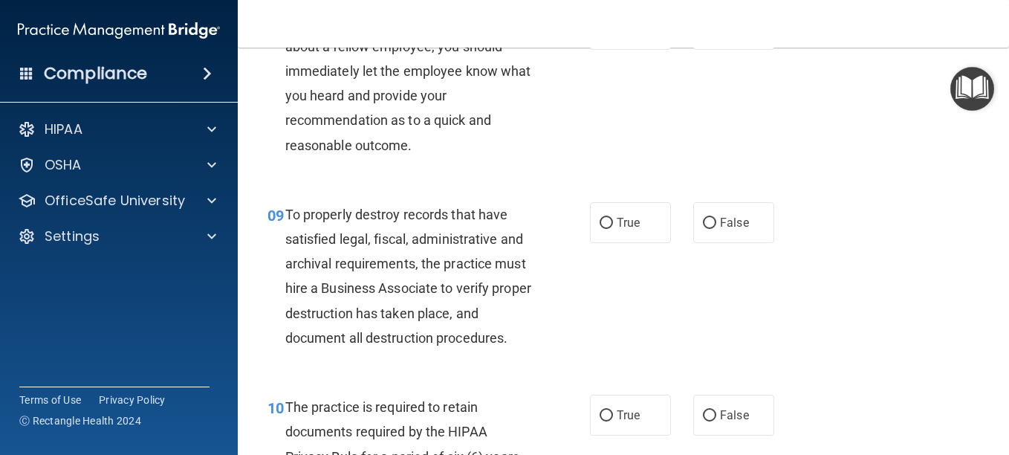
scroll to position [1412, 0]
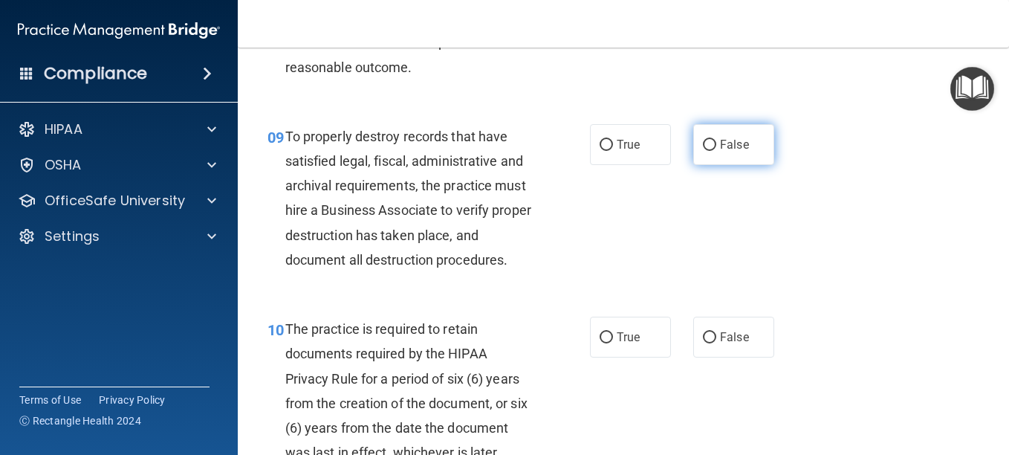
click at [704, 151] on input "False" at bounding box center [709, 145] width 13 height 11
radio input "true"
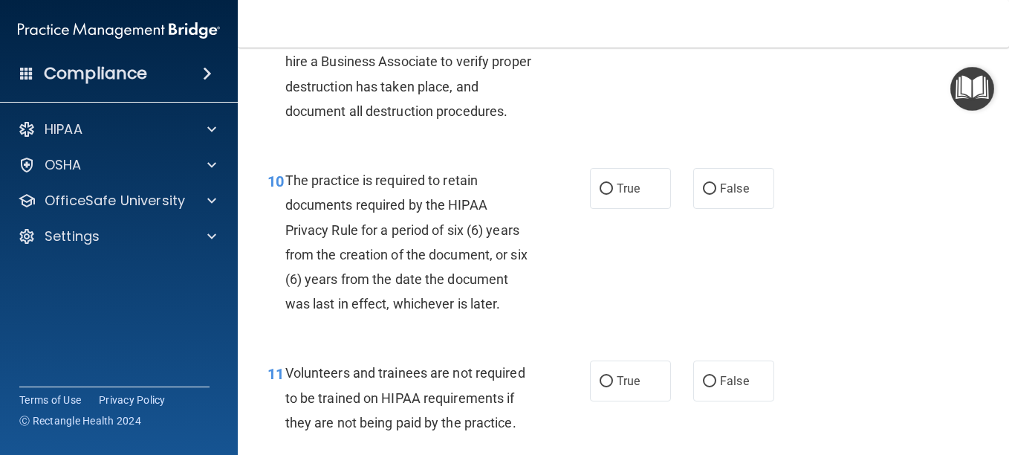
scroll to position [1635, 0]
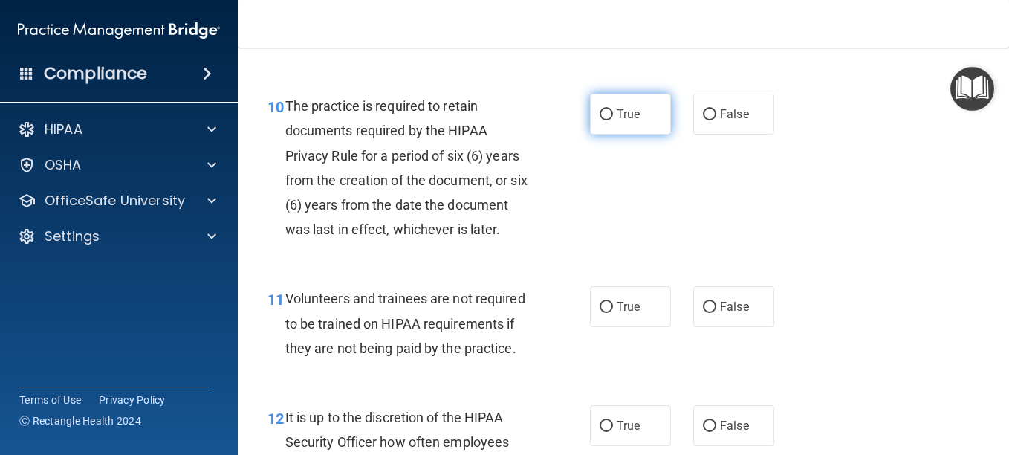
click at [603, 120] on input "True" at bounding box center [606, 114] width 13 height 11
radio input "true"
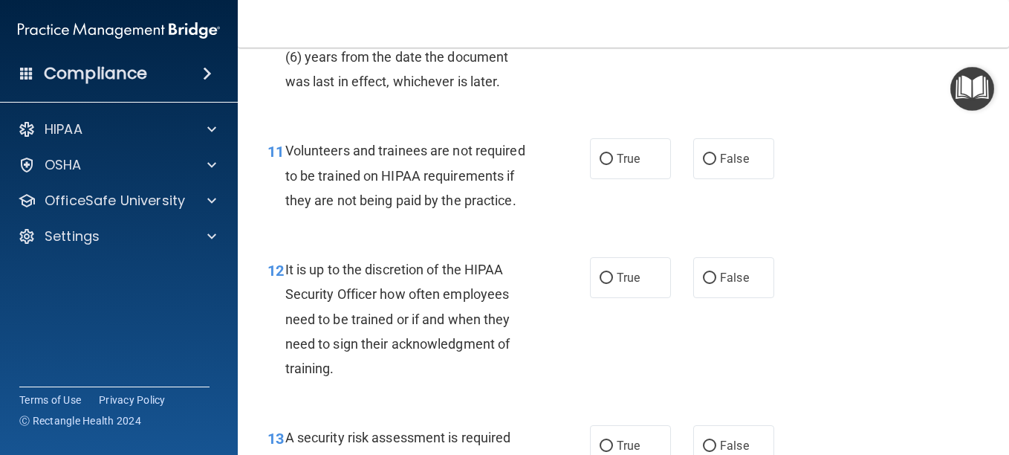
scroll to position [1784, 0]
click at [703, 164] on input "False" at bounding box center [709, 158] width 13 height 11
radio input "true"
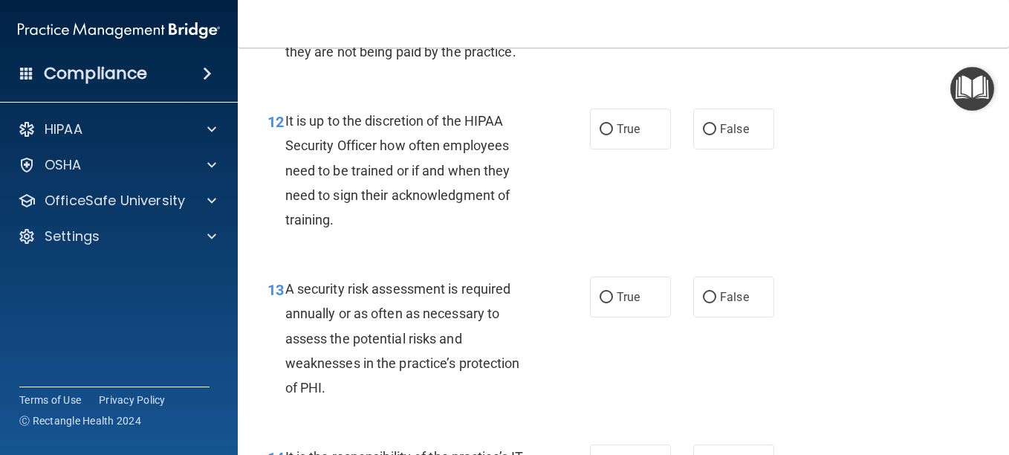
scroll to position [1932, 0]
click at [603, 135] on input "True" at bounding box center [606, 128] width 13 height 11
radio input "true"
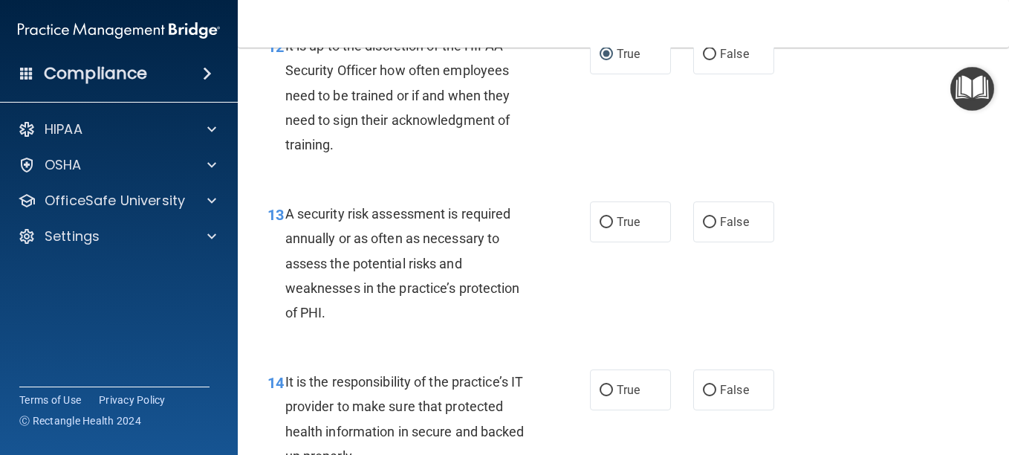
scroll to position [2081, 0]
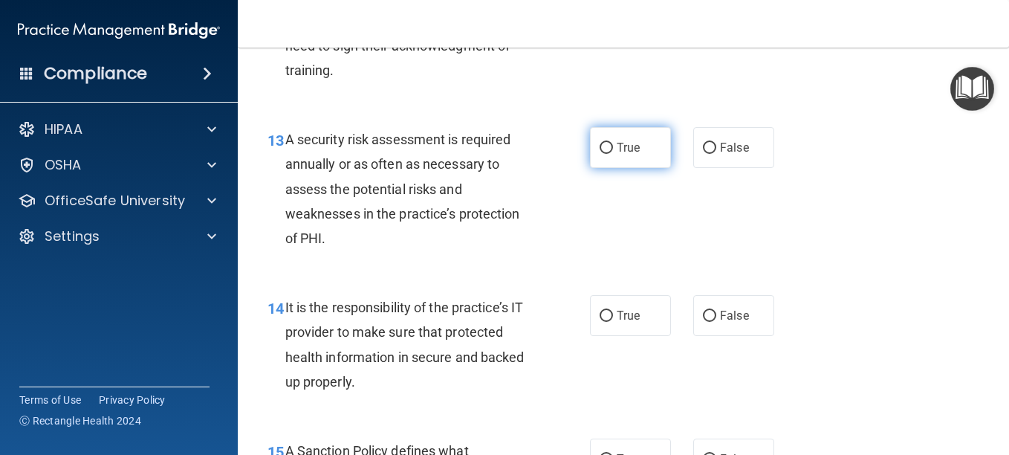
click at [605, 154] on input "True" at bounding box center [606, 148] width 13 height 11
radio input "true"
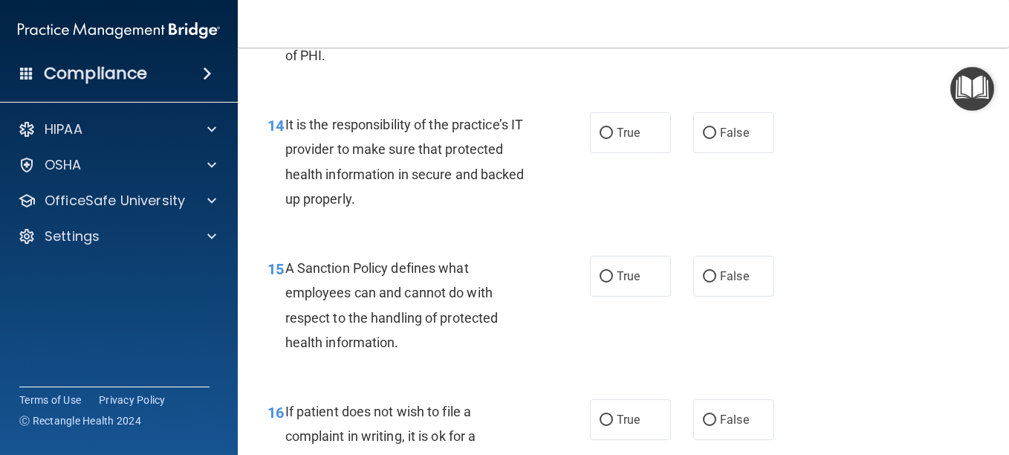
scroll to position [2304, 0]
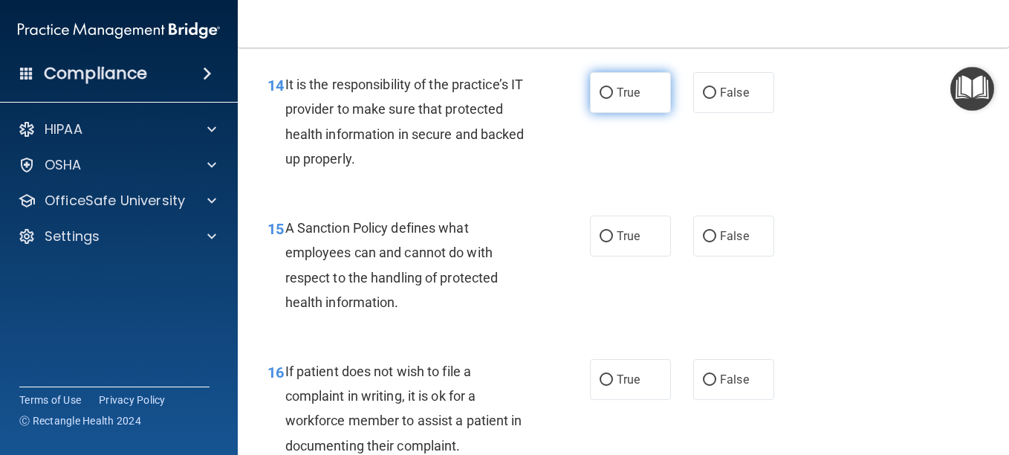
click at [600, 99] on input "True" at bounding box center [606, 93] width 13 height 11
radio input "true"
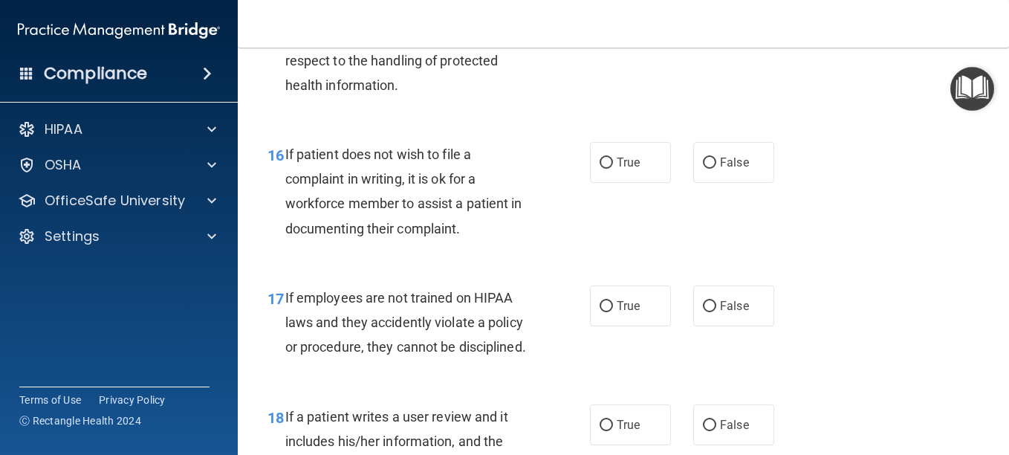
scroll to position [2527, 0]
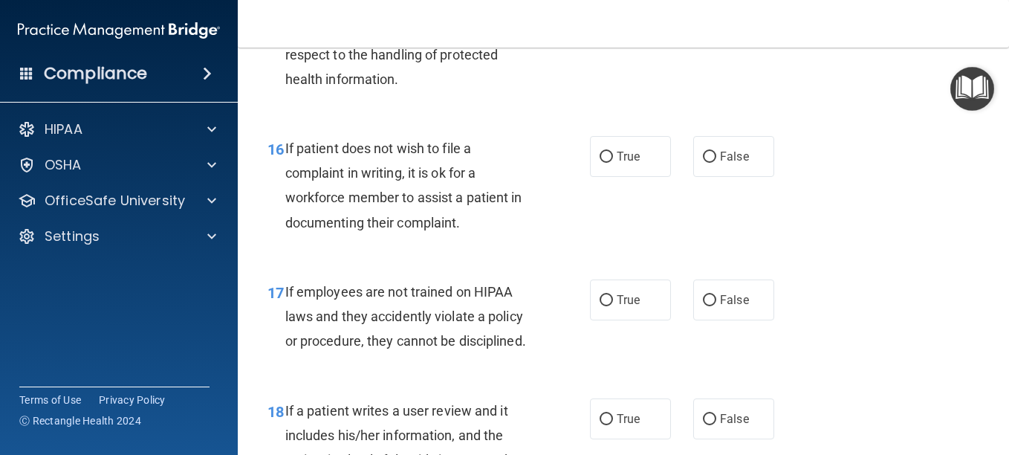
click at [603, 19] on input "True" at bounding box center [606, 13] width 13 height 11
radio input "true"
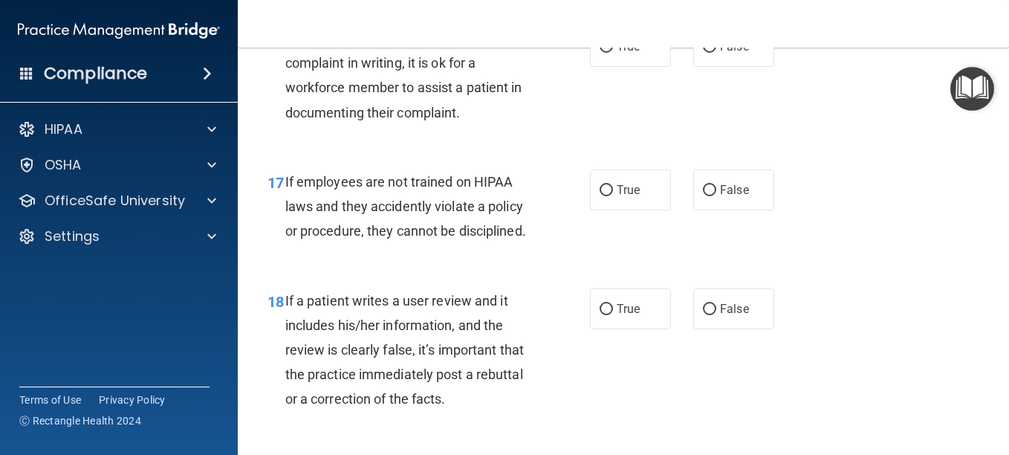
scroll to position [2675, 0]
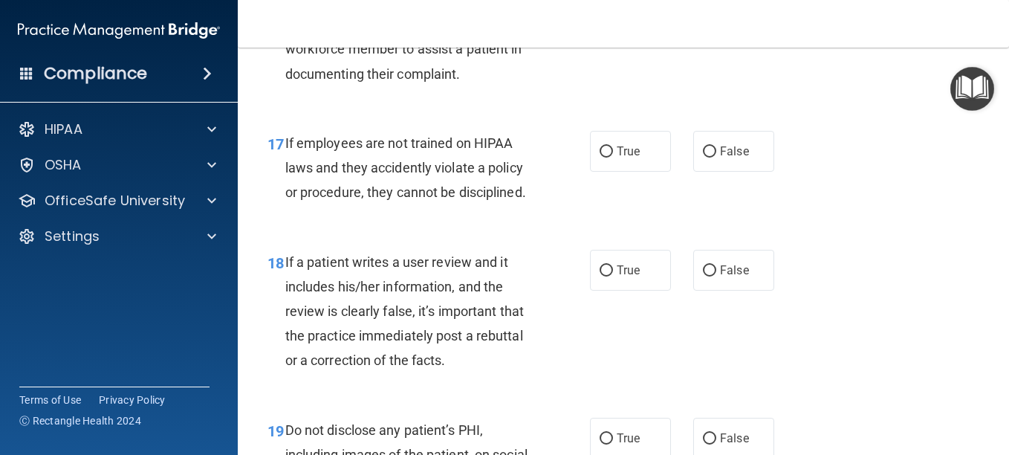
click at [603, 14] on input "True" at bounding box center [606, 8] width 13 height 11
radio input "true"
click at [705, 28] on label "False" at bounding box center [733, 7] width 81 height 41
click at [705, 14] on input "False" at bounding box center [709, 8] width 13 height 11
radio input "true"
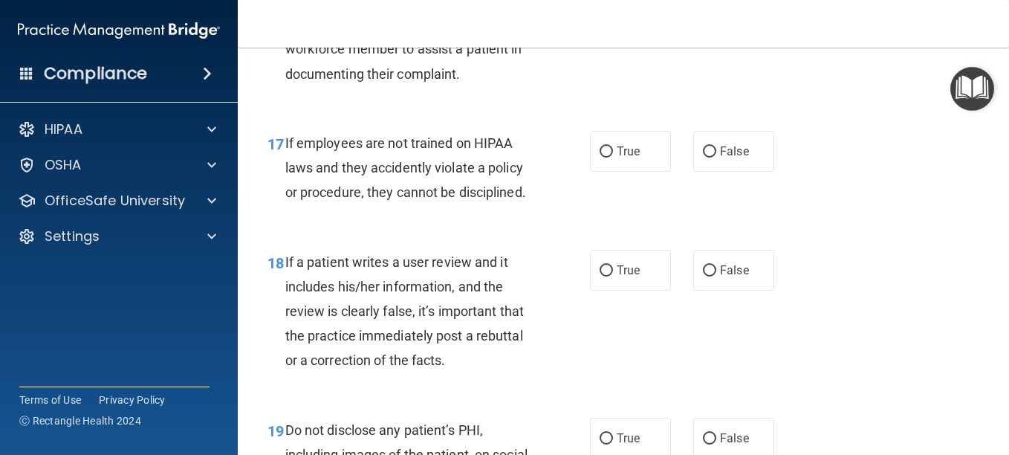
radio input "false"
click at [600, 158] on input "True" at bounding box center [606, 151] width 13 height 11
radio input "true"
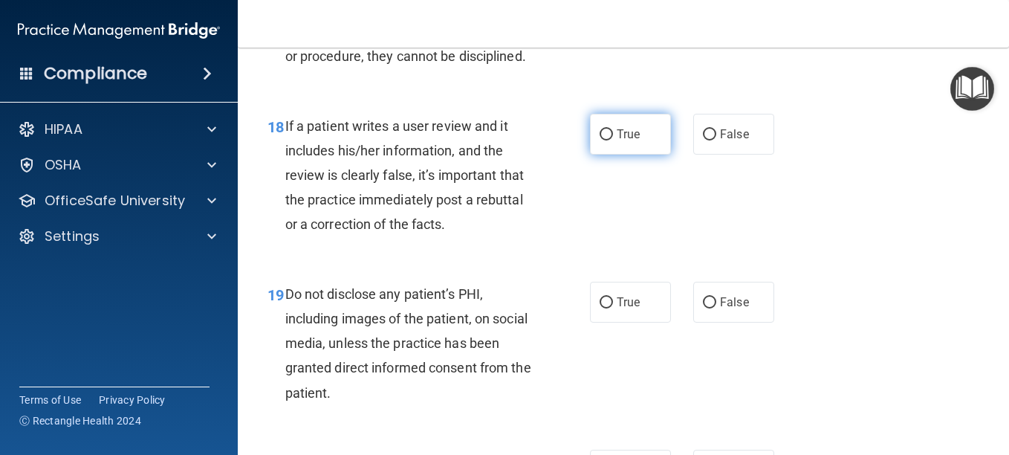
scroll to position [2824, 0]
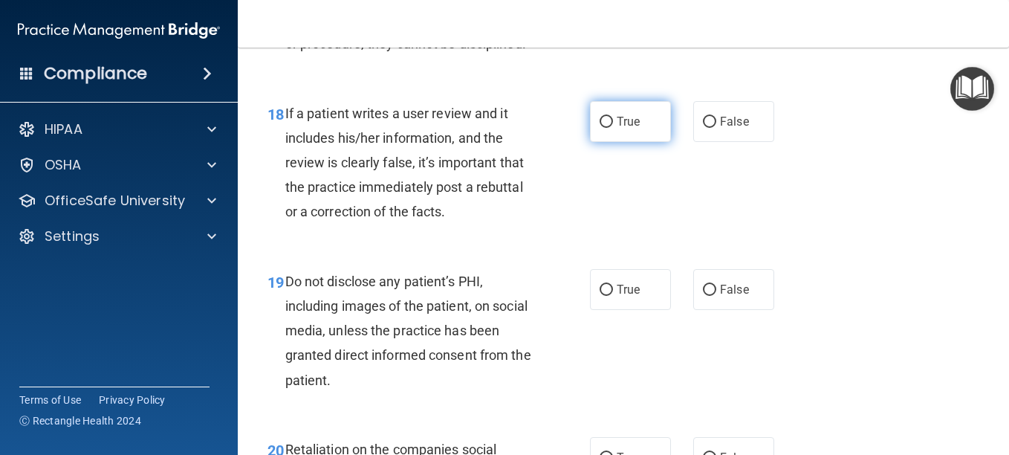
click at [603, 128] on input "True" at bounding box center [606, 122] width 13 height 11
radio input "true"
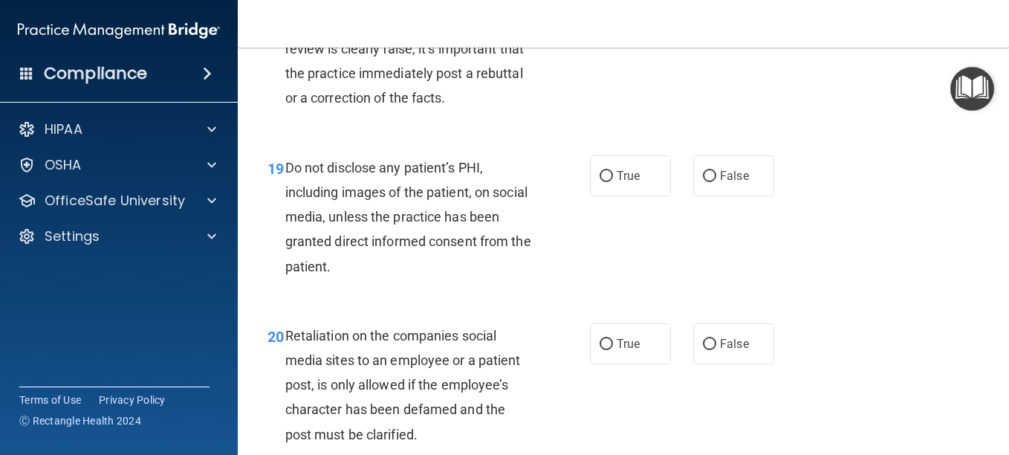
scroll to position [2973, 0]
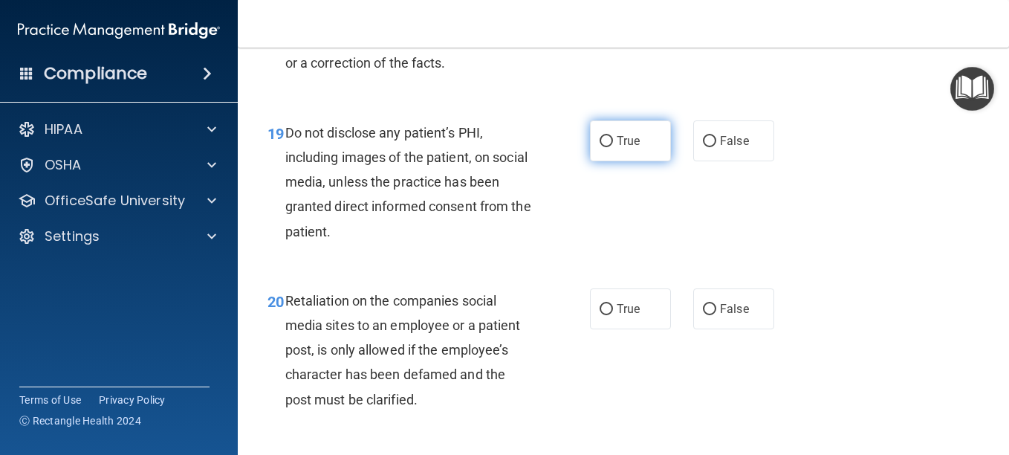
click at [604, 147] on input "True" at bounding box center [606, 141] width 13 height 11
radio input "true"
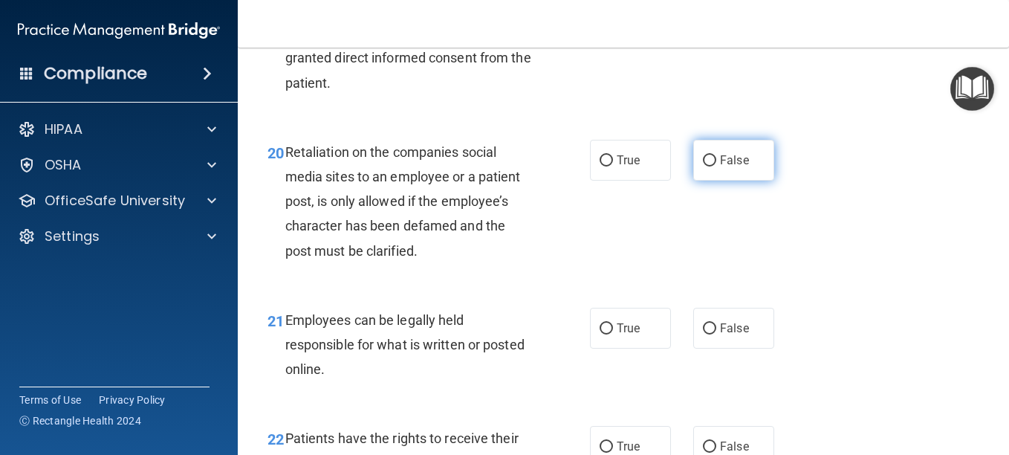
click at [703, 166] on input "False" at bounding box center [709, 160] width 13 height 11
radio input "true"
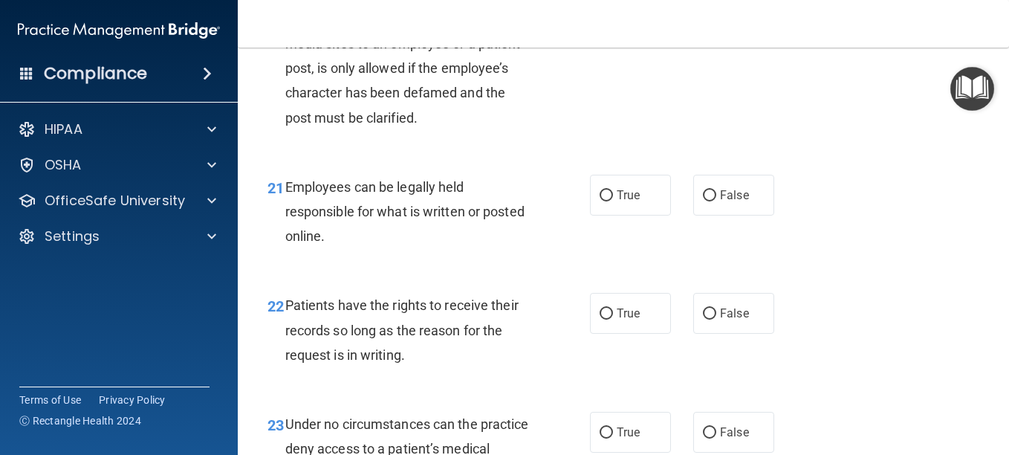
scroll to position [3270, 0]
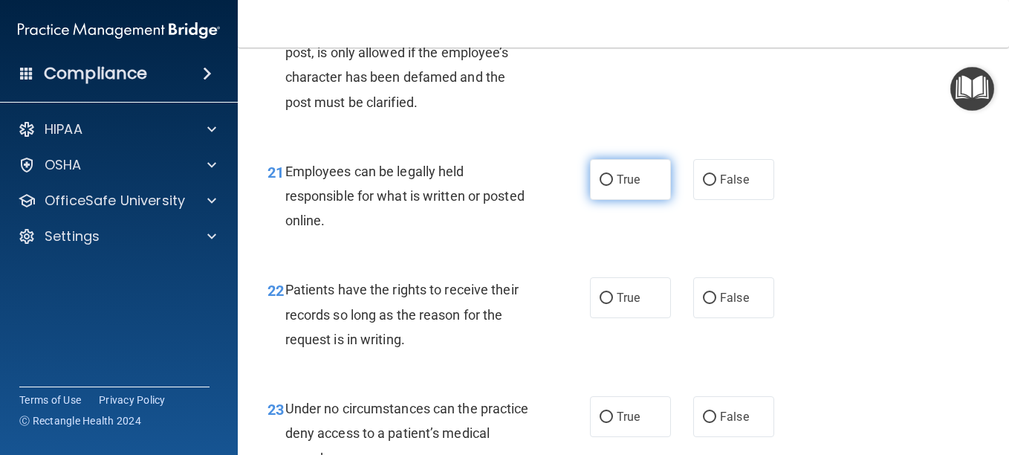
click at [590, 200] on label "True" at bounding box center [630, 179] width 81 height 41
click at [600, 186] on input "True" at bounding box center [606, 180] width 13 height 11
radio input "true"
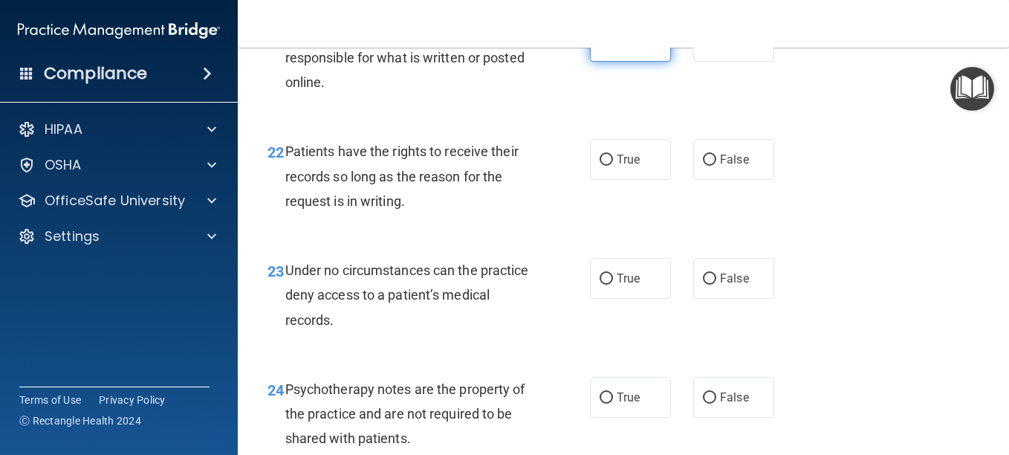
scroll to position [3419, 0]
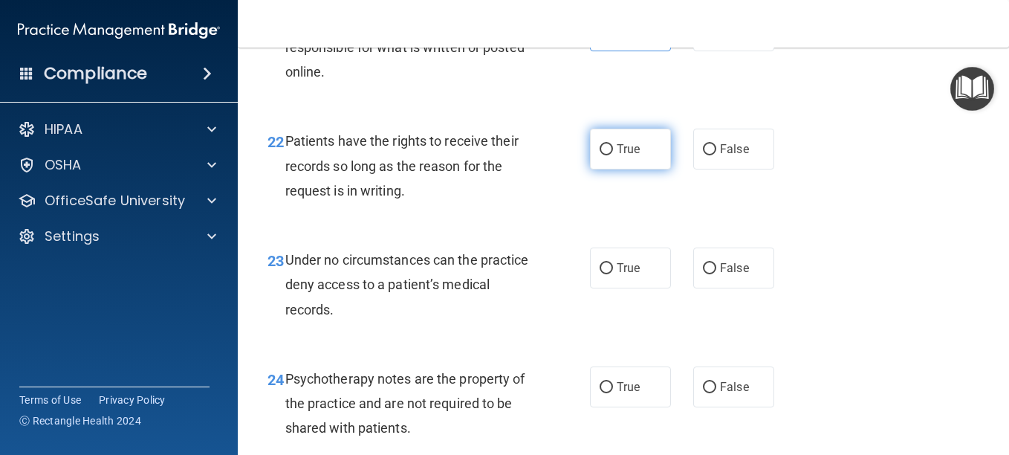
click at [604, 155] on input "True" at bounding box center [606, 149] width 13 height 11
radio input "true"
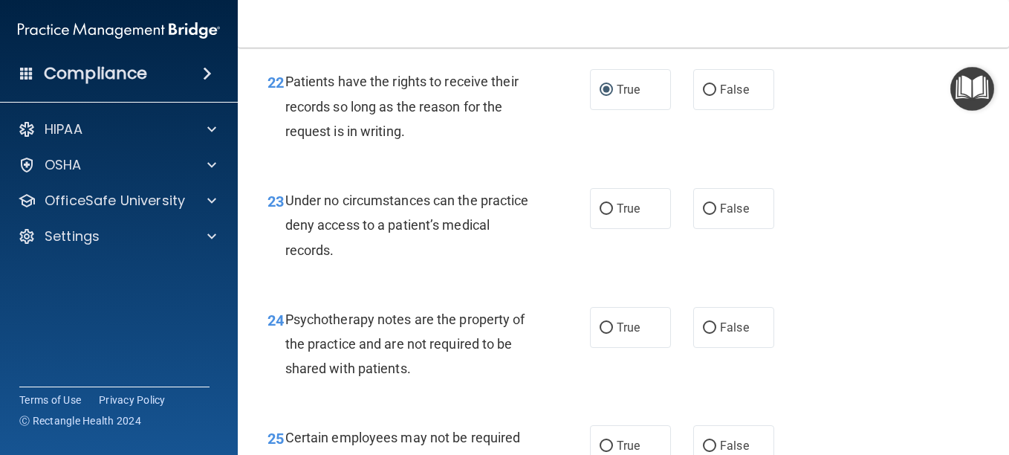
scroll to position [3567, 0]
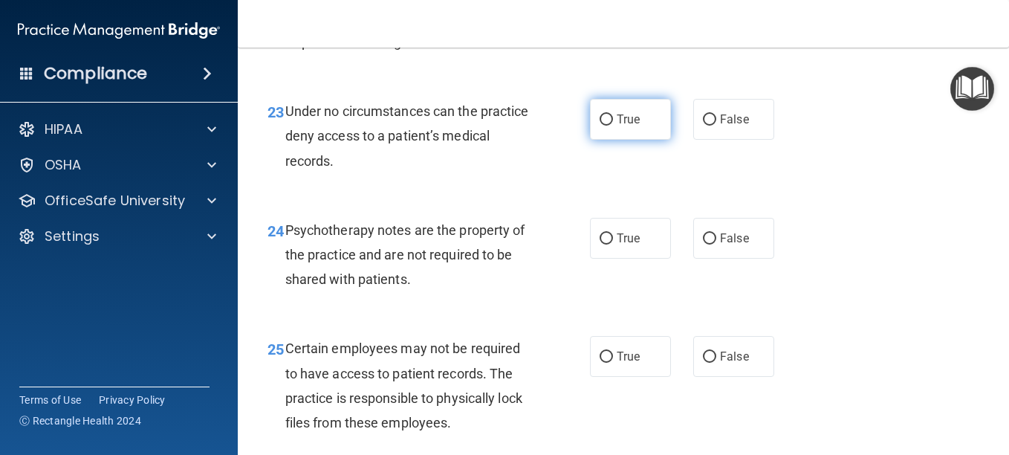
click at [600, 126] on input "True" at bounding box center [606, 119] width 13 height 11
radio input "true"
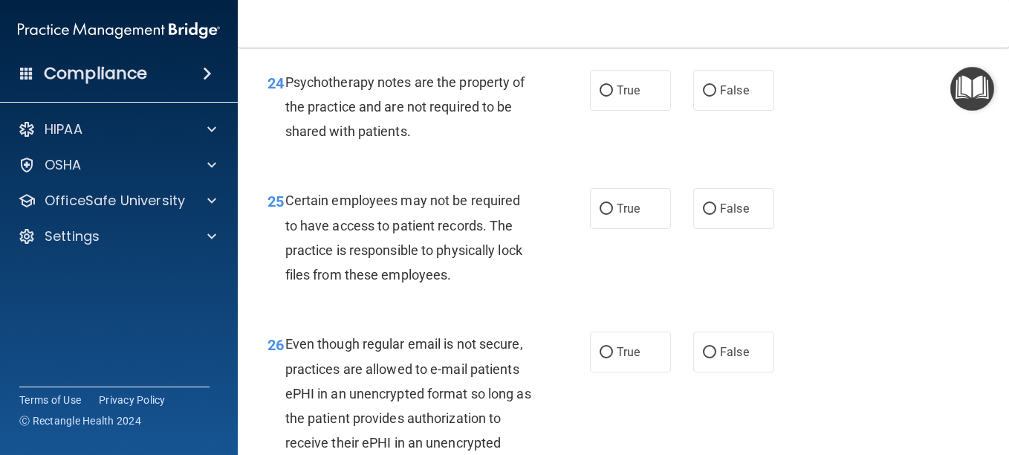
scroll to position [3716, 0]
click at [704, 96] on input "False" at bounding box center [709, 90] width 13 height 11
radio input "true"
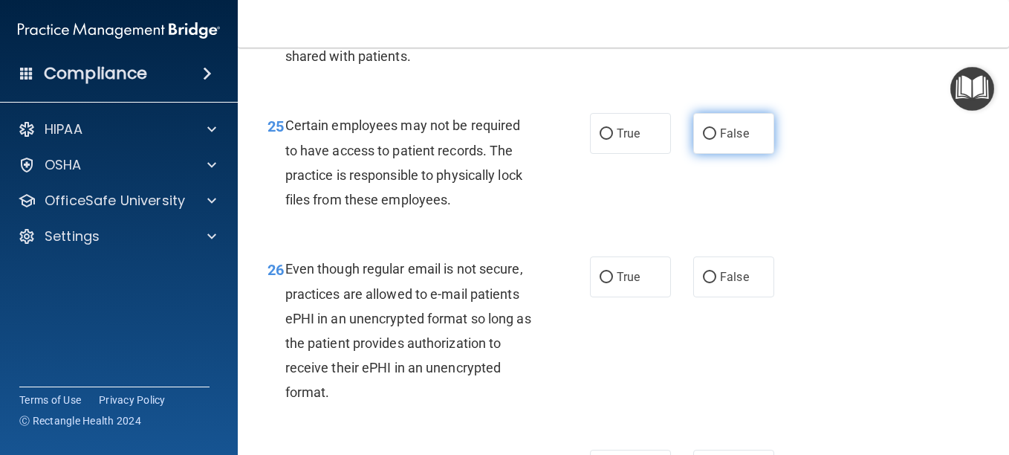
click at [703, 140] on input "False" at bounding box center [709, 134] width 13 height 11
radio input "true"
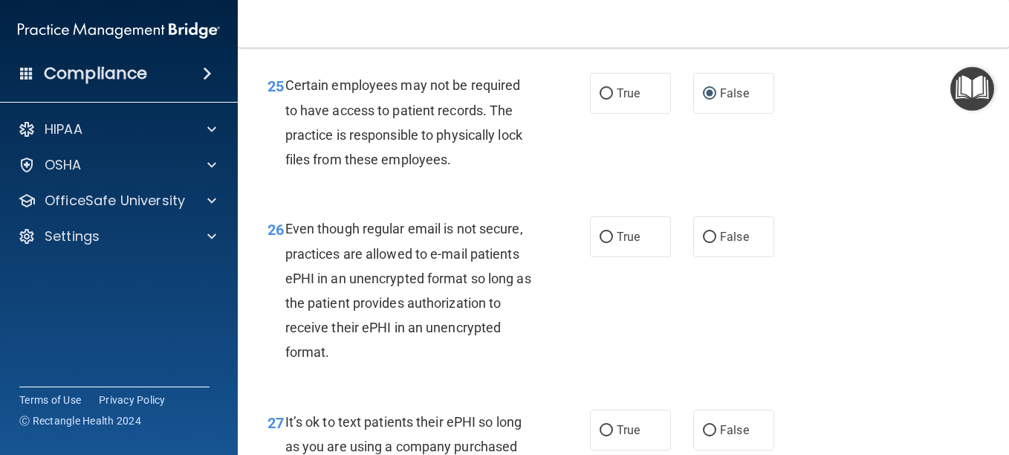
scroll to position [3865, 0]
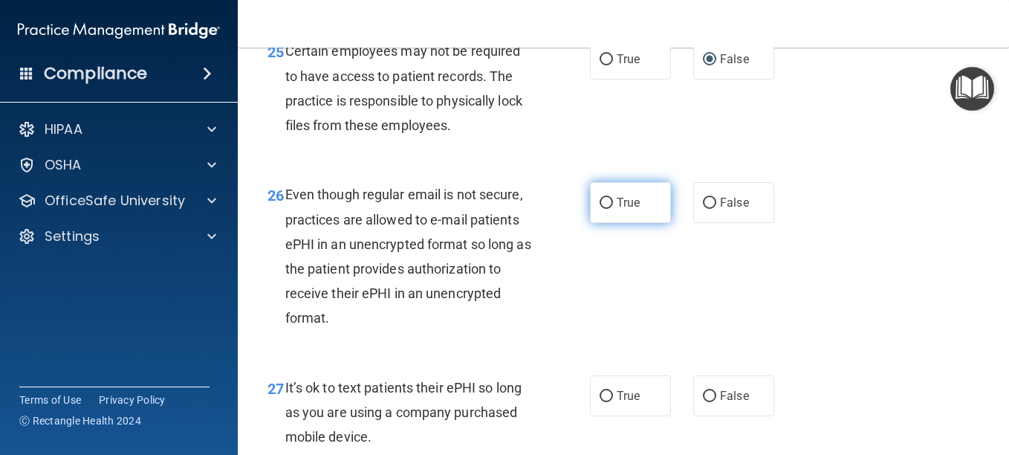
click at [600, 209] on input "True" at bounding box center [606, 203] width 13 height 11
radio input "true"
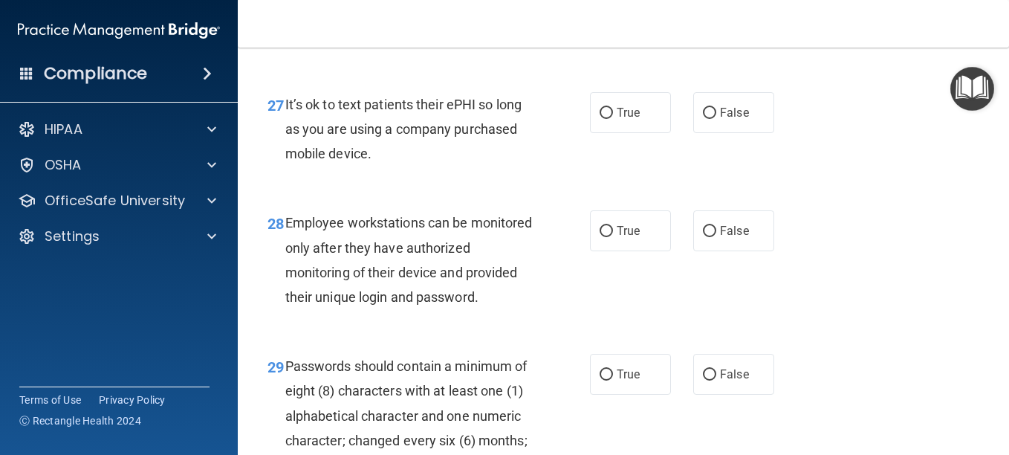
scroll to position [4162, 0]
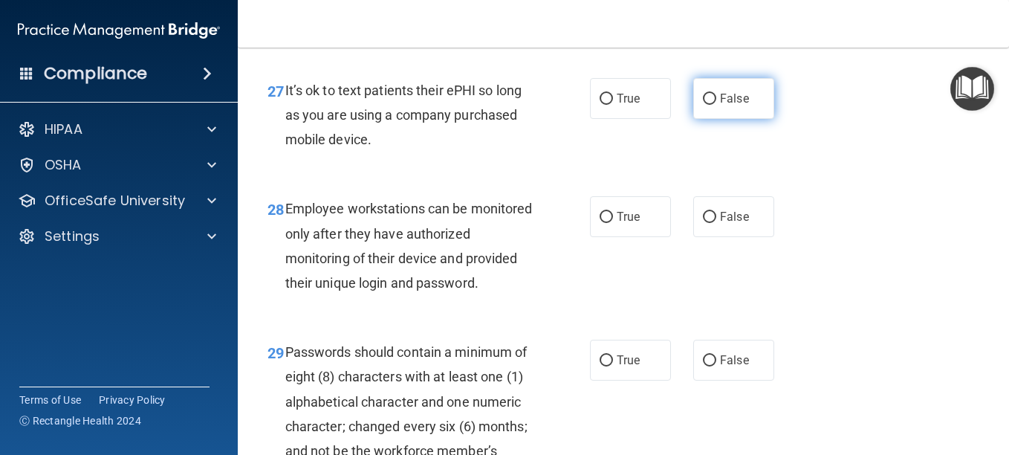
click at [703, 105] on input "False" at bounding box center [709, 99] width 13 height 11
radio input "true"
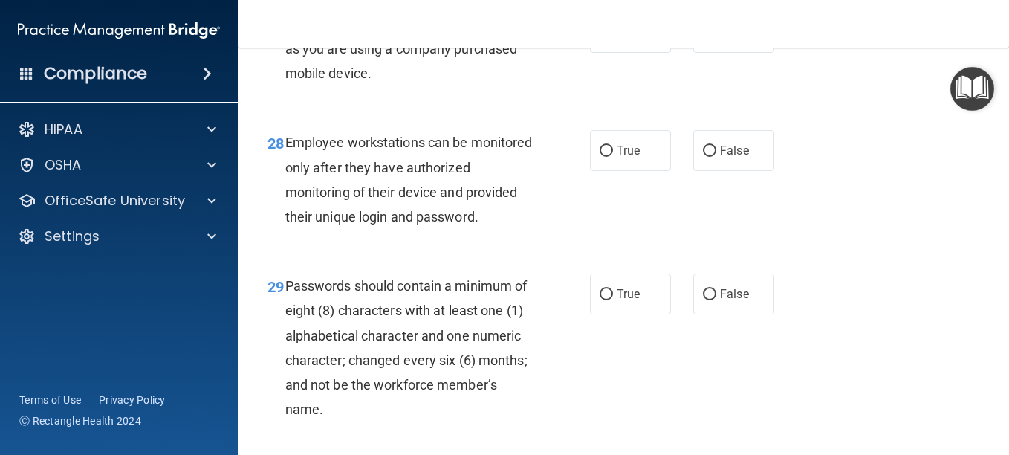
scroll to position [4310, 0]
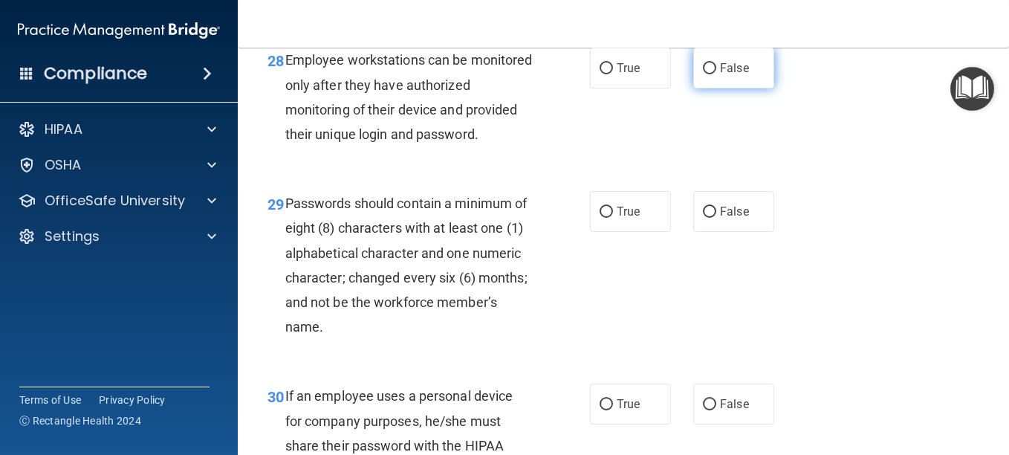
click at [704, 74] on input "False" at bounding box center [709, 68] width 13 height 11
radio input "true"
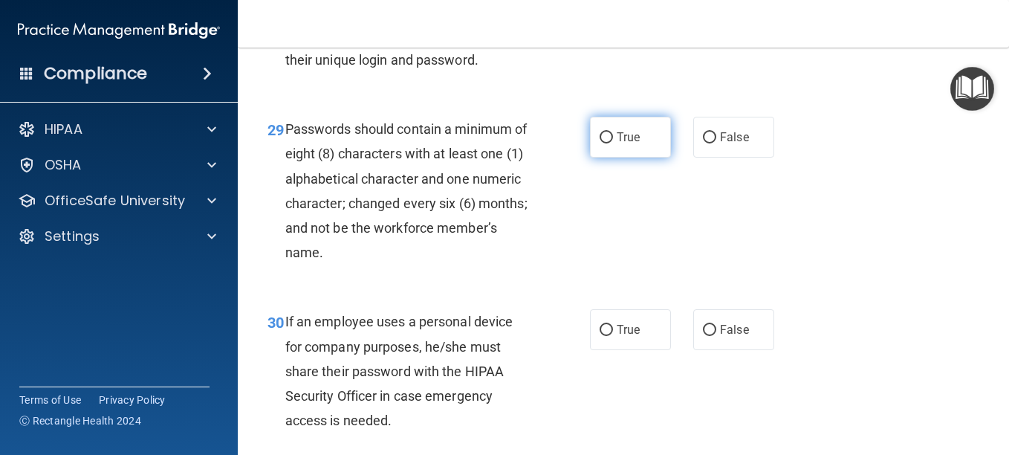
click at [600, 143] on input "True" at bounding box center [606, 137] width 13 height 11
radio input "true"
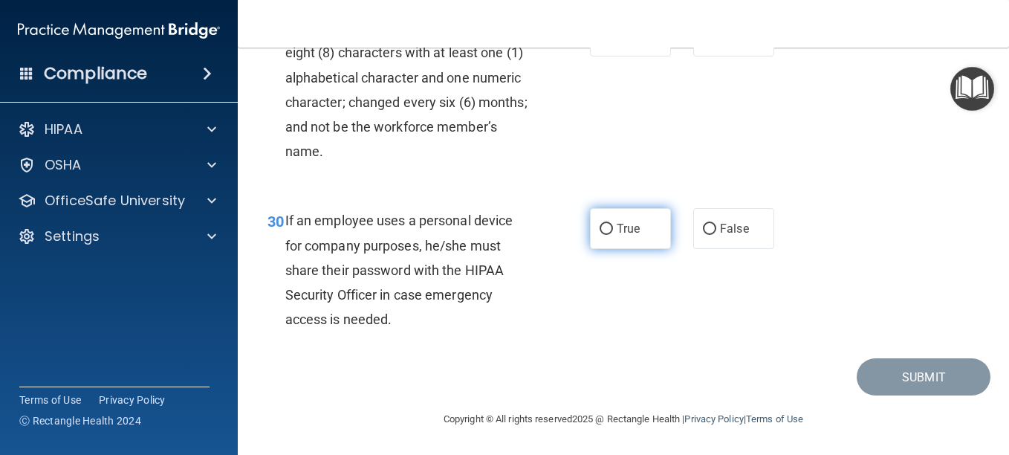
click at [600, 232] on input "True" at bounding box center [606, 229] width 13 height 11
radio input "true"
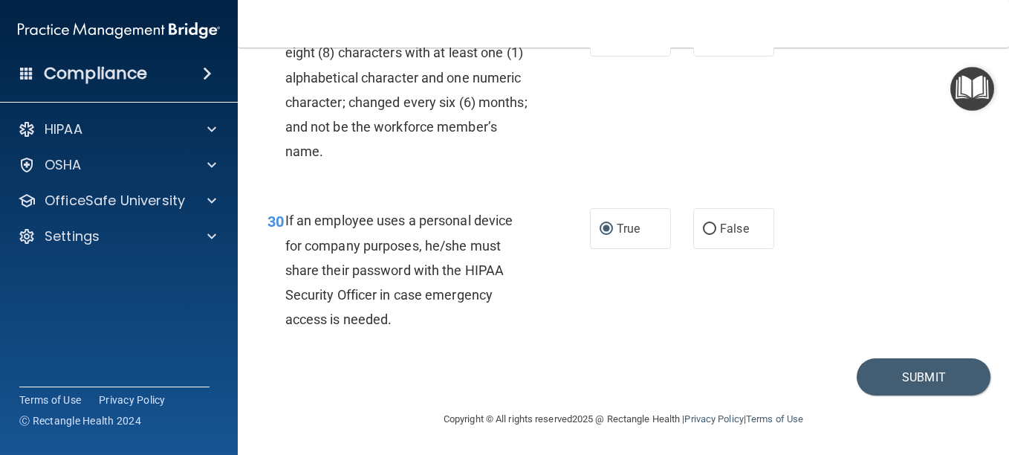
scroll to position [4535, 0]
drag, startPoint x: 891, startPoint y: 435, endPoint x: 907, endPoint y: 434, distance: 15.6
click at [892, 396] on button "Submit" at bounding box center [924, 377] width 134 height 38
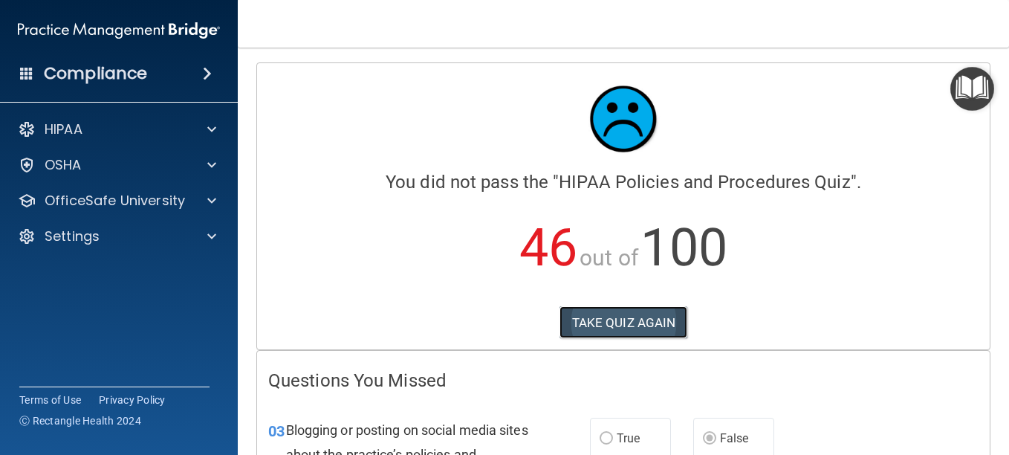
click at [612, 317] on button "TAKE QUIZ AGAIN" at bounding box center [624, 322] width 129 height 33
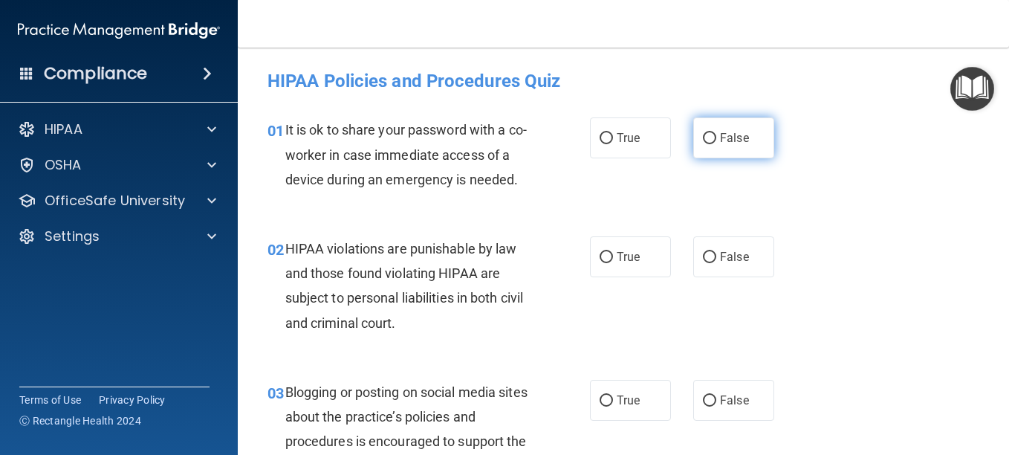
click at [704, 127] on label "False" at bounding box center [733, 137] width 81 height 41
click at [704, 133] on input "False" at bounding box center [709, 138] width 13 height 11
radio input "true"
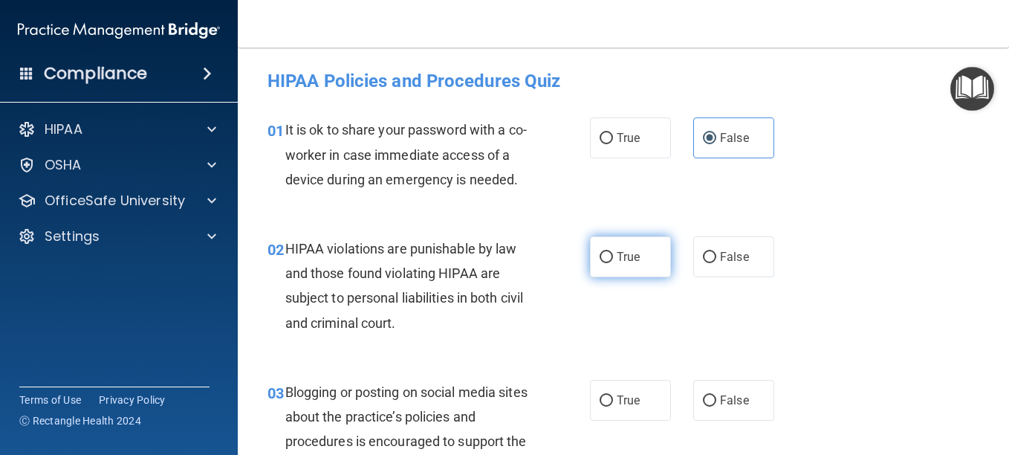
click at [600, 263] on input "True" at bounding box center [606, 257] width 13 height 11
radio input "true"
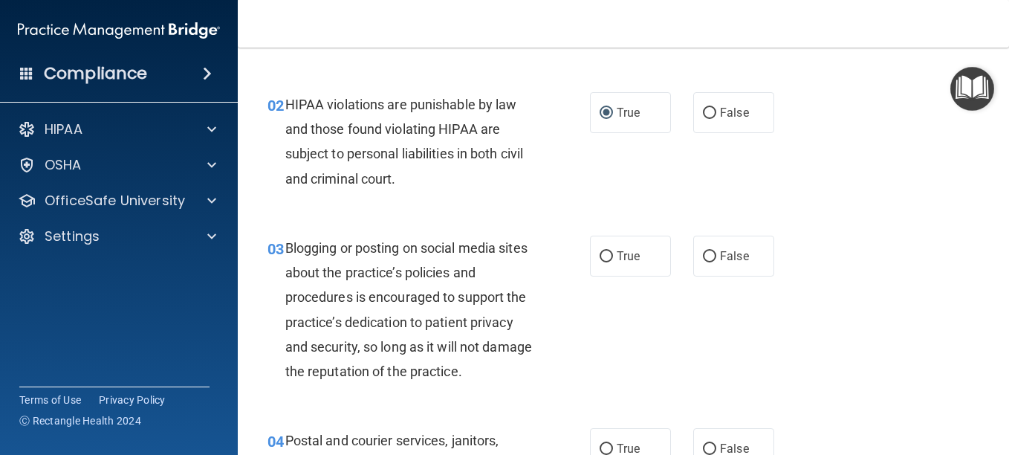
scroll to position [149, 0]
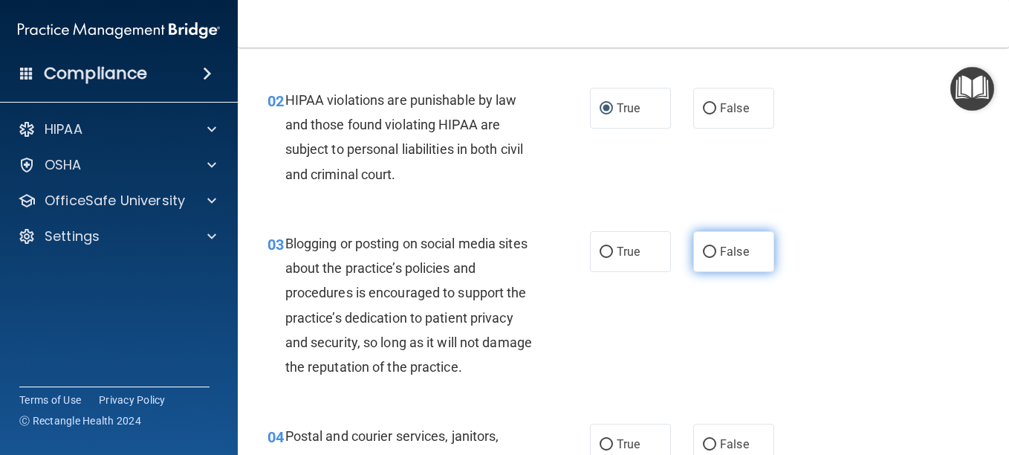
click at [699, 270] on label "False" at bounding box center [733, 251] width 81 height 41
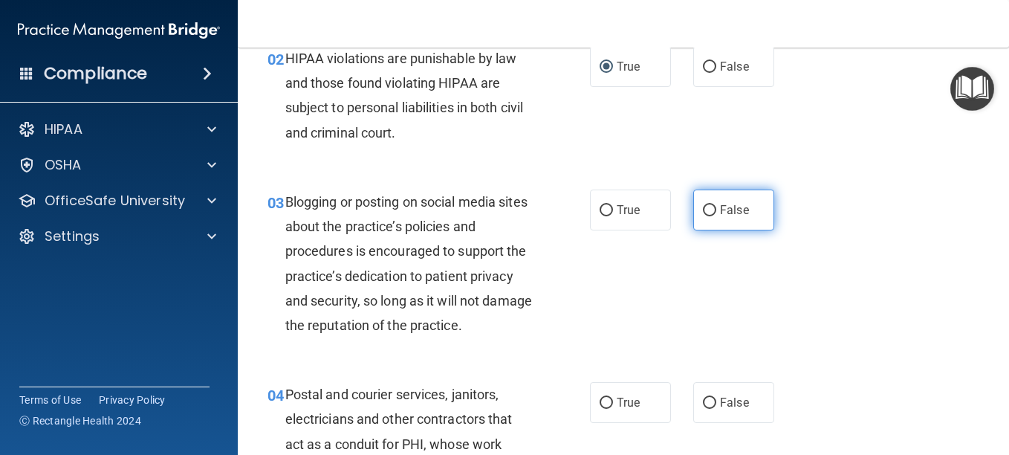
scroll to position [297, 0]
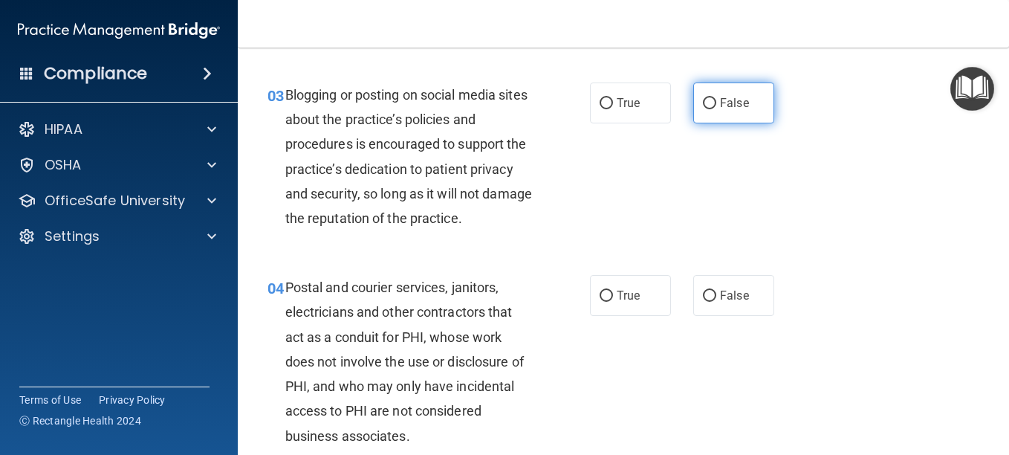
click at [706, 109] on input "False" at bounding box center [709, 103] width 13 height 11
radio input "true"
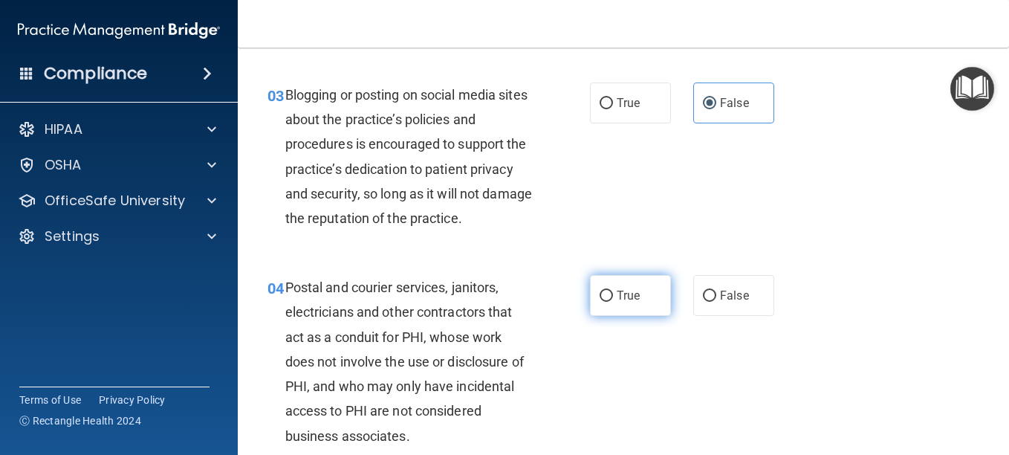
click at [598, 316] on label "True" at bounding box center [630, 295] width 81 height 41
click at [600, 302] on input "True" at bounding box center [606, 296] width 13 height 11
radio input "true"
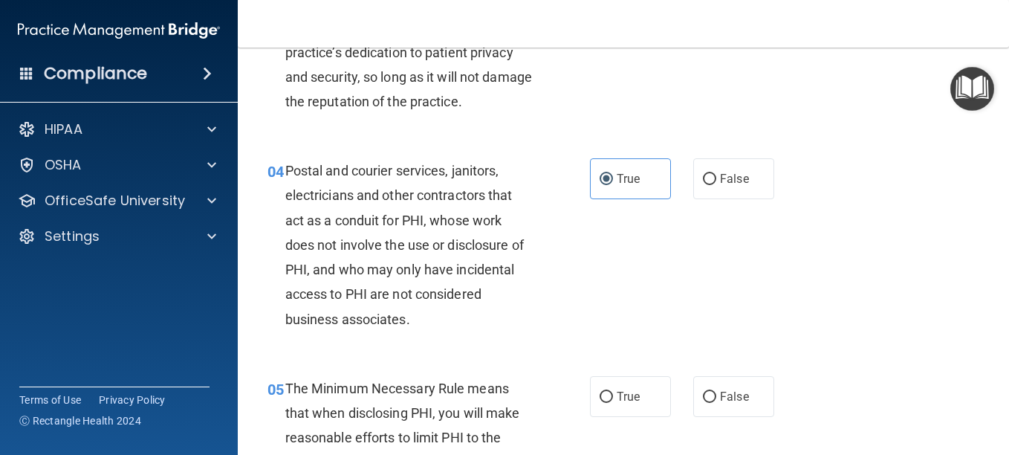
scroll to position [520, 0]
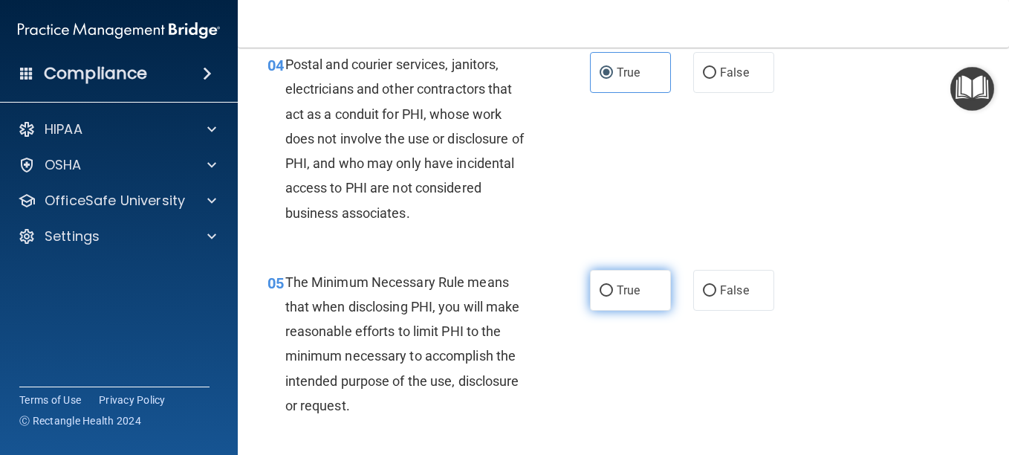
click at [602, 311] on label "True" at bounding box center [630, 290] width 81 height 41
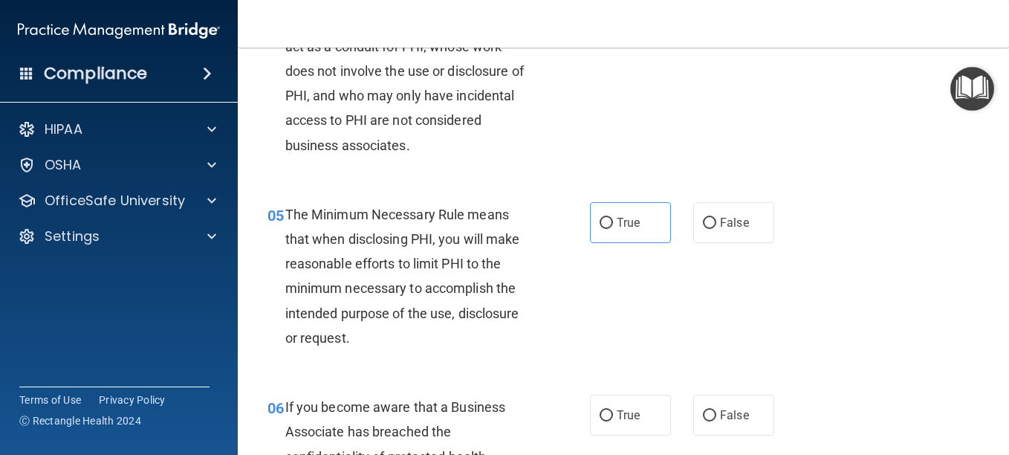
scroll to position [669, 0]
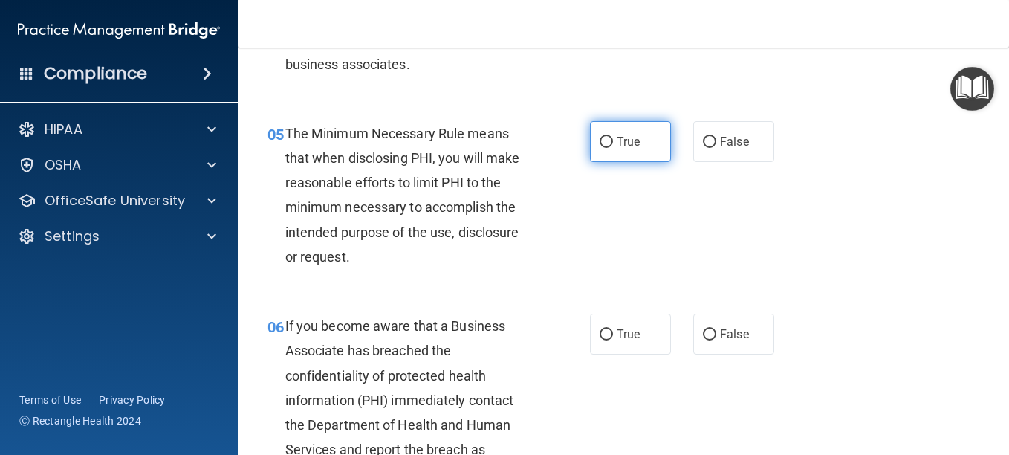
click at [604, 148] on input "True" at bounding box center [606, 142] width 13 height 11
radio input "true"
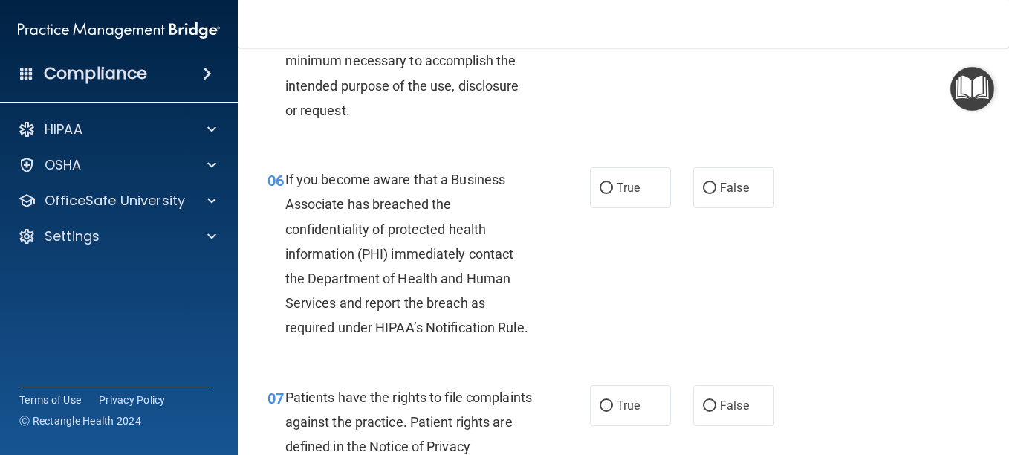
scroll to position [817, 0]
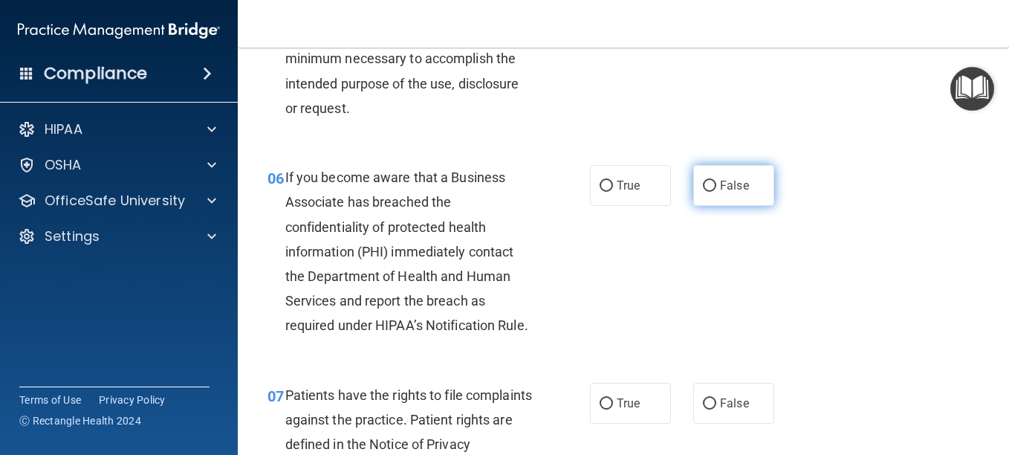
click at [703, 192] on input "False" at bounding box center [709, 186] width 13 height 11
radio input "true"
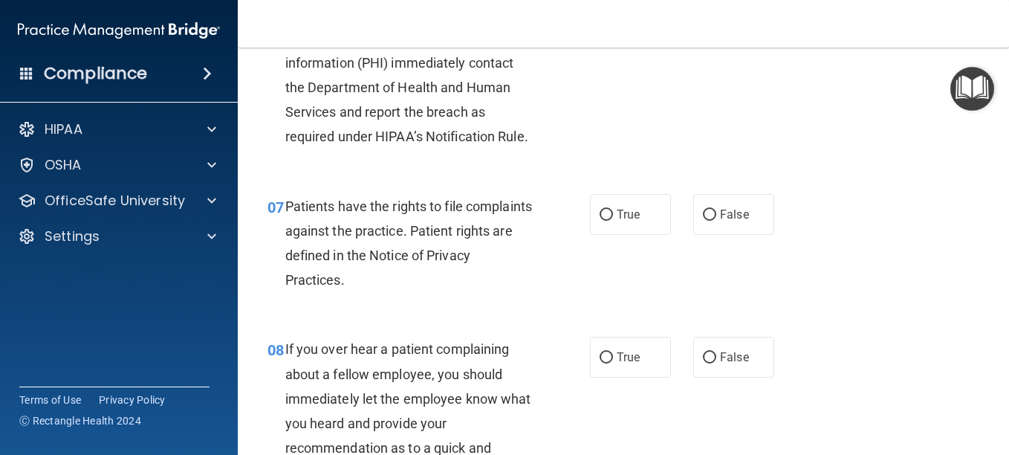
scroll to position [1040, 0]
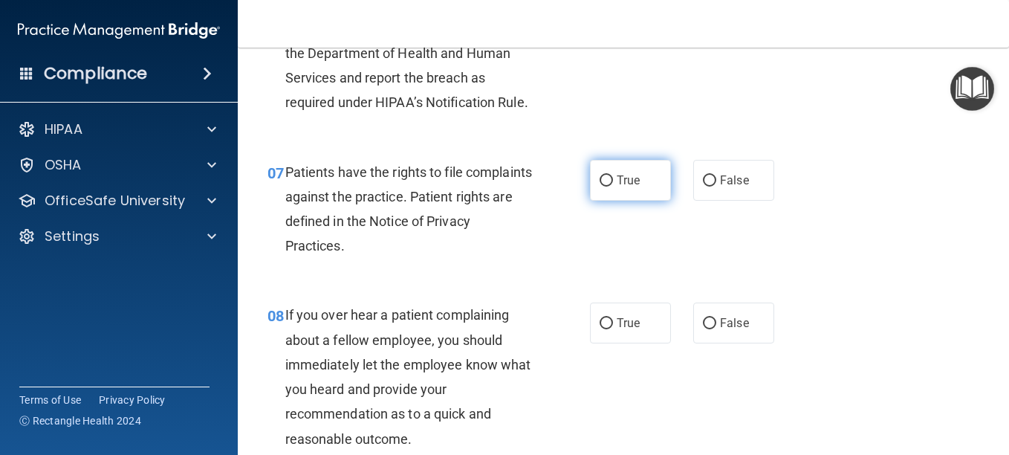
click at [593, 201] on label "True" at bounding box center [630, 180] width 81 height 41
click at [600, 187] on input "True" at bounding box center [606, 180] width 13 height 11
radio input "true"
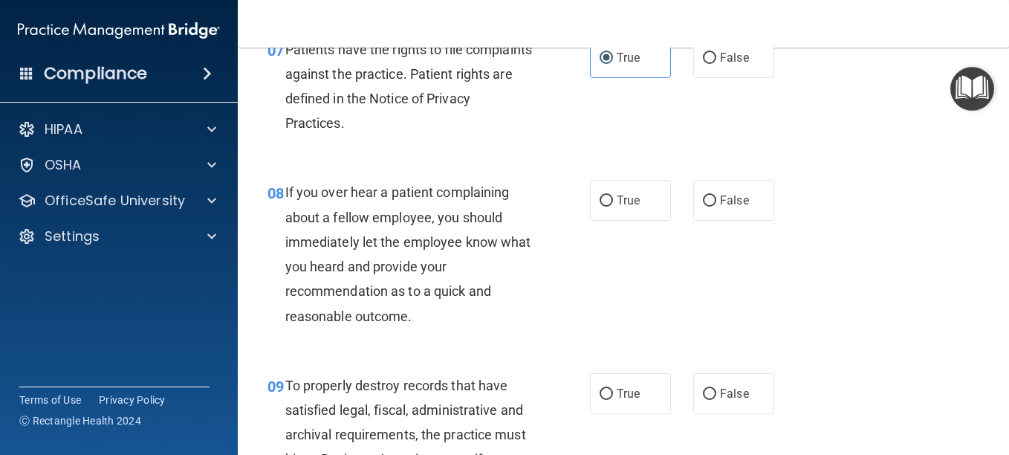
scroll to position [1189, 0]
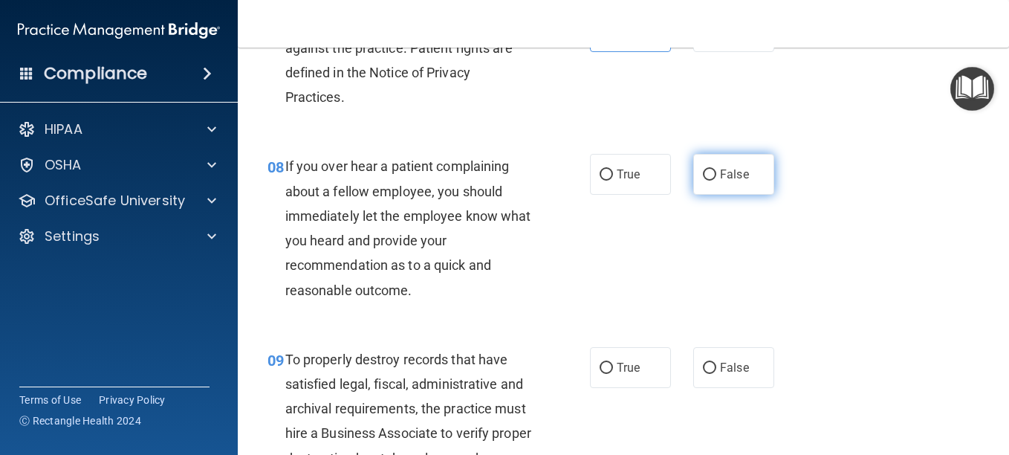
click at [703, 181] on input "False" at bounding box center [709, 174] width 13 height 11
radio input "true"
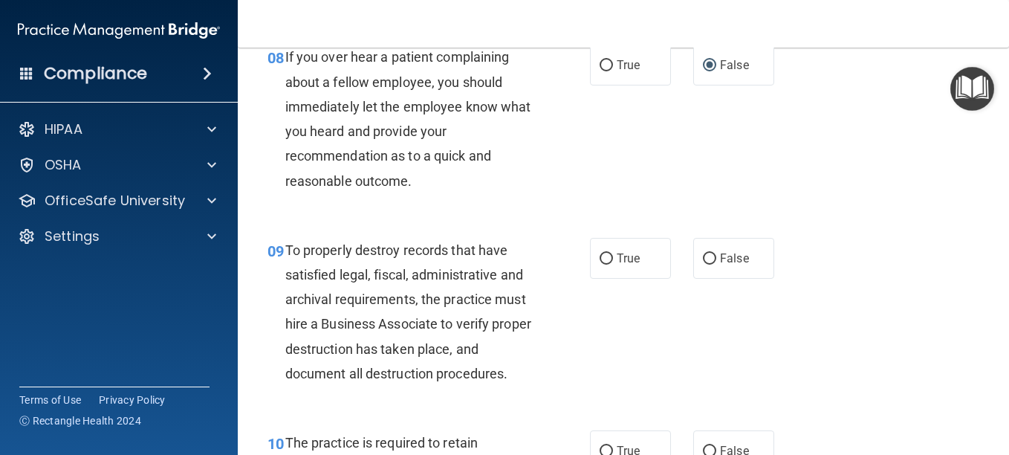
scroll to position [1338, 0]
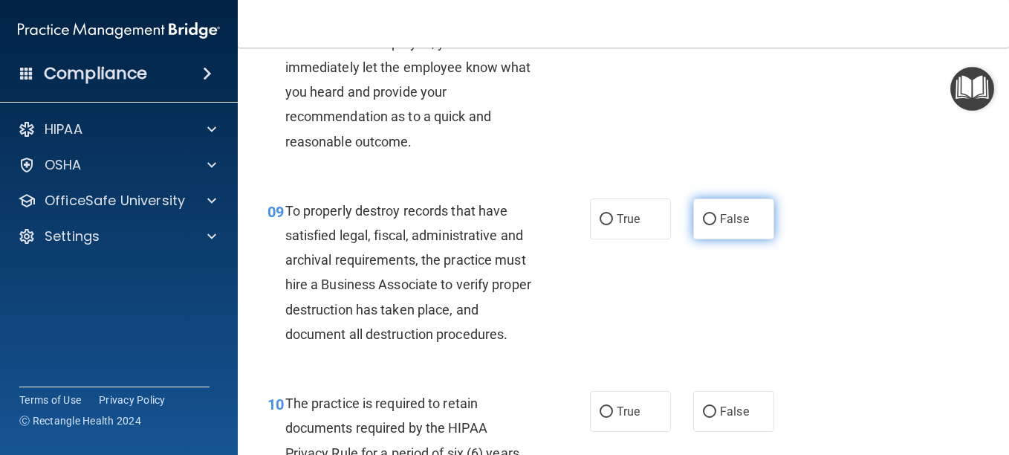
click at [720, 226] on span "False" at bounding box center [734, 219] width 29 height 14
click at [714, 225] on input "False" at bounding box center [709, 219] width 13 height 11
radio input "true"
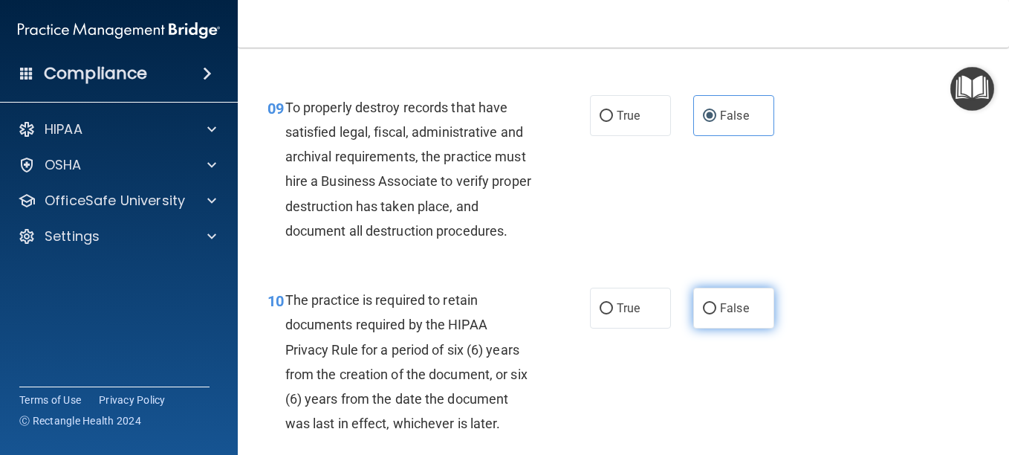
scroll to position [1561, 0]
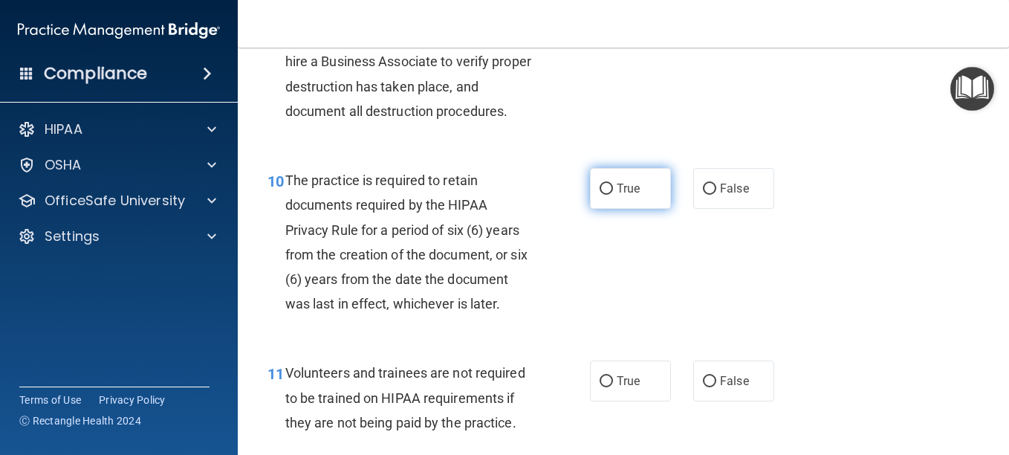
click at [606, 195] on input "True" at bounding box center [606, 189] width 13 height 11
radio input "true"
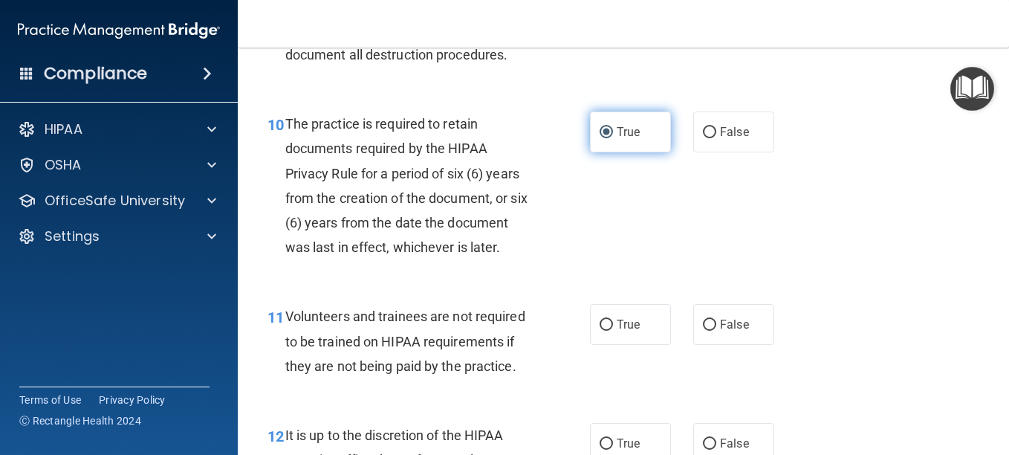
scroll to position [1784, 0]
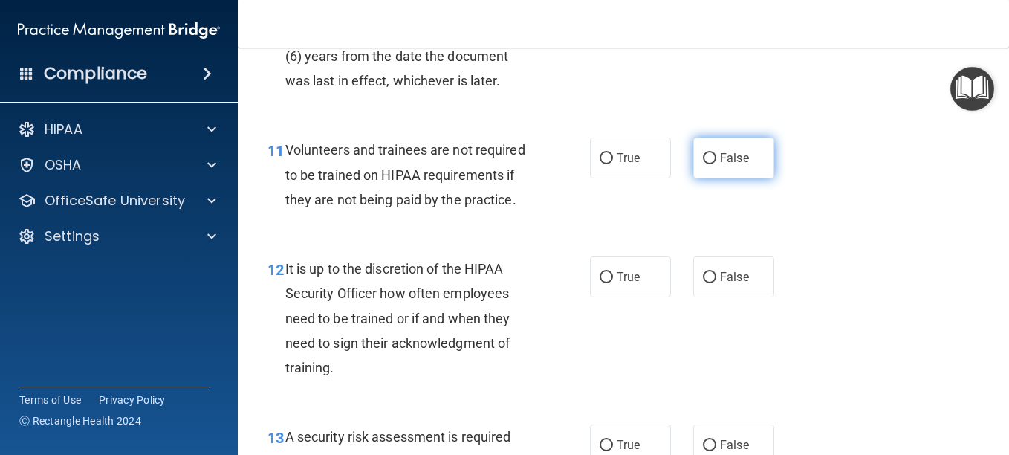
click at [703, 164] on input "False" at bounding box center [709, 158] width 13 height 11
radio input "true"
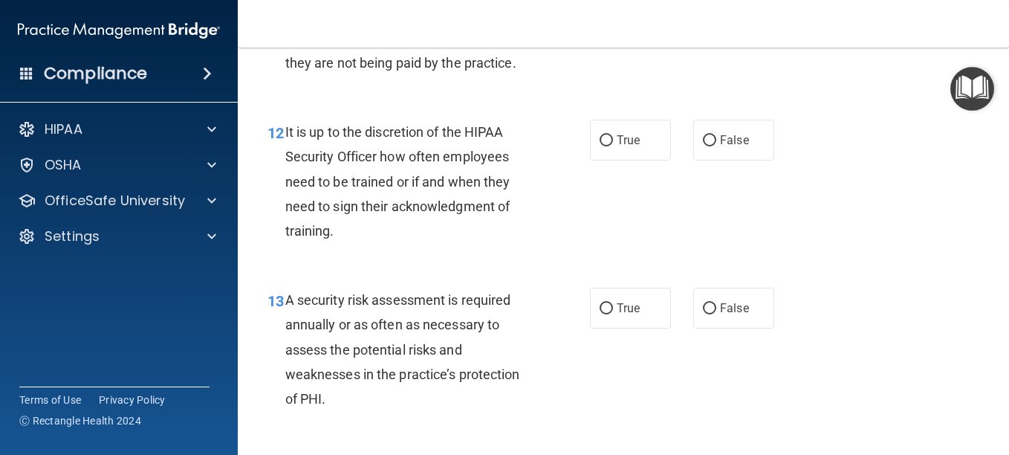
scroll to position [1932, 0]
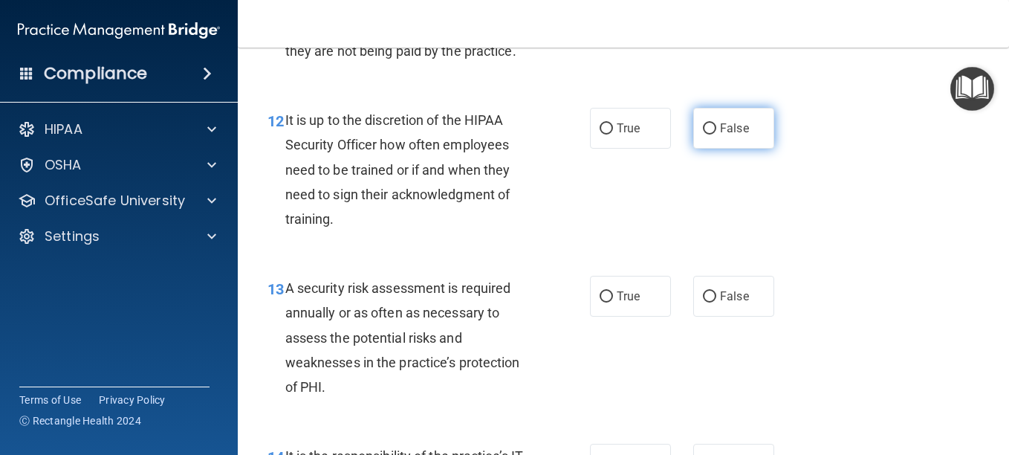
click at [705, 135] on input "False" at bounding box center [709, 128] width 13 height 11
radio input "true"
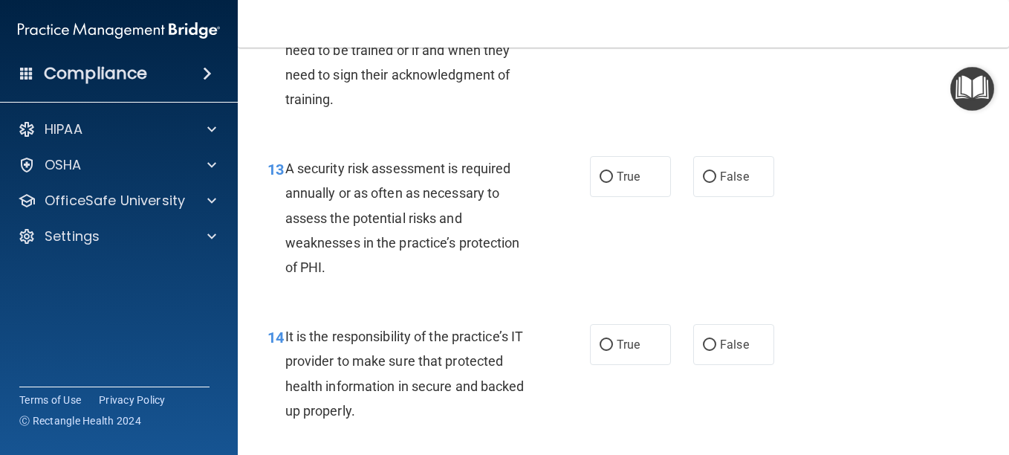
scroll to position [2081, 0]
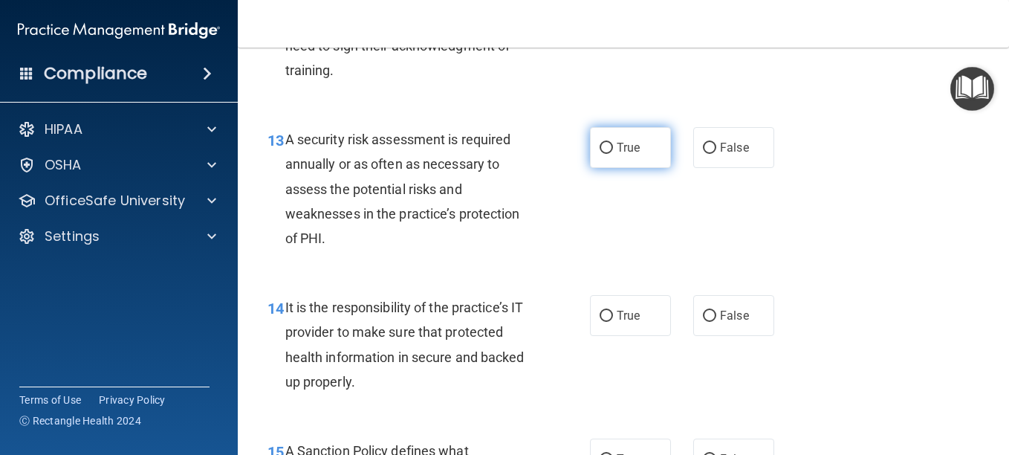
click at [600, 154] on input "True" at bounding box center [606, 148] width 13 height 11
radio input "true"
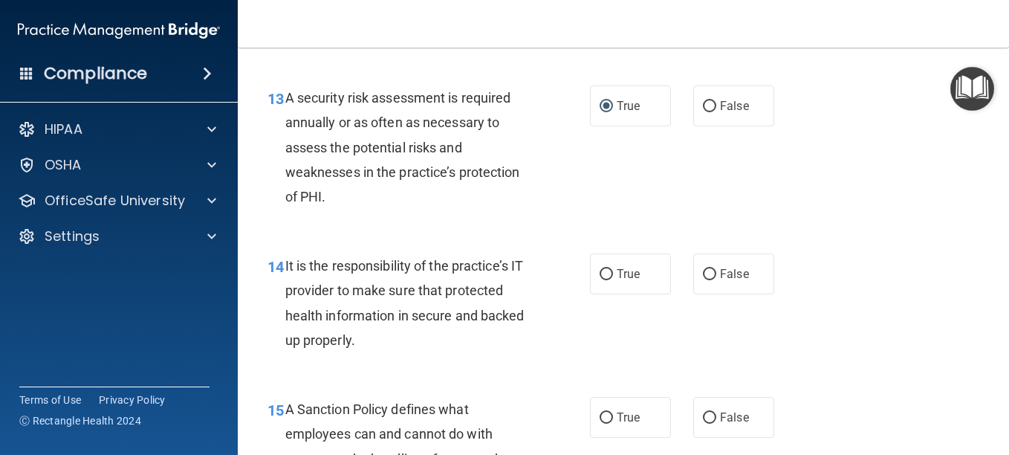
scroll to position [2155, 0]
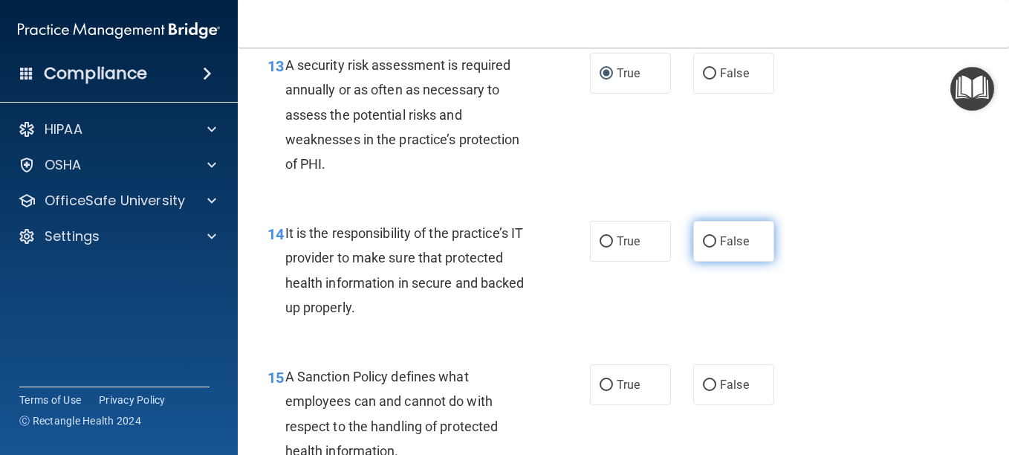
click at [703, 247] on input "False" at bounding box center [709, 241] width 13 height 11
radio input "true"
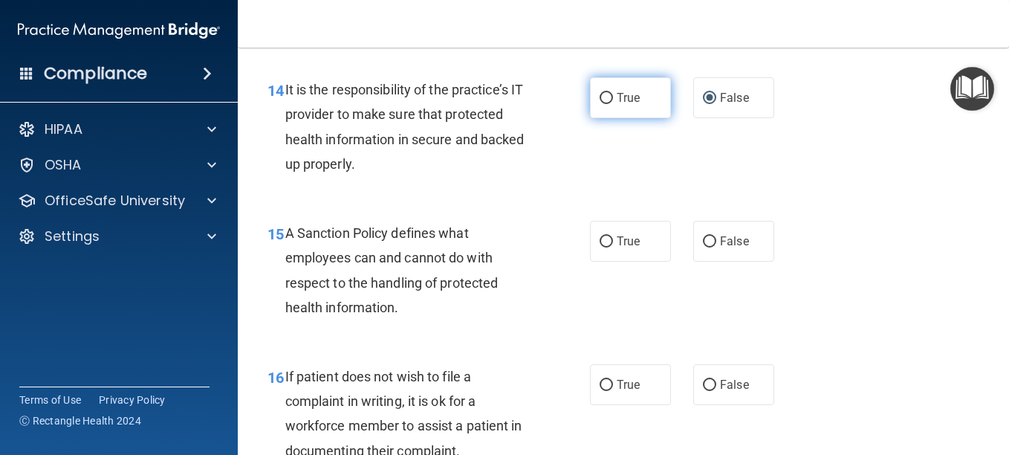
scroll to position [2304, 0]
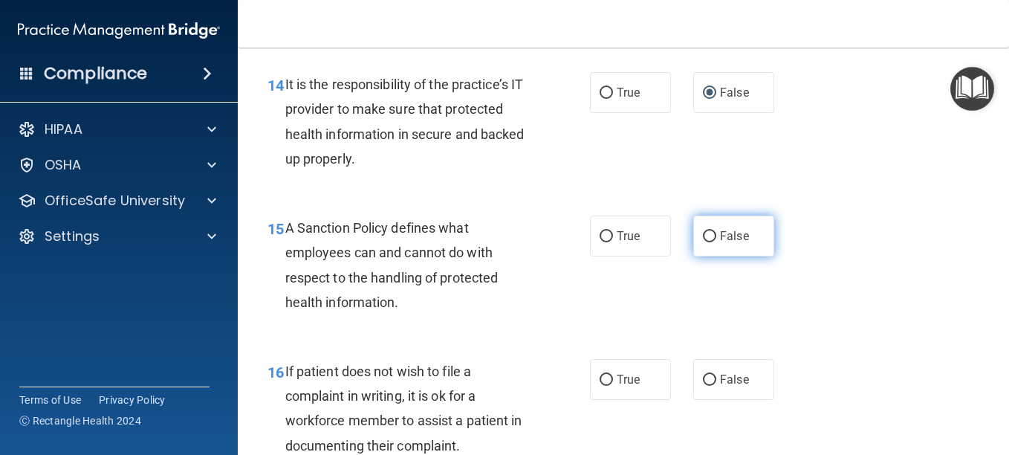
click at [696, 256] on label "False" at bounding box center [733, 236] width 81 height 41
click at [703, 242] on input "False" at bounding box center [709, 236] width 13 height 11
radio input "true"
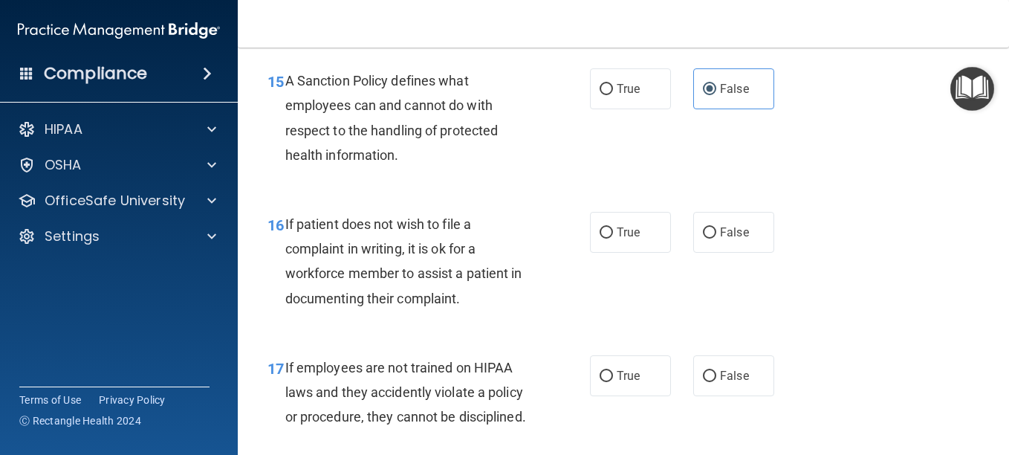
scroll to position [2452, 0]
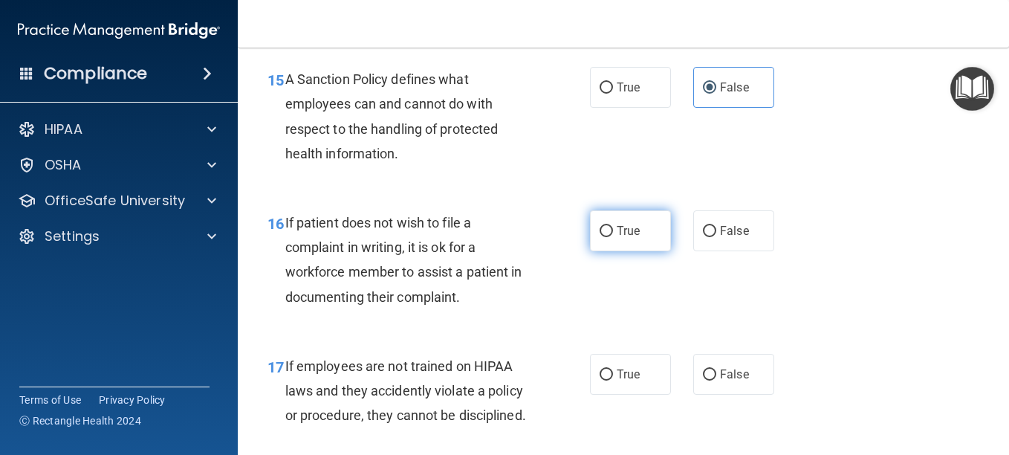
click at [609, 251] on label "True" at bounding box center [630, 230] width 81 height 41
click at [609, 237] on input "True" at bounding box center [606, 231] width 13 height 11
radio input "true"
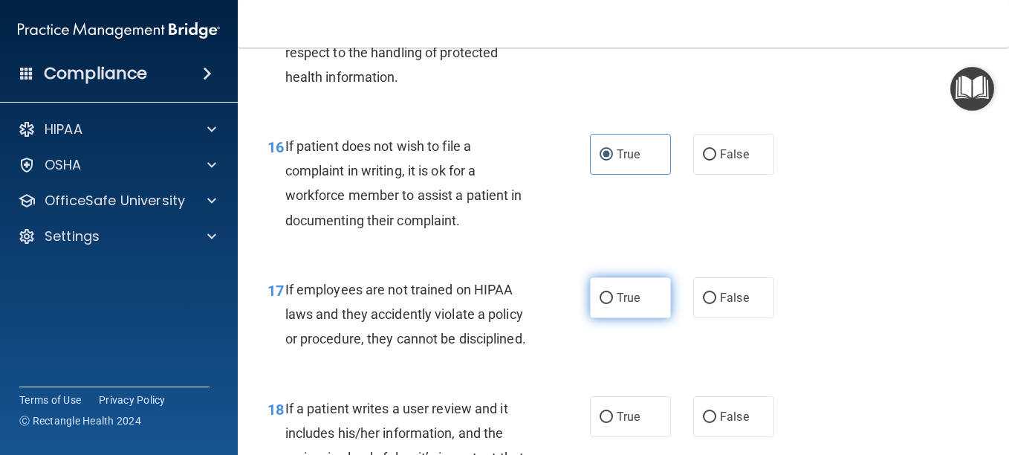
scroll to position [2601, 0]
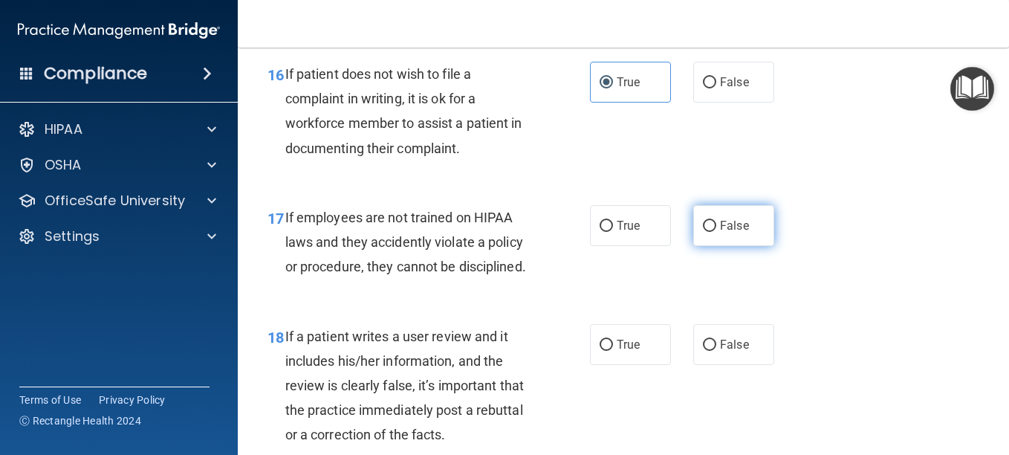
click at [695, 246] on label "False" at bounding box center [733, 225] width 81 height 41
click at [703, 232] on input "False" at bounding box center [709, 226] width 13 height 11
radio input "true"
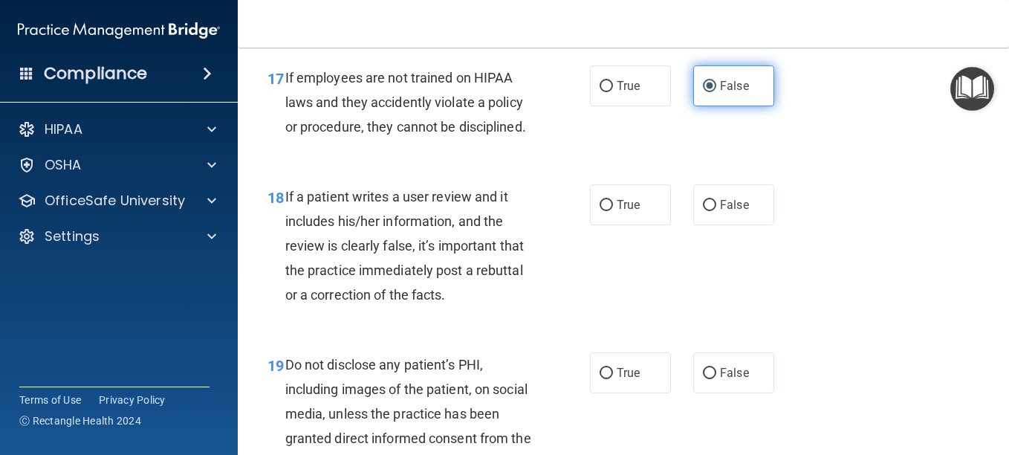
scroll to position [2750, 0]
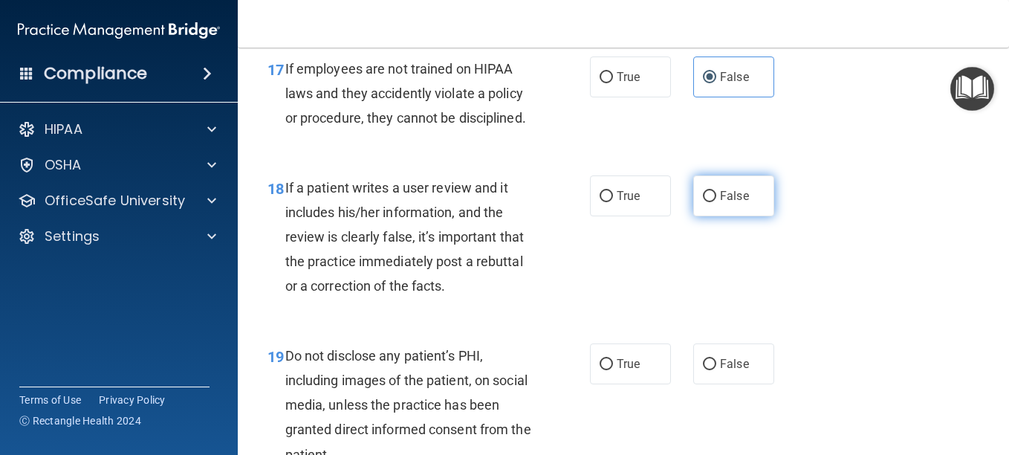
click at [703, 202] on input "False" at bounding box center [709, 196] width 13 height 11
radio input "true"
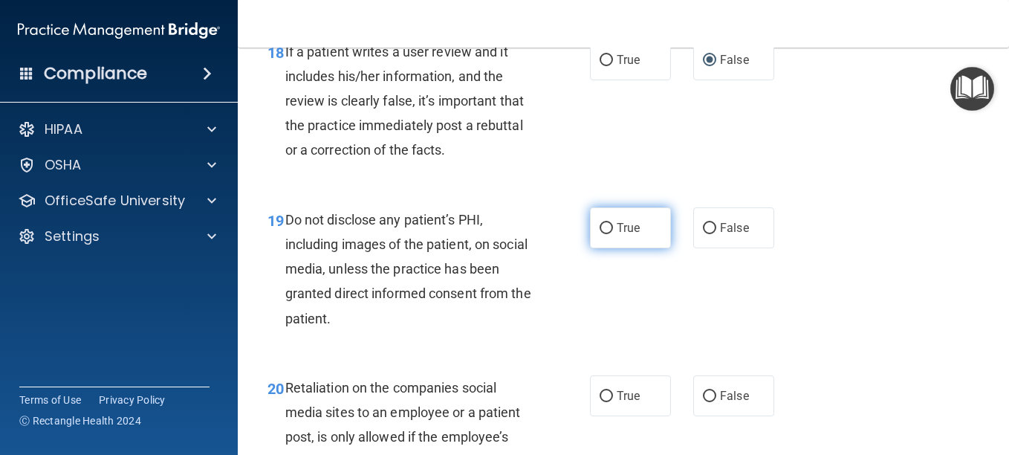
scroll to position [2898, 0]
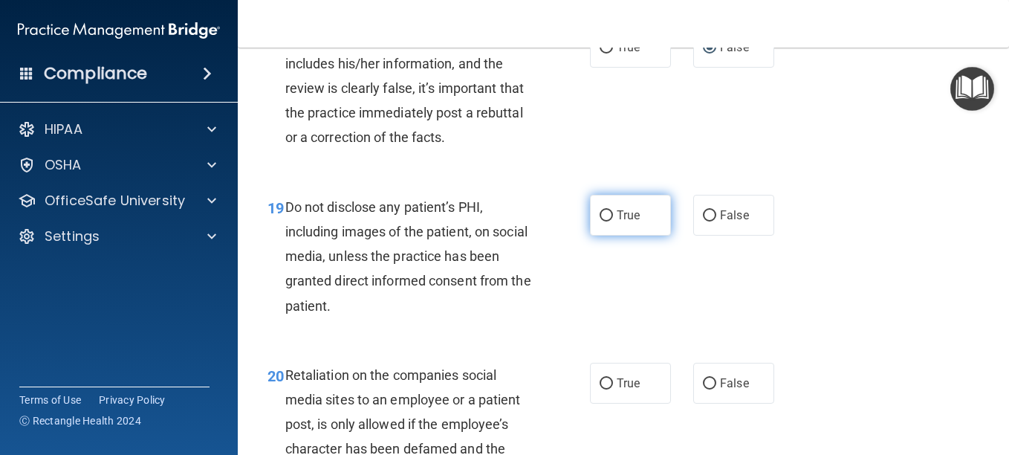
click at [600, 221] on input "True" at bounding box center [606, 215] width 13 height 11
radio input "true"
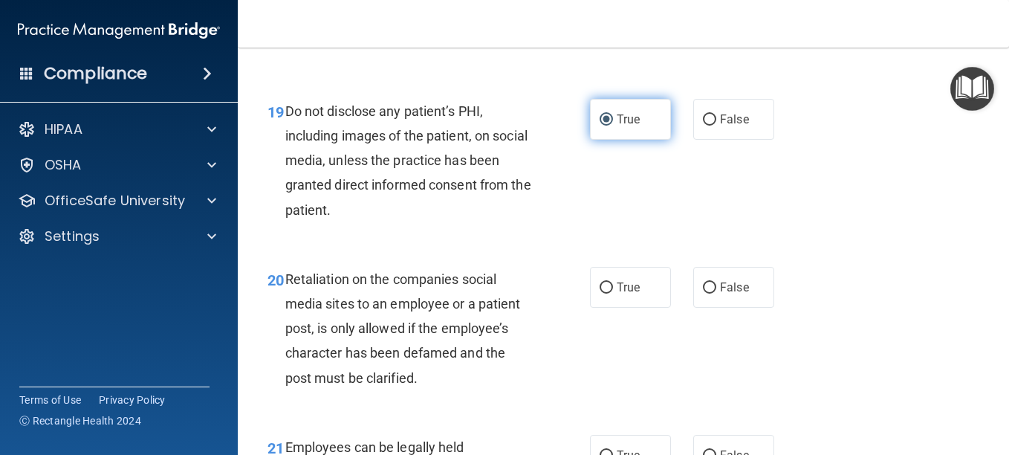
scroll to position [3047, 0]
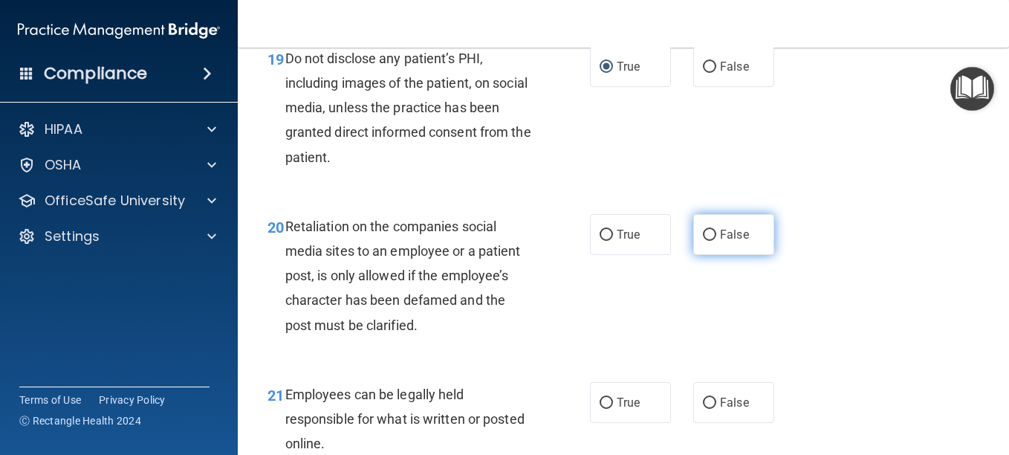
click at [703, 241] on input "False" at bounding box center [709, 235] width 13 height 11
radio input "true"
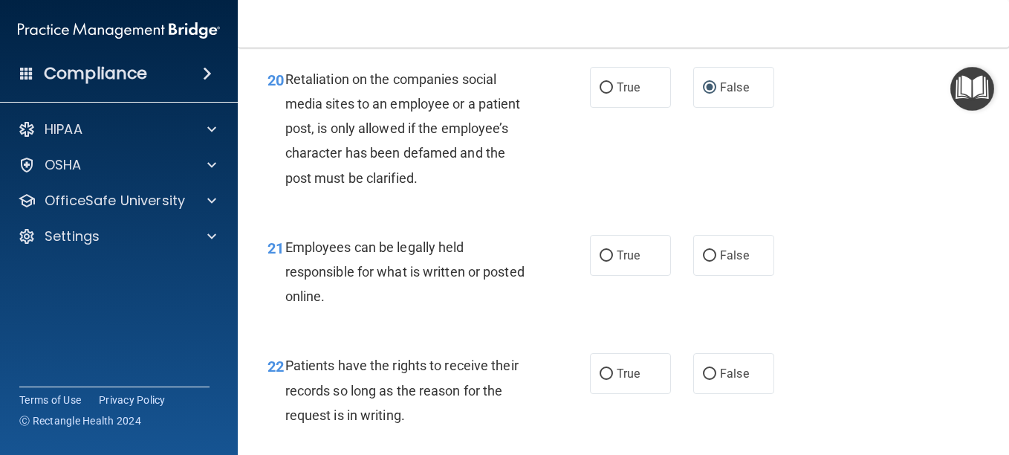
scroll to position [3196, 0]
click at [600, 260] on input "True" at bounding box center [606, 254] width 13 height 11
radio input "true"
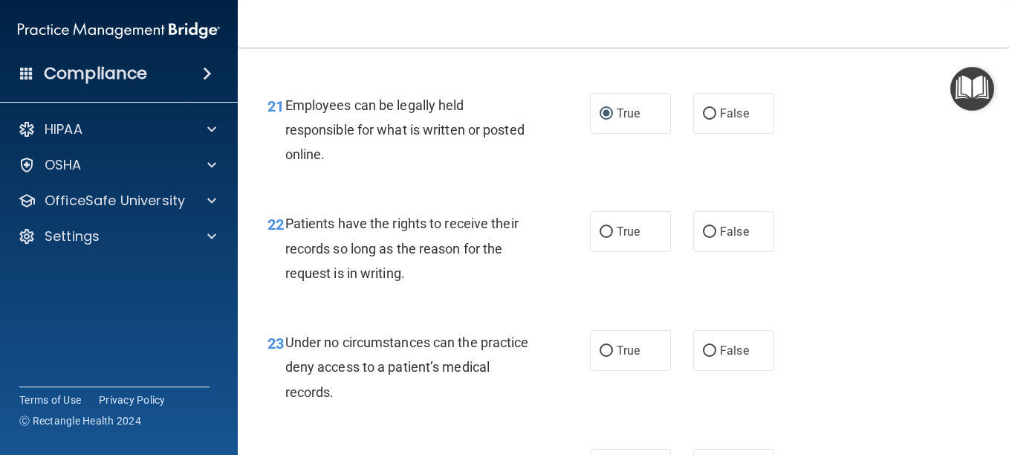
scroll to position [3344, 0]
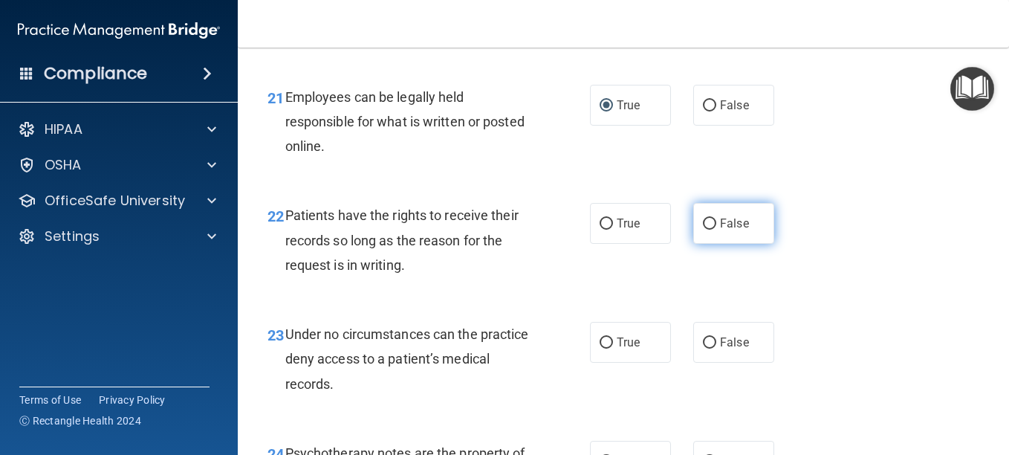
click at [703, 230] on input "False" at bounding box center [709, 223] width 13 height 11
radio input "true"
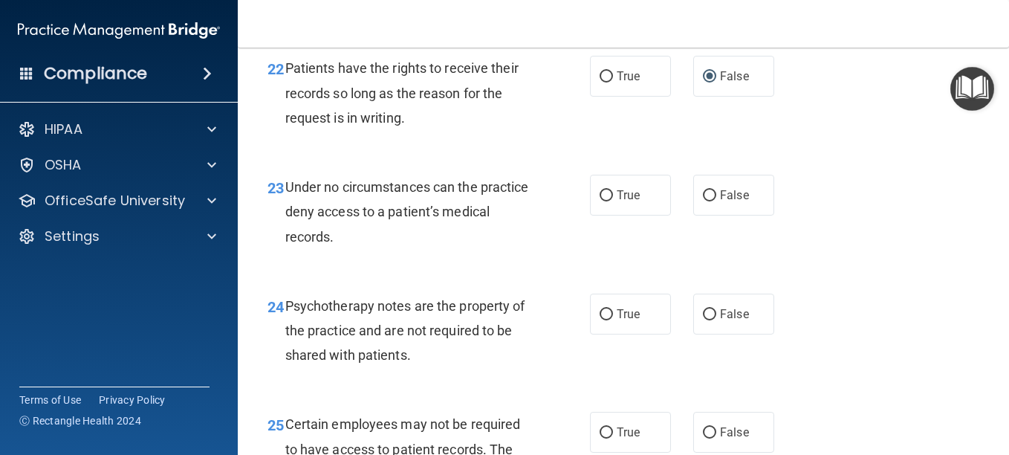
scroll to position [3493, 0]
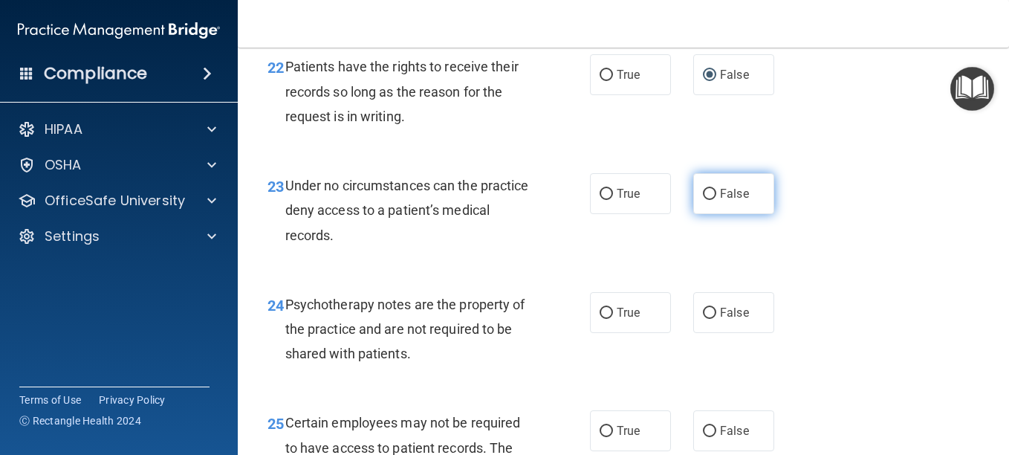
click at [703, 200] on input "False" at bounding box center [709, 194] width 13 height 11
radio input "true"
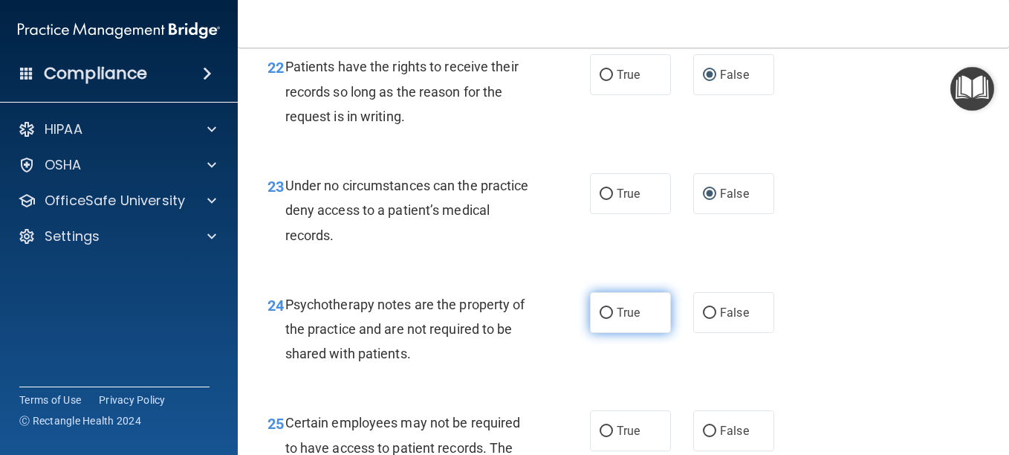
click at [606, 319] on input "True" at bounding box center [606, 313] width 13 height 11
radio input "true"
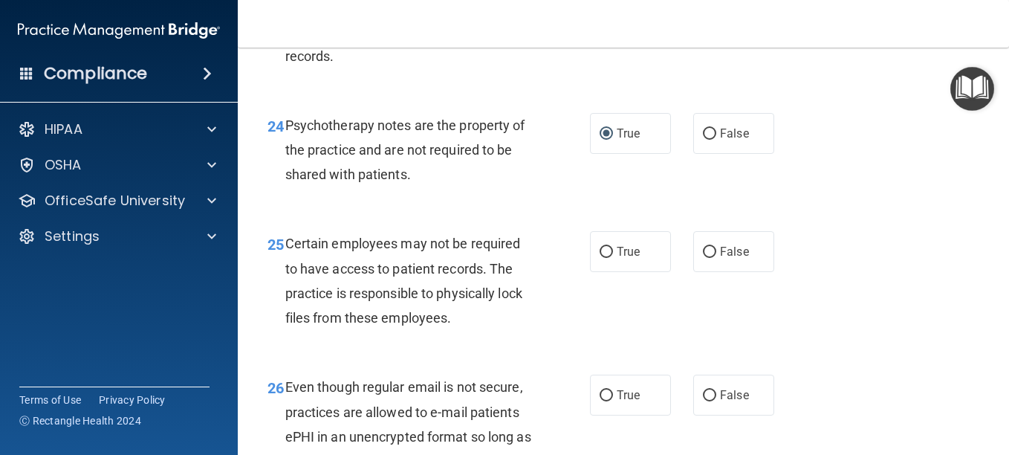
scroll to position [3716, 0]
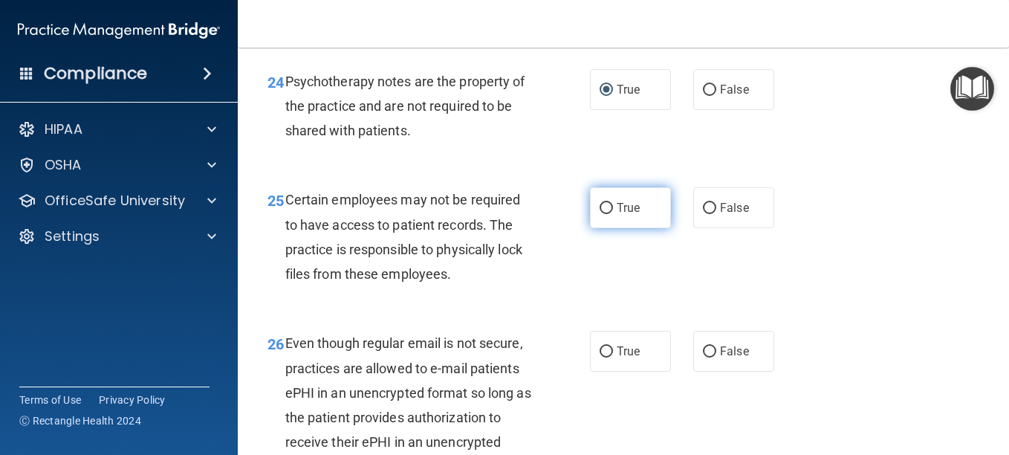
click at [605, 214] on input "True" at bounding box center [606, 208] width 13 height 11
radio input "true"
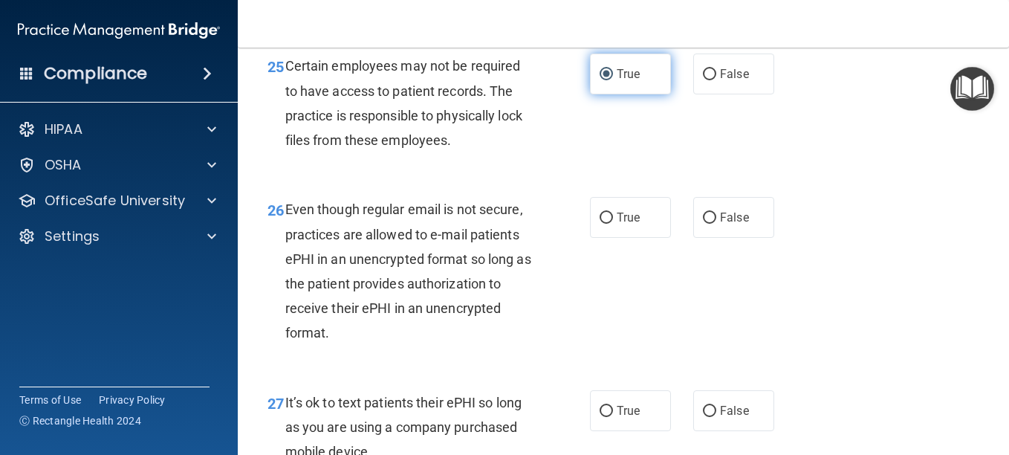
scroll to position [3865, 0]
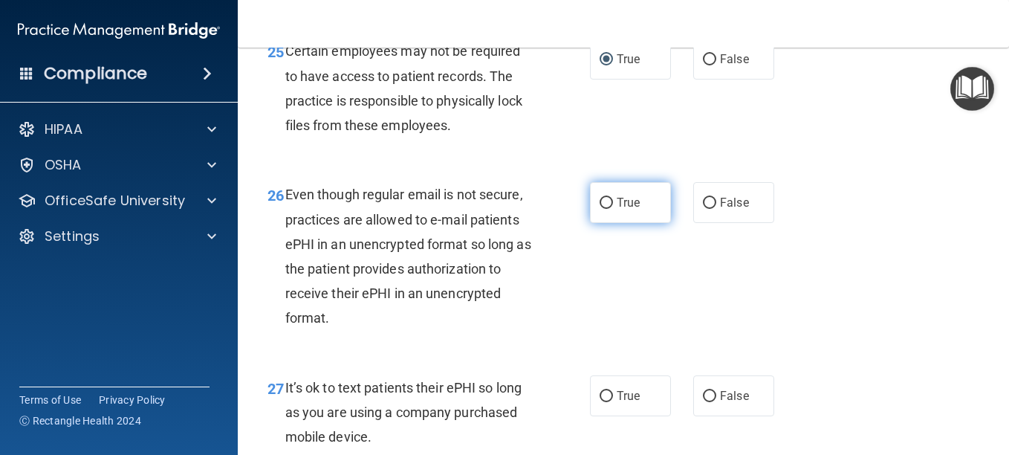
click at [602, 209] on input "True" at bounding box center [606, 203] width 13 height 11
radio input "true"
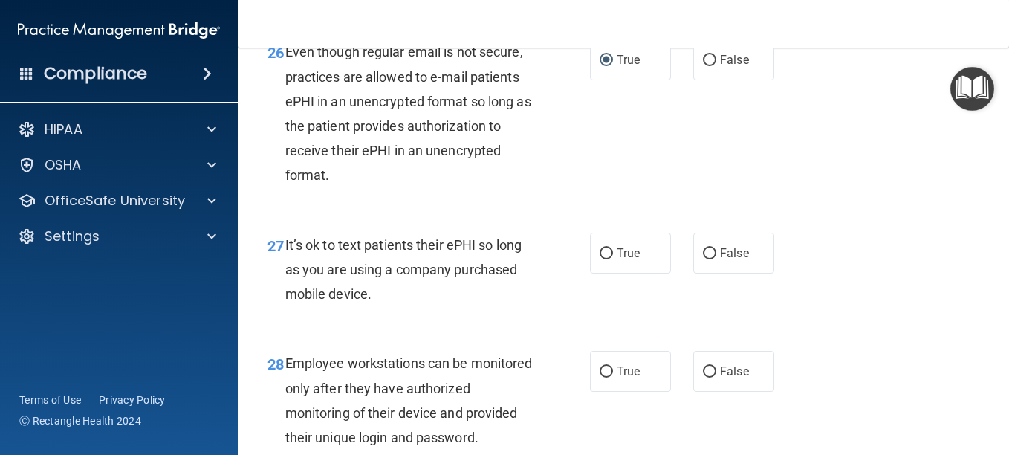
scroll to position [4013, 0]
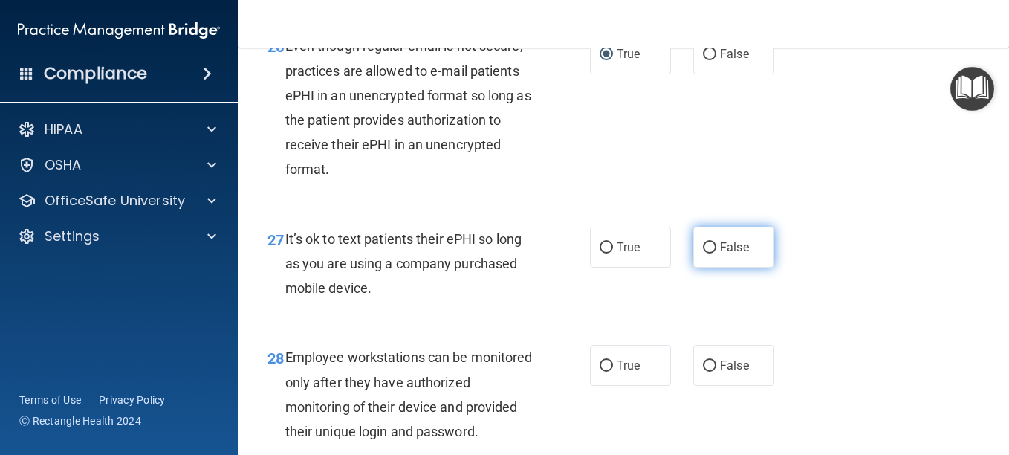
click at [693, 268] on label "False" at bounding box center [733, 247] width 81 height 41
click at [703, 253] on input "False" at bounding box center [709, 247] width 13 height 11
radio input "true"
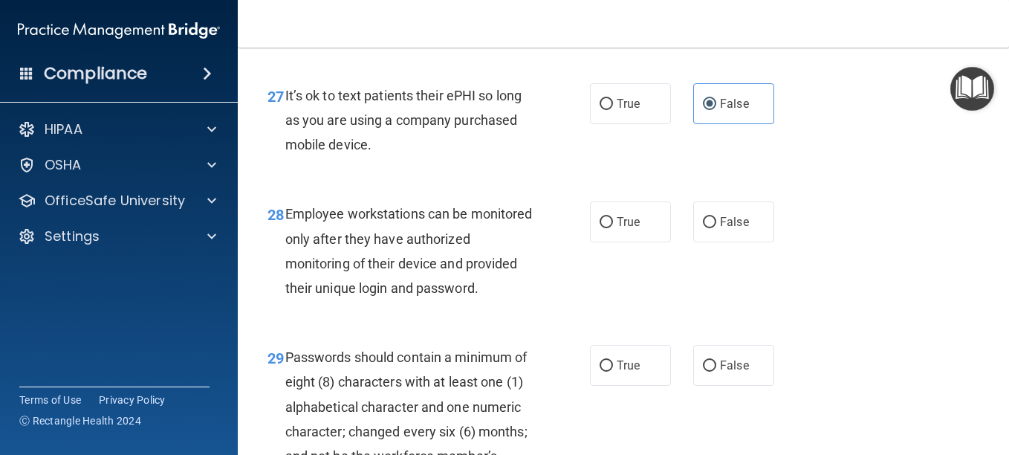
scroll to position [4162, 0]
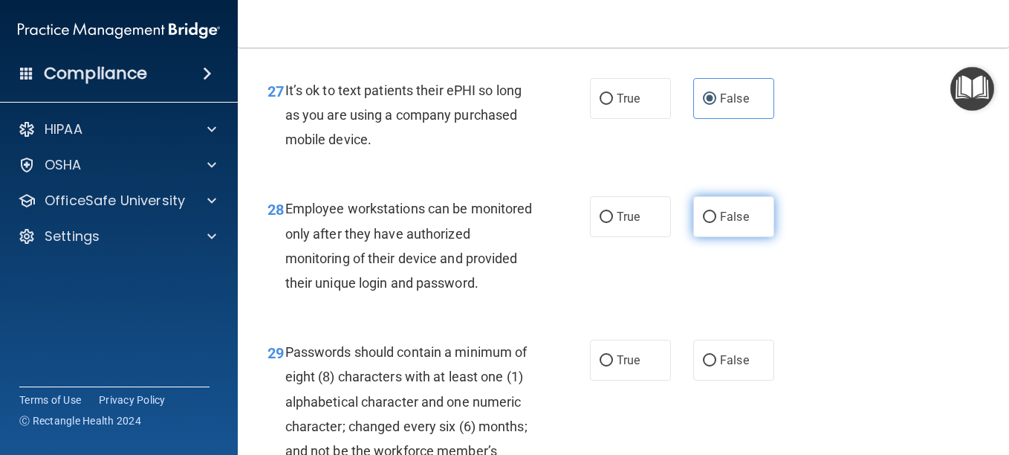
click at [705, 223] on input "False" at bounding box center [709, 217] width 13 height 11
radio input "true"
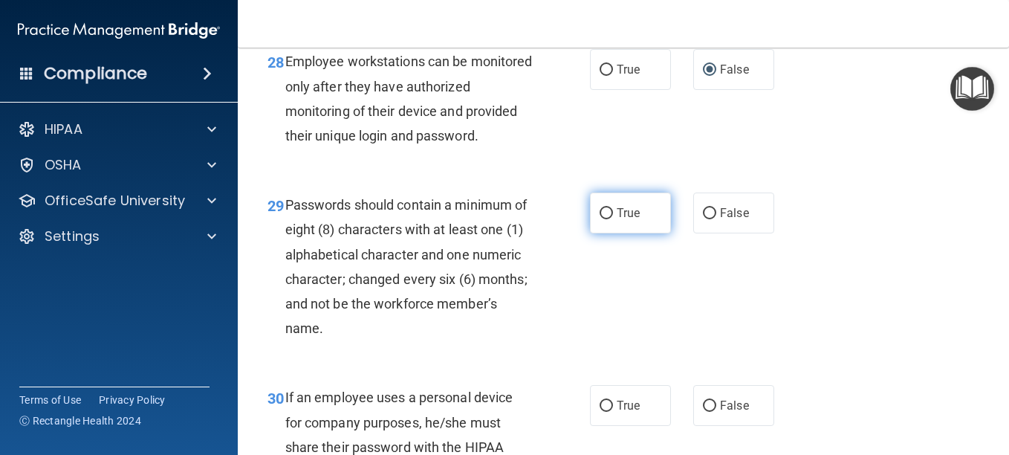
scroll to position [4310, 0]
click at [606, 218] on input "True" at bounding box center [606, 212] width 13 height 11
radio input "true"
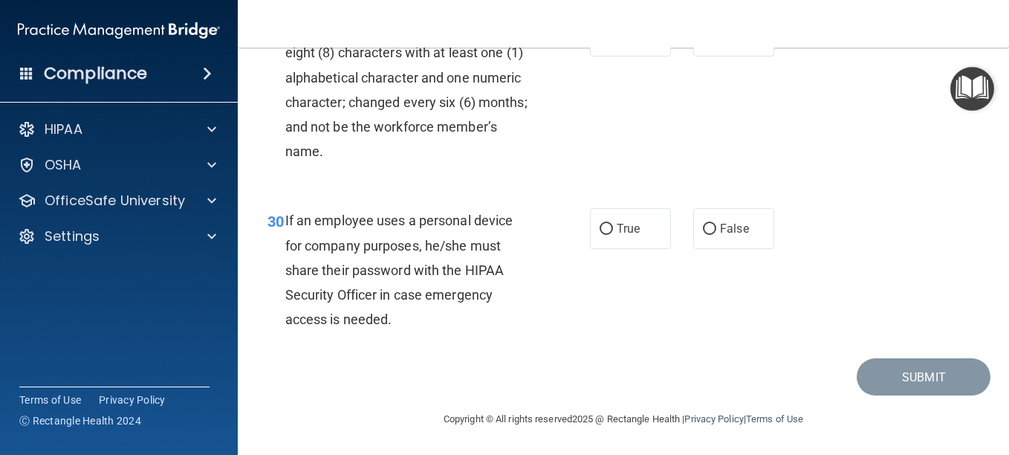
scroll to position [4533, 0]
click at [705, 235] on input "False" at bounding box center [709, 229] width 13 height 11
radio input "true"
click at [893, 396] on button "Submit" at bounding box center [924, 377] width 134 height 38
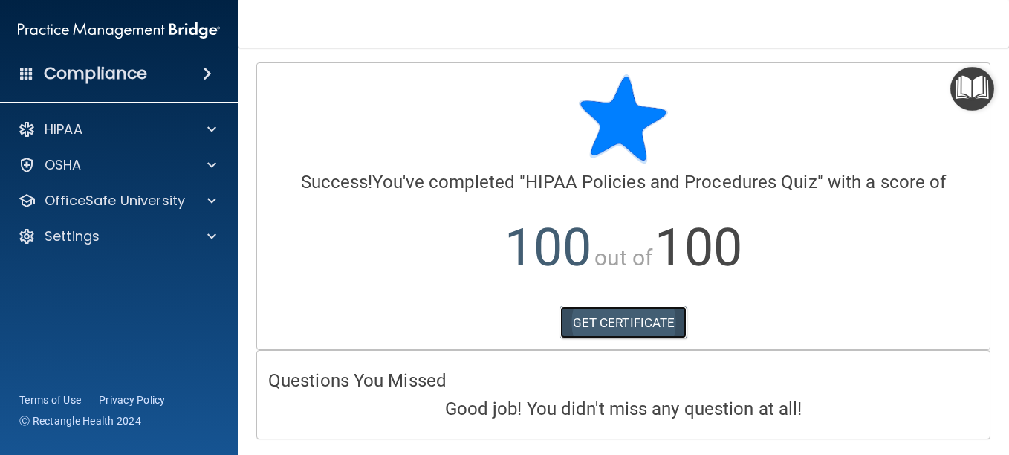
click at [636, 319] on link "GET CERTIFICATE" at bounding box center [623, 322] width 127 height 33
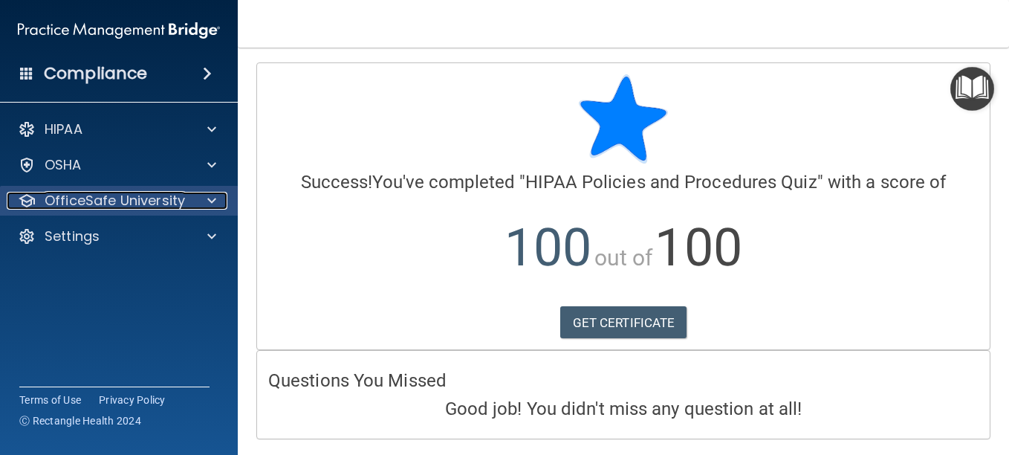
click at [106, 194] on p "OfficeSafe University" at bounding box center [115, 201] width 140 height 18
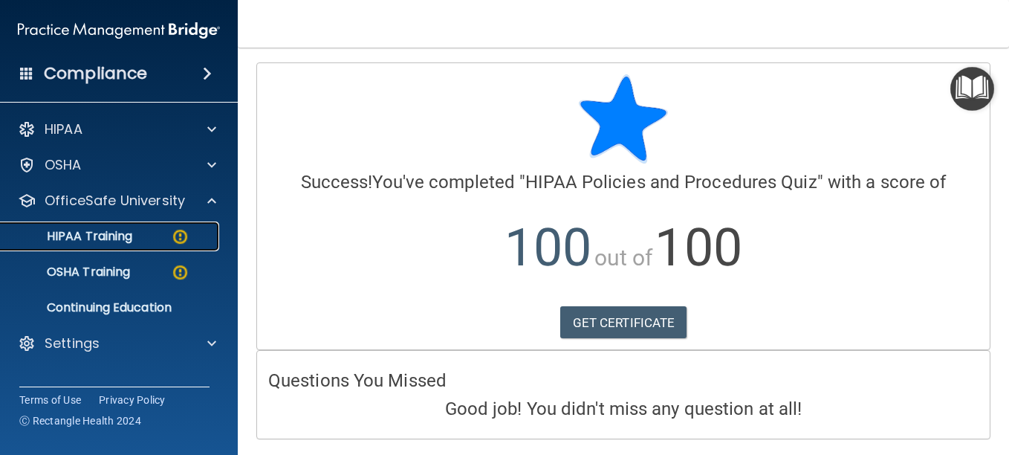
click at [108, 230] on p "HIPAA Training" at bounding box center [71, 236] width 123 height 15
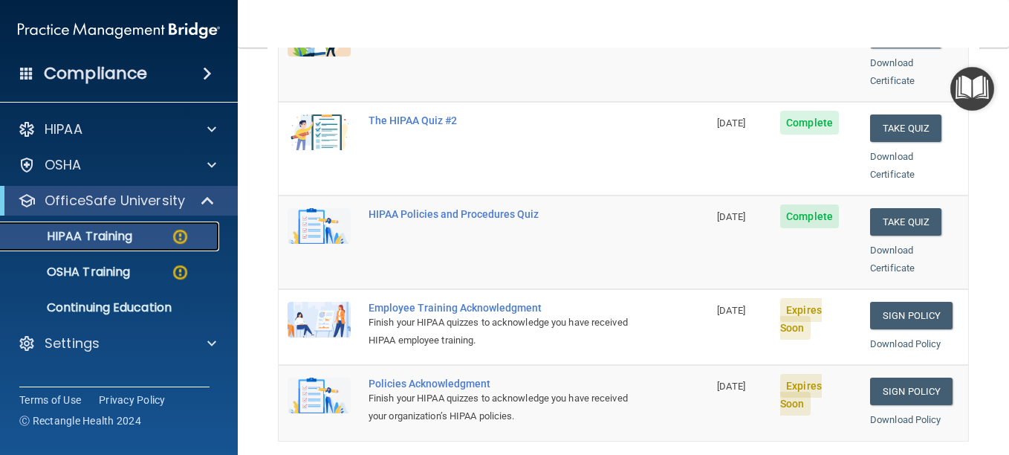
scroll to position [297, 0]
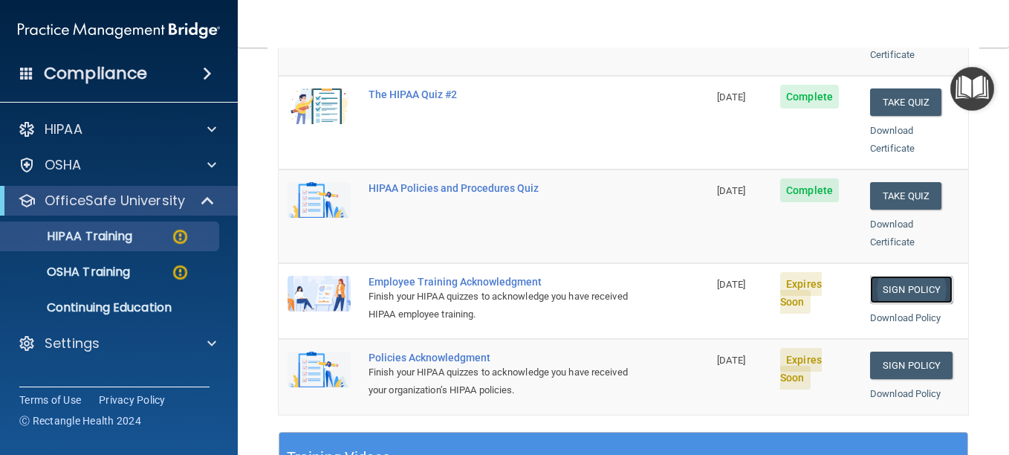
click at [901, 276] on link "Sign Policy" at bounding box center [911, 289] width 82 height 27
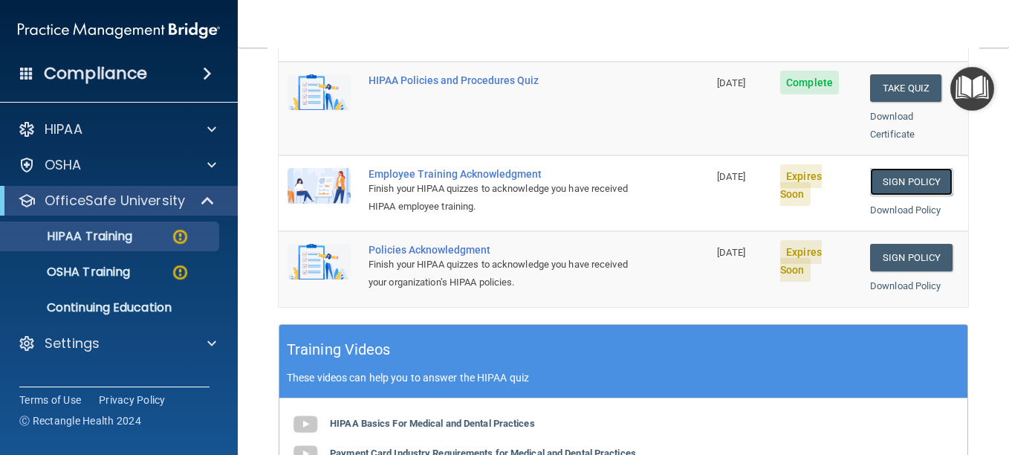
scroll to position [446, 0]
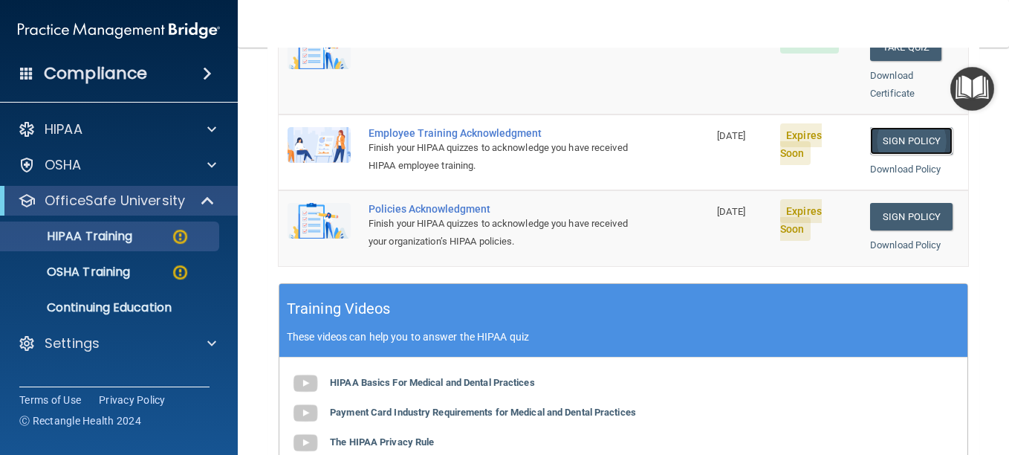
click at [884, 127] on link "Sign Policy" at bounding box center [911, 140] width 82 height 27
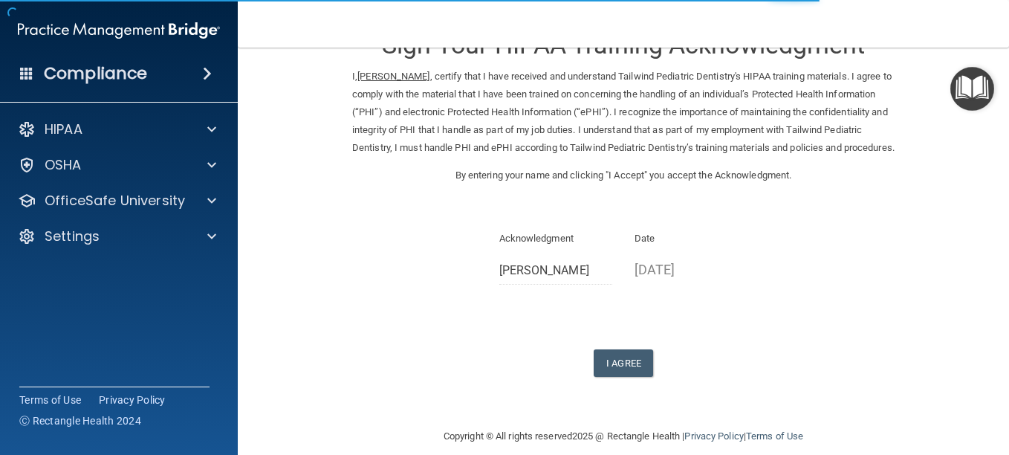
scroll to position [74, 0]
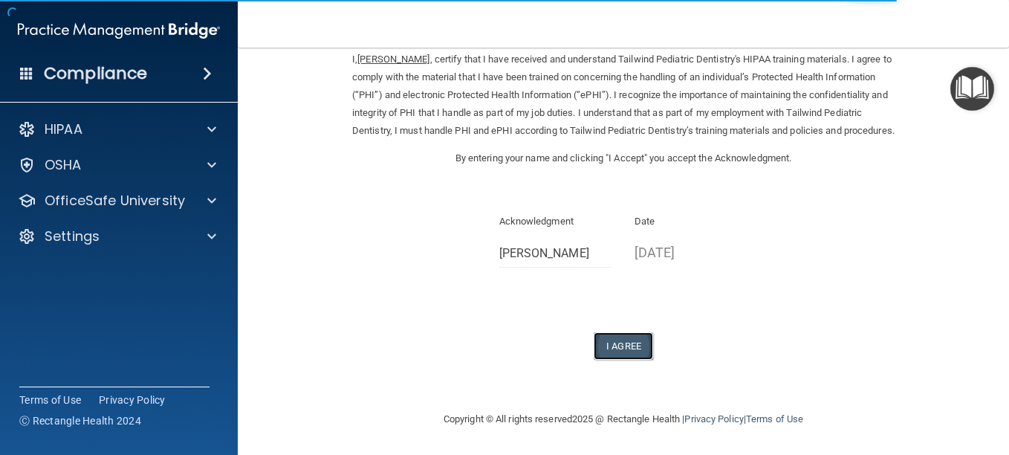
click at [621, 352] on button "I Agree" at bounding box center [623, 345] width 59 height 27
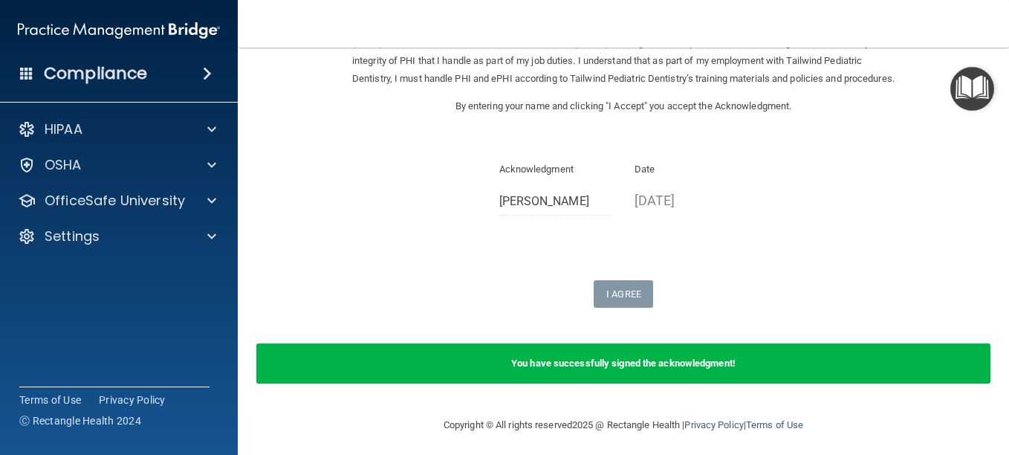
scroll to position [141, 0]
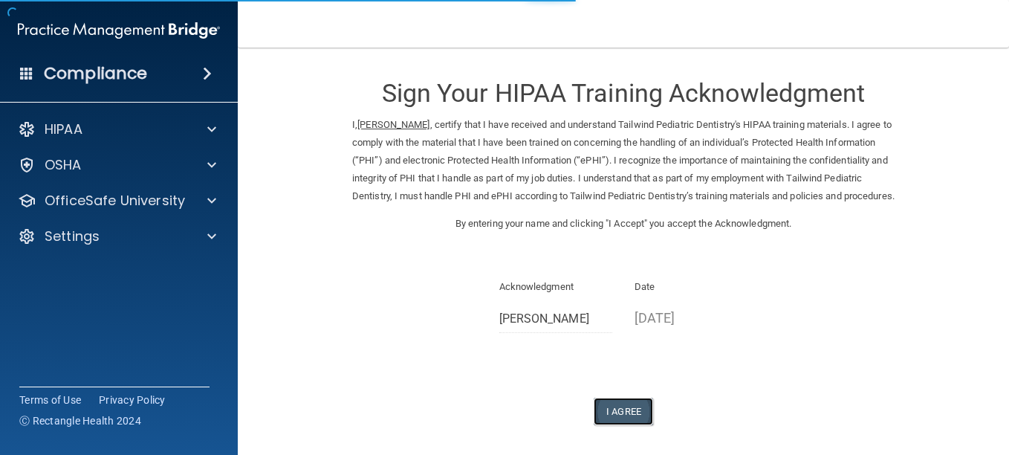
click at [614, 425] on button "I Agree" at bounding box center [623, 411] width 59 height 27
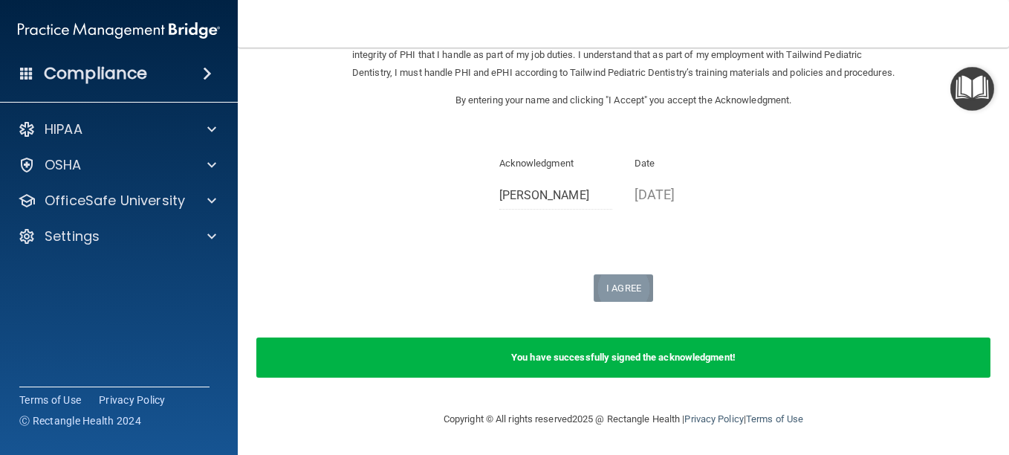
scroll to position [141, 0]
click at [586, 363] on div "You have successfully signed the acknowledgment!" at bounding box center [623, 357] width 734 height 40
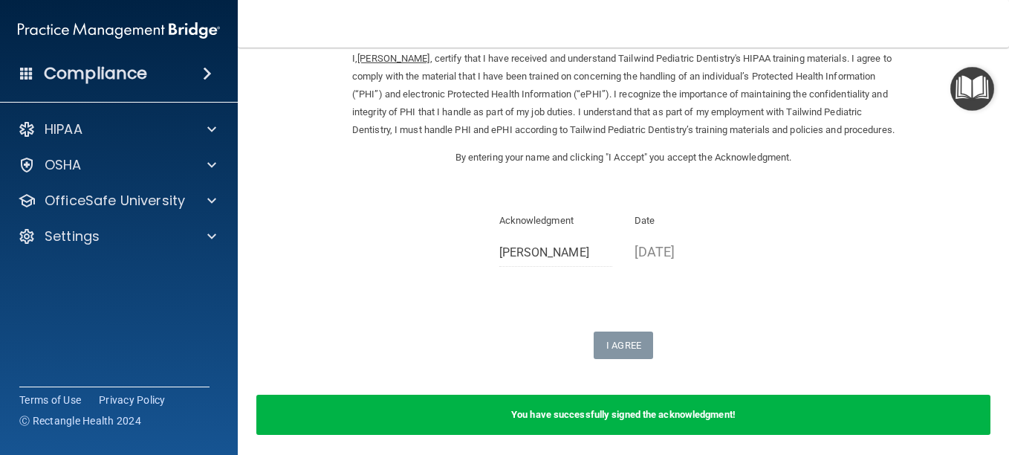
scroll to position [0, 0]
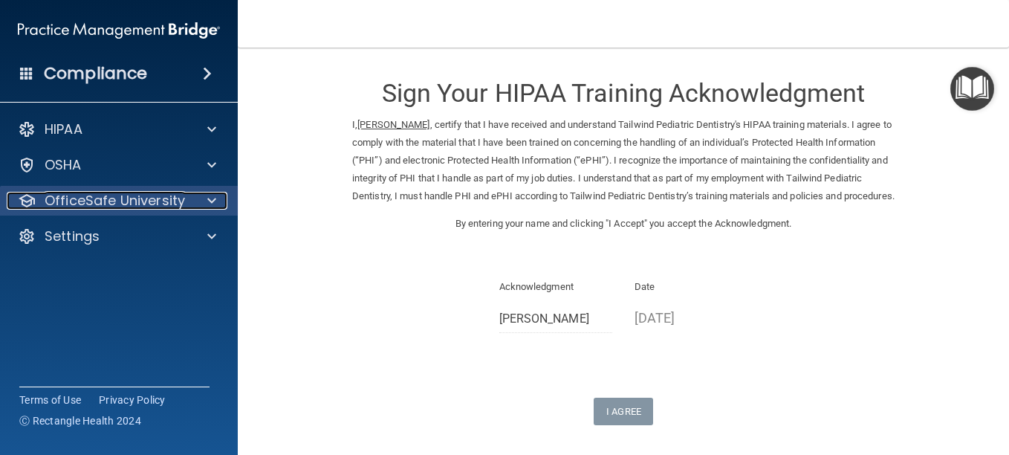
click at [76, 197] on p "OfficeSafe University" at bounding box center [115, 201] width 140 height 18
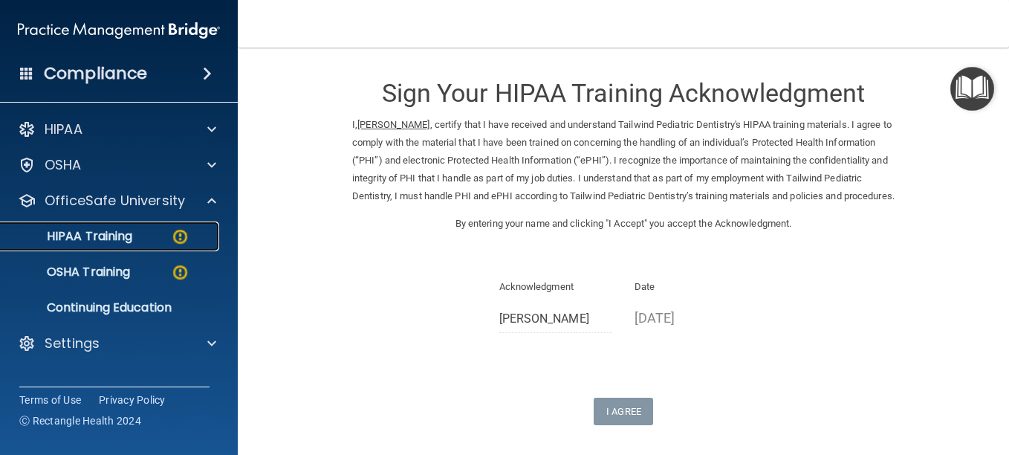
click at [80, 230] on p "HIPAA Training" at bounding box center [71, 236] width 123 height 15
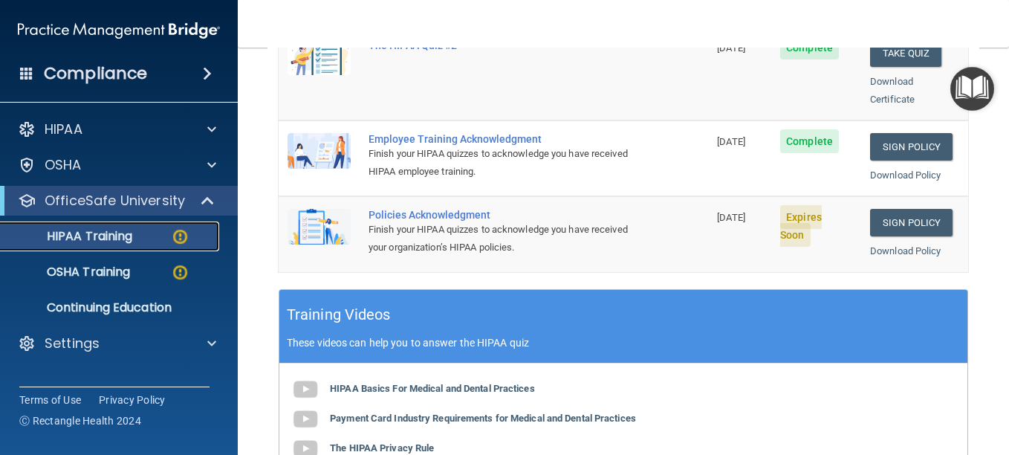
scroll to position [446, 0]
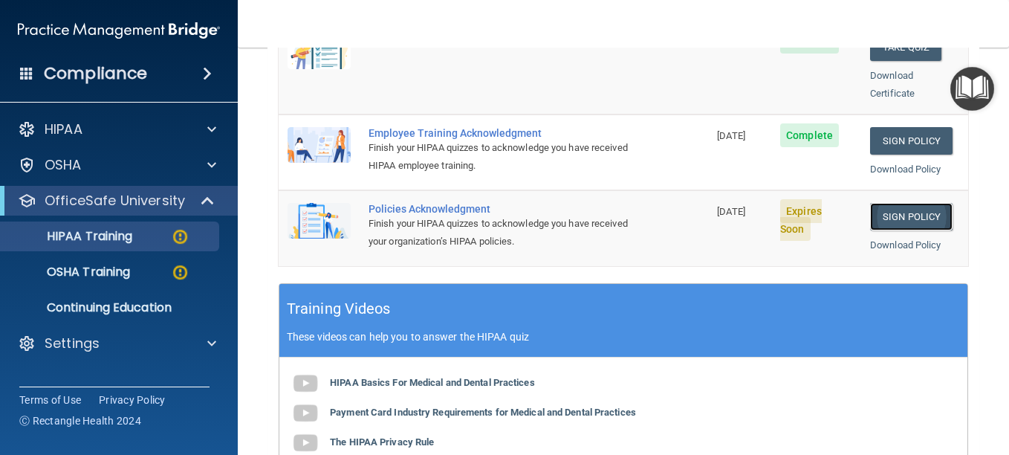
click at [879, 203] on link "Sign Policy" at bounding box center [911, 216] width 82 height 27
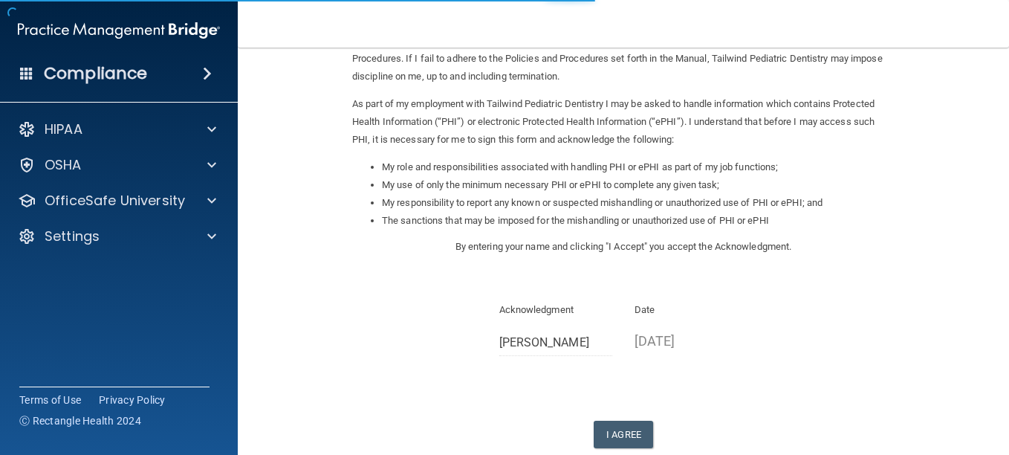
scroll to position [149, 0]
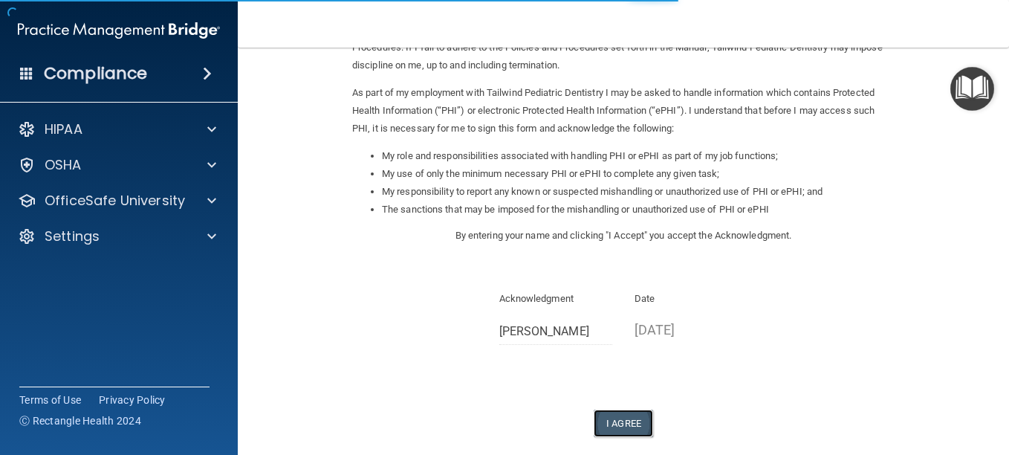
click at [605, 418] on button "I Agree" at bounding box center [623, 422] width 59 height 27
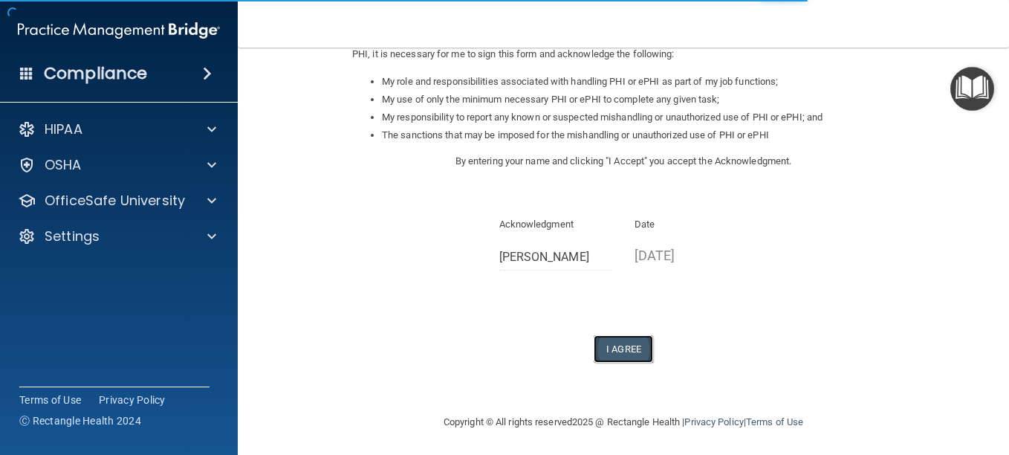
scroll to position [226, 0]
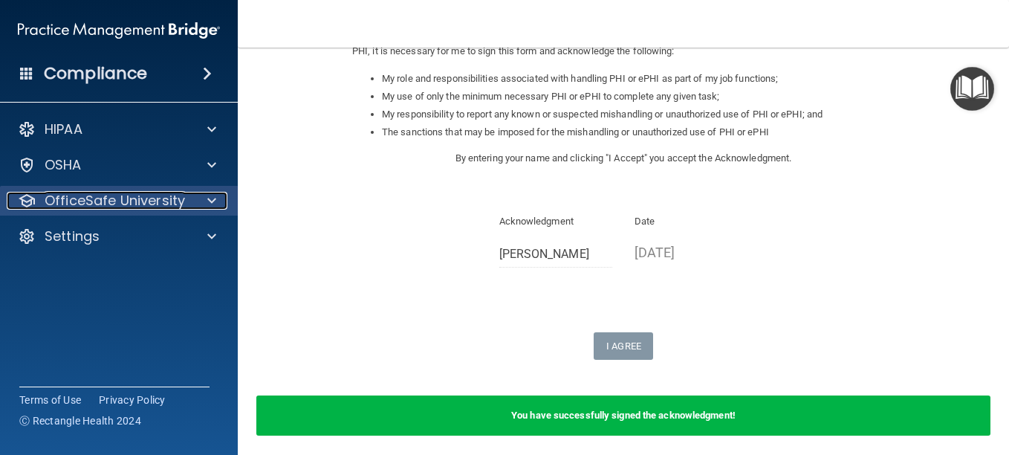
click at [151, 196] on p "OfficeSafe University" at bounding box center [115, 201] width 140 height 18
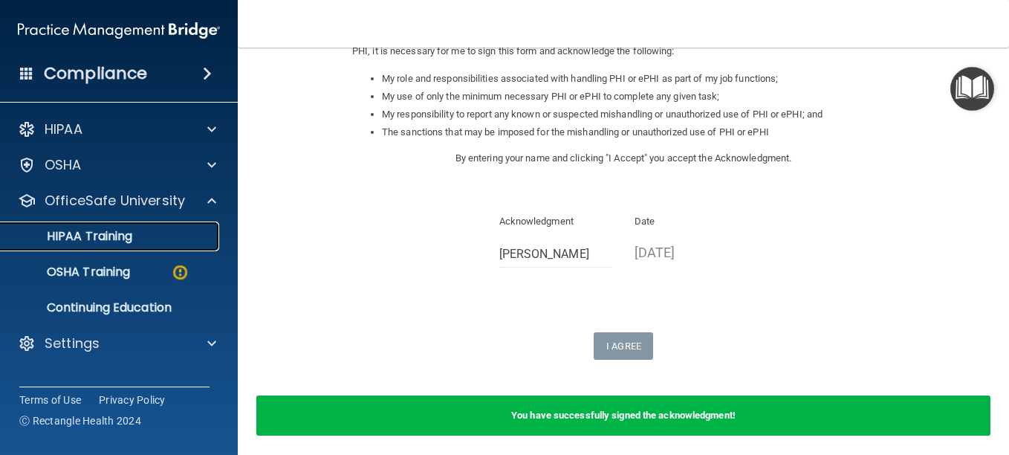
click at [128, 229] on p "HIPAA Training" at bounding box center [71, 236] width 123 height 15
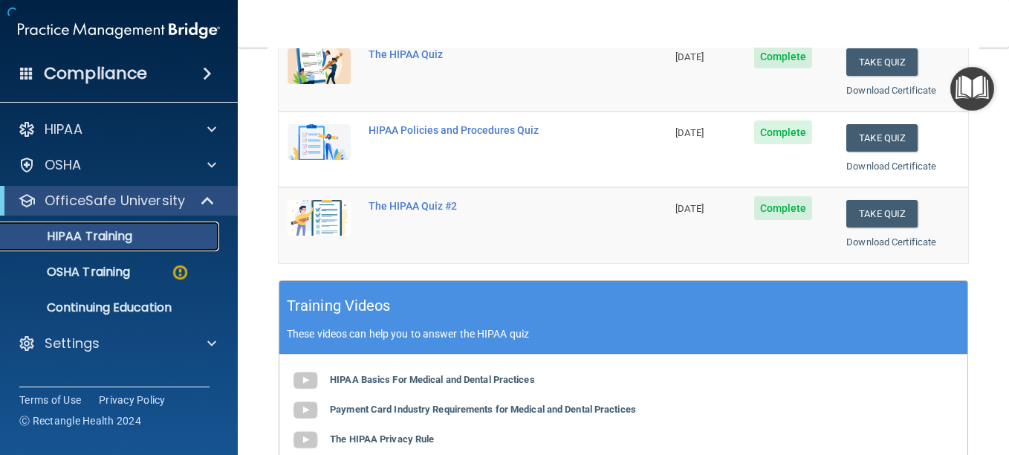
scroll to position [660, 0]
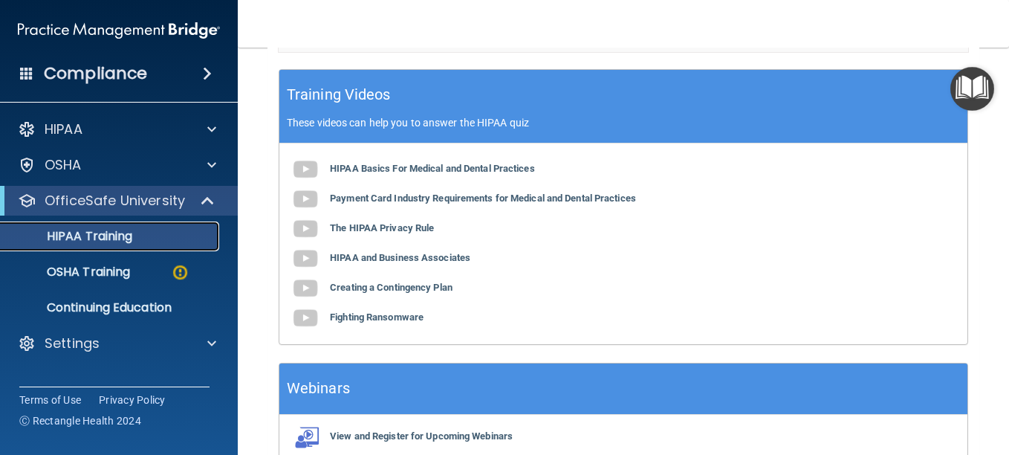
click at [107, 236] on p "HIPAA Training" at bounding box center [71, 236] width 123 height 15
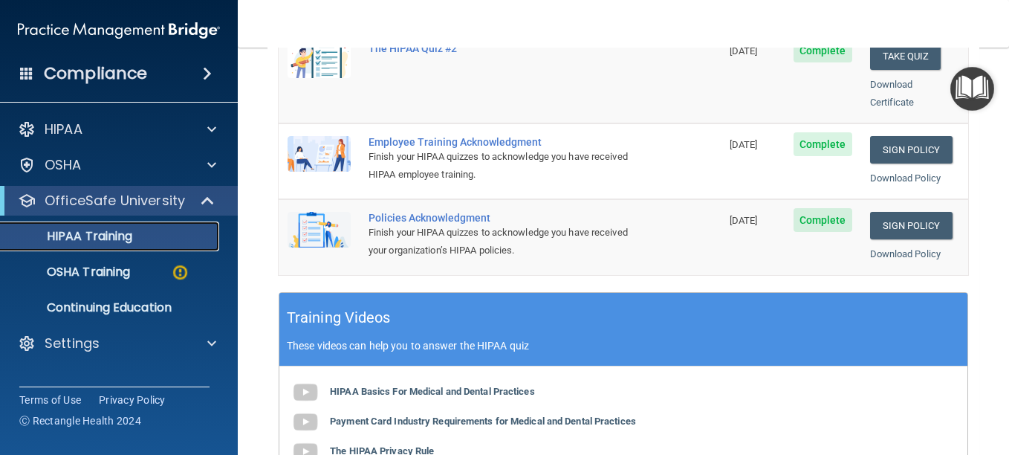
scroll to position [511, 0]
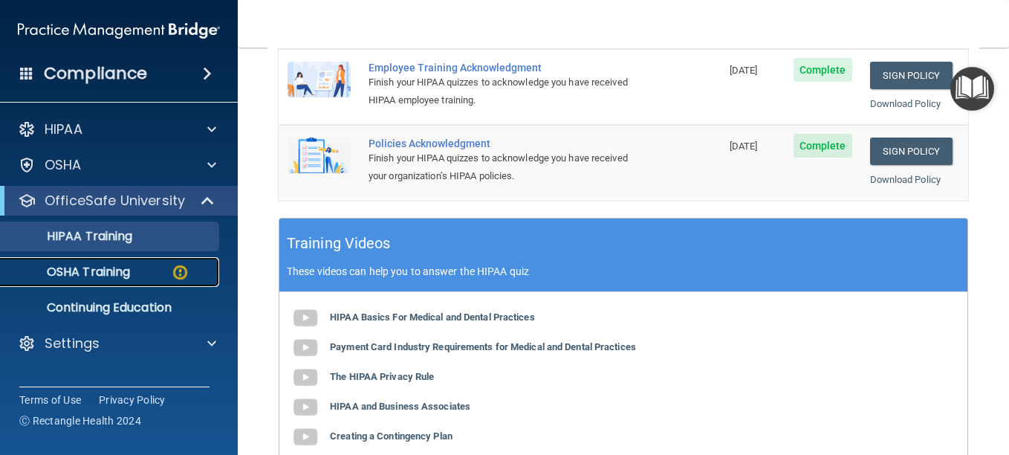
click at [103, 271] on p "OSHA Training" at bounding box center [70, 272] width 120 height 15
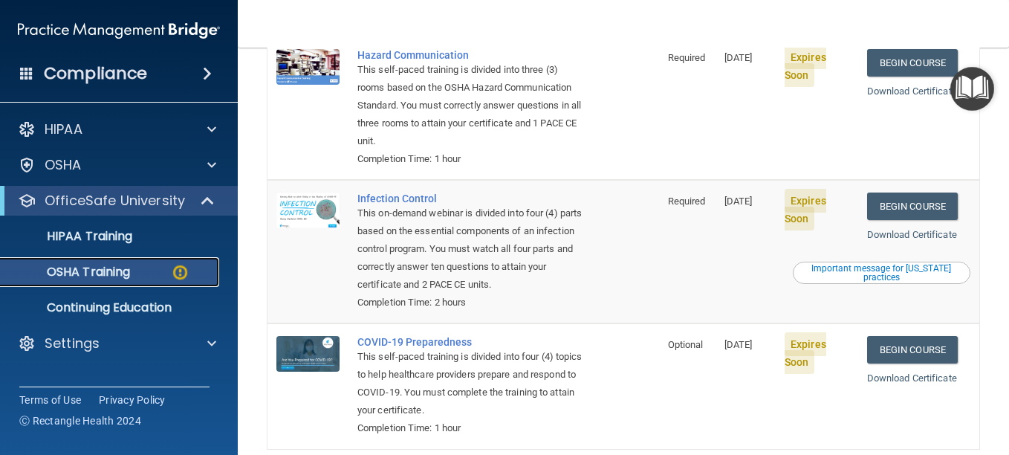
scroll to position [407, 0]
